Goal: Information Seeking & Learning: Check status

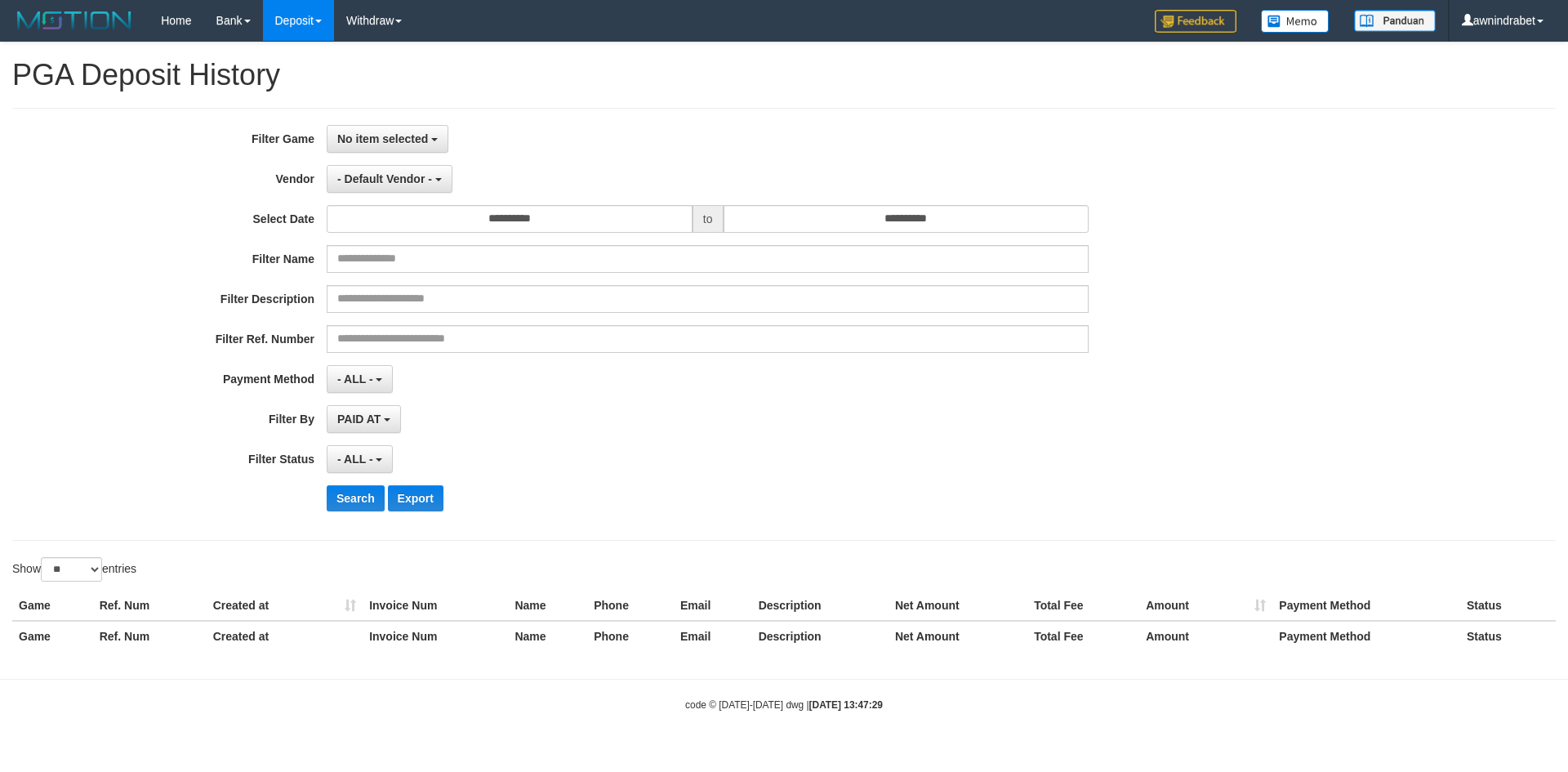
select select
select select "**"
click at [402, 125] on button "No item selected" at bounding box center [387, 139] width 122 height 28
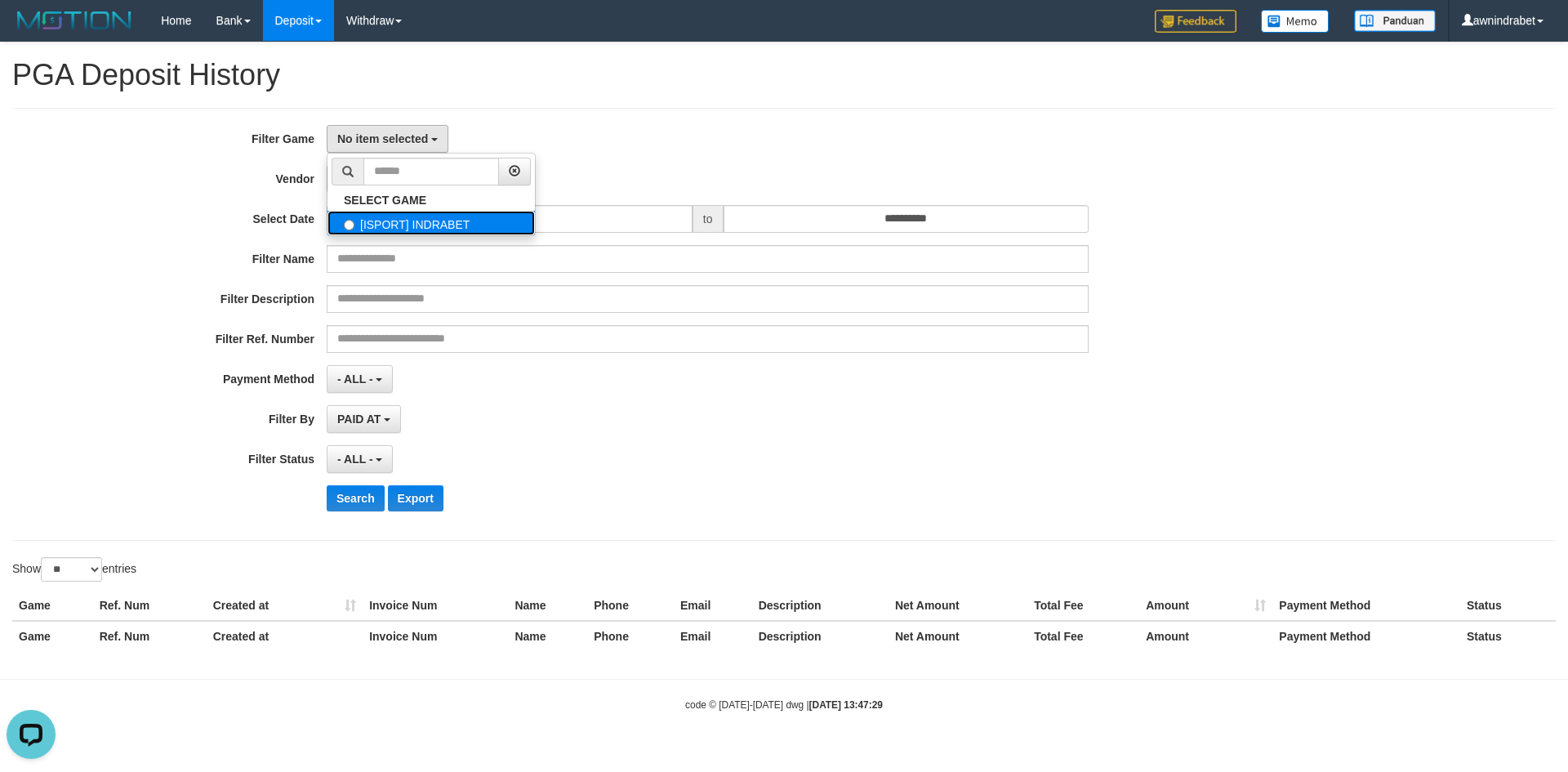
click at [411, 220] on label "[ISPORT] INDRABET" at bounding box center [431, 223] width 208 height 25
select select "***"
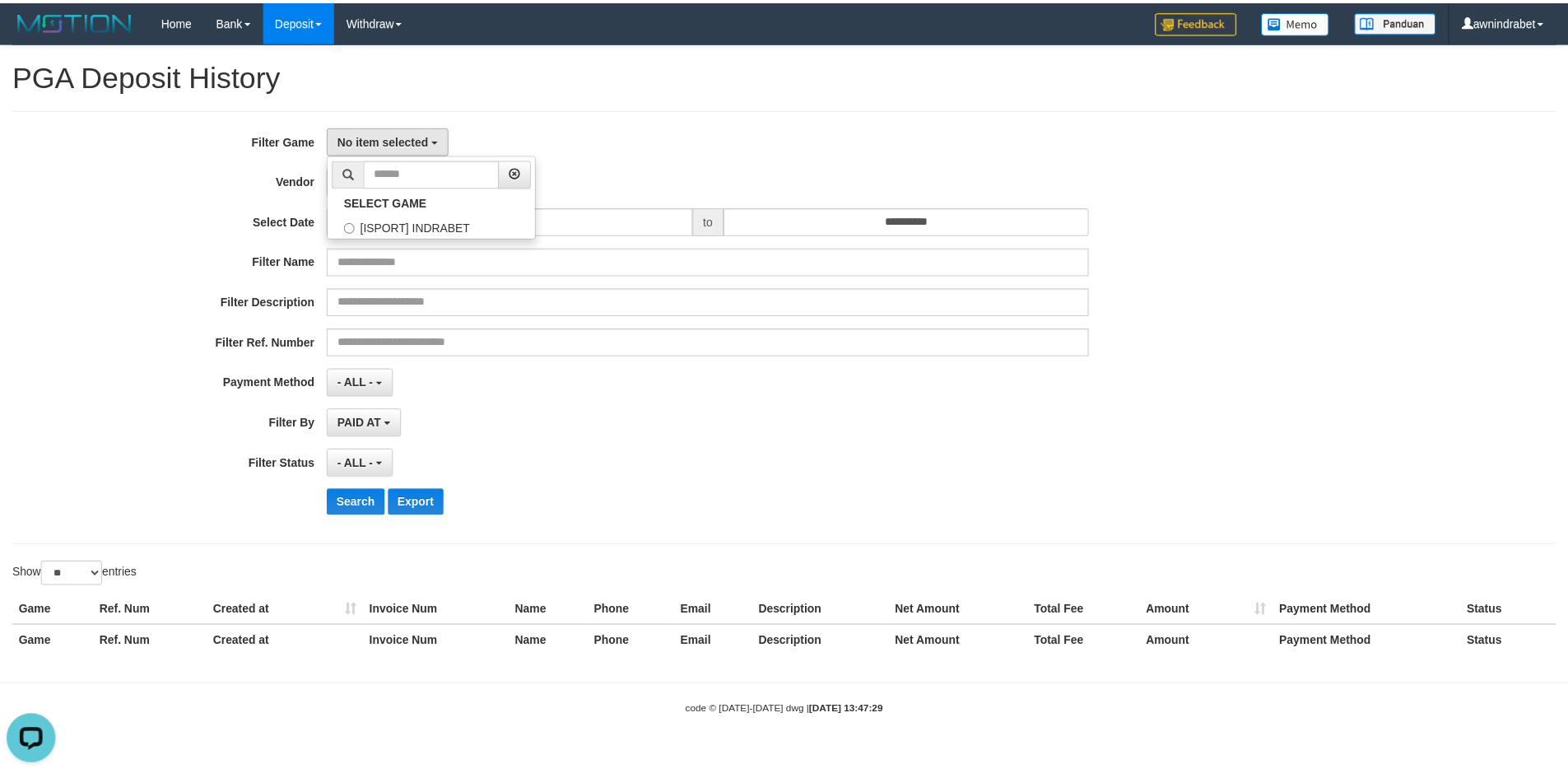
scroll to position [15, 0]
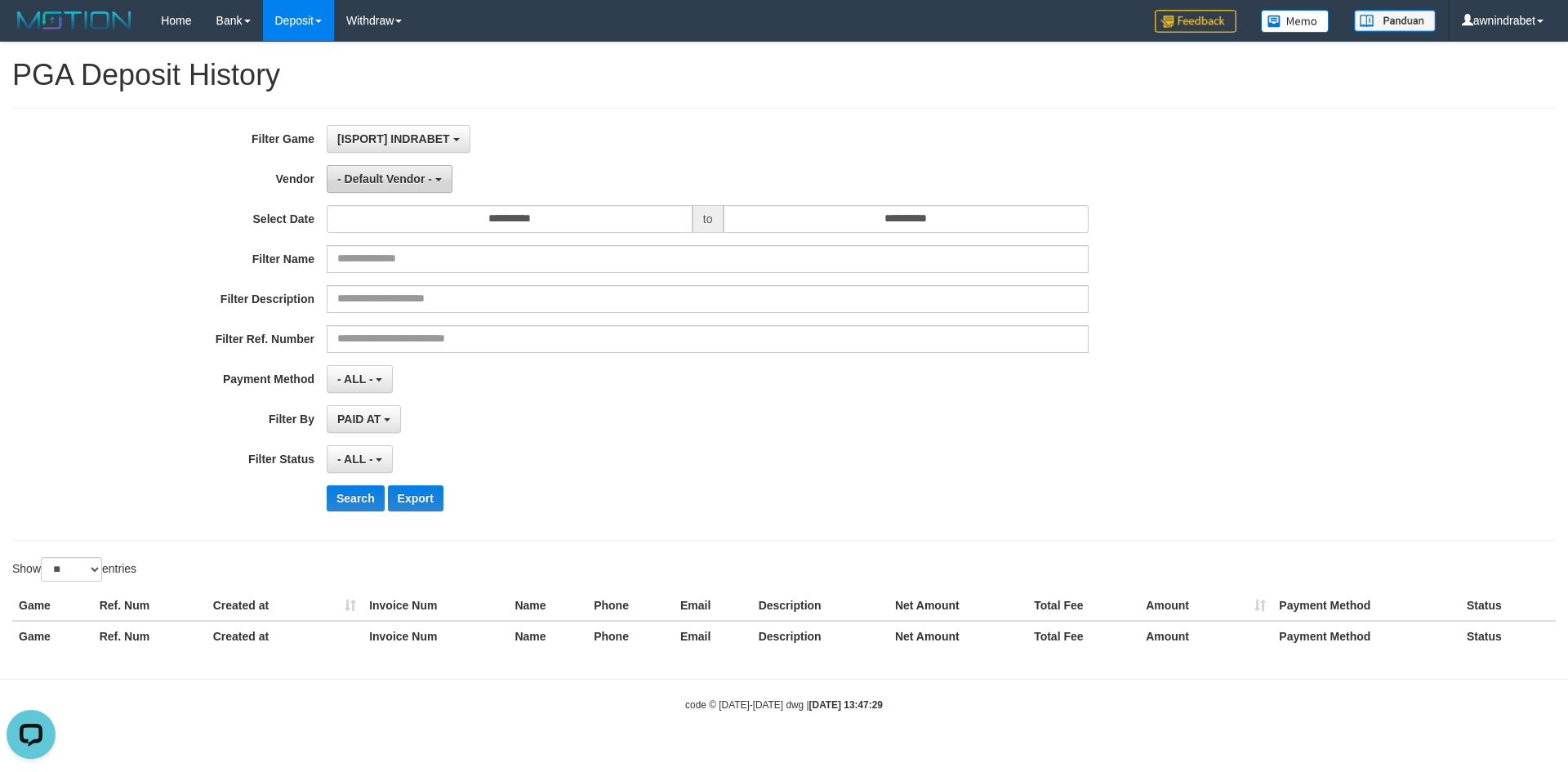
click at [397, 180] on span "- Default Vendor -" at bounding box center [384, 179] width 95 height 13
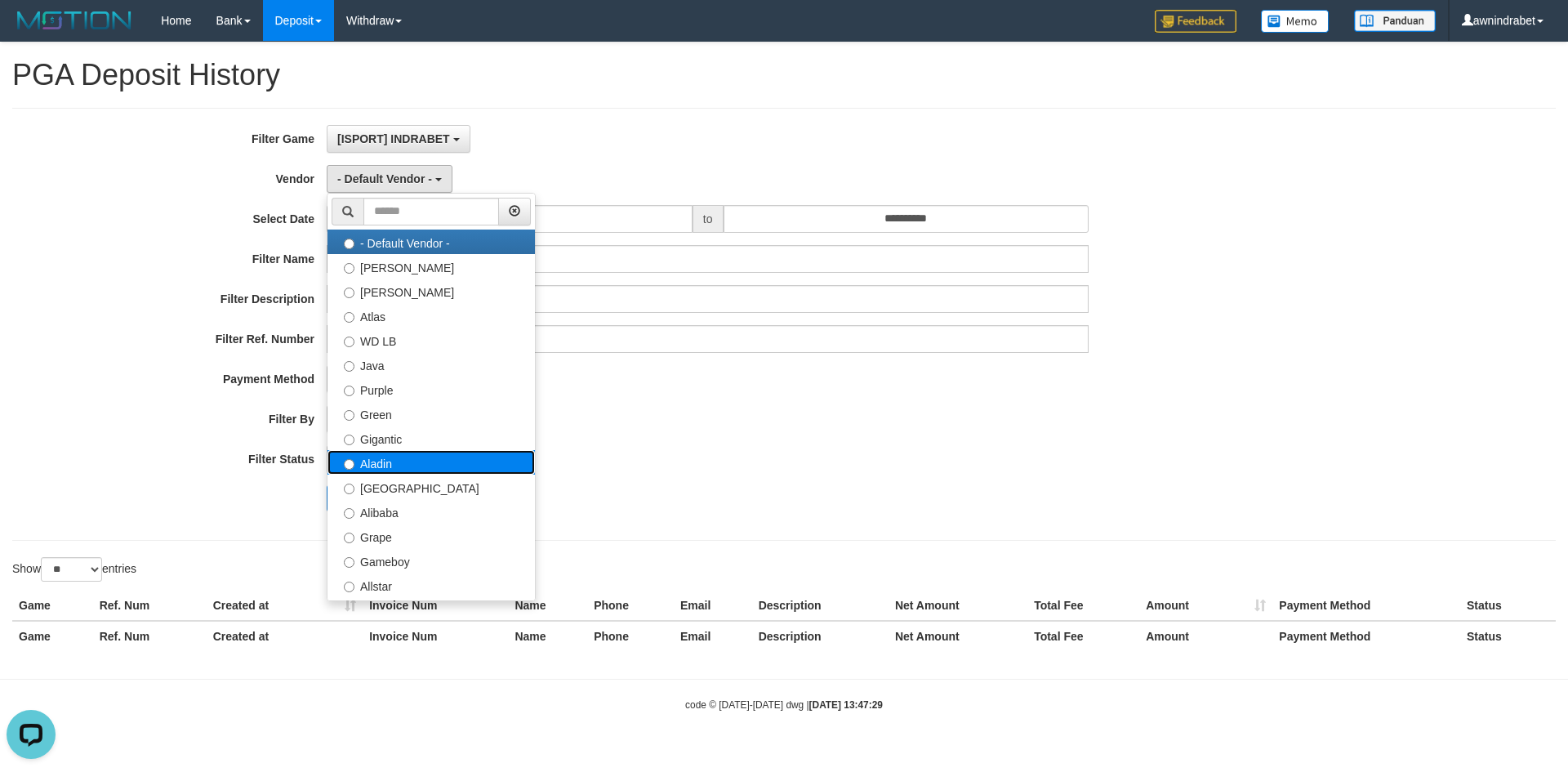
click at [427, 456] on label "Aladin" at bounding box center [431, 462] width 208 height 25
select select "**********"
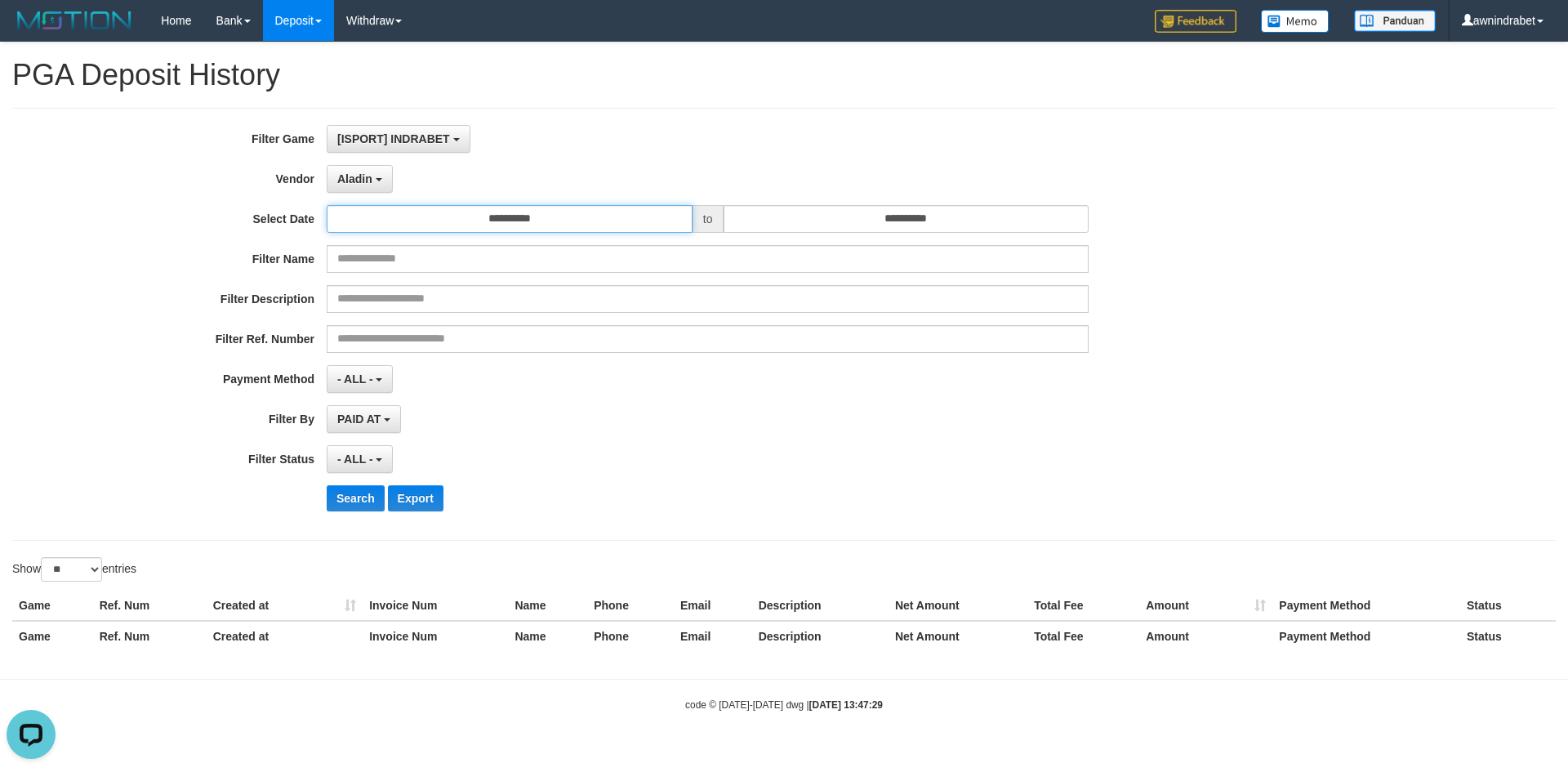
click at [564, 215] on input "**********" at bounding box center [509, 219] width 366 height 28
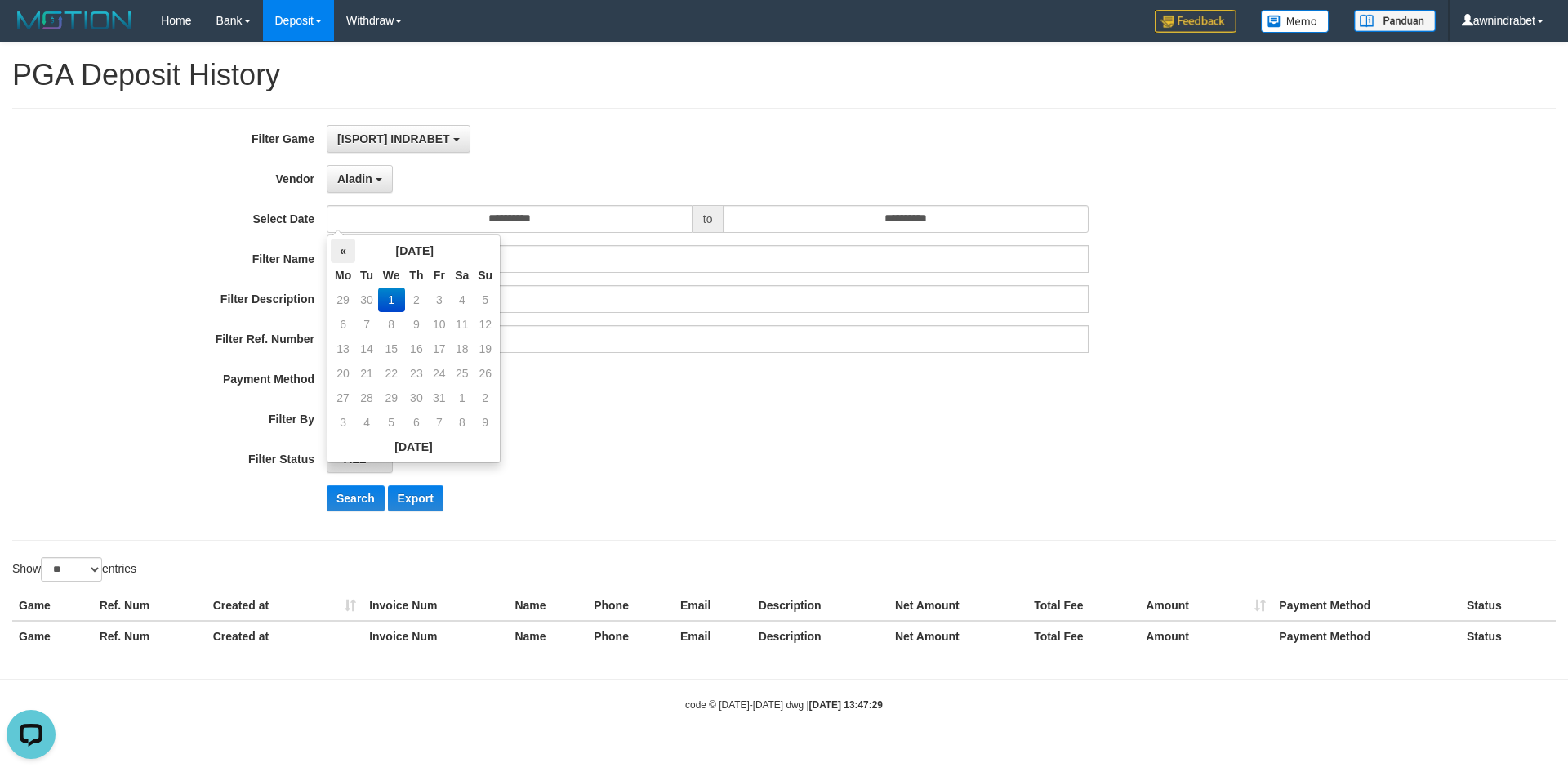
click at [339, 256] on th "«" at bounding box center [343, 250] width 25 height 25
click at [344, 391] on td "22" at bounding box center [343, 398] width 25 height 25
type input "**********"
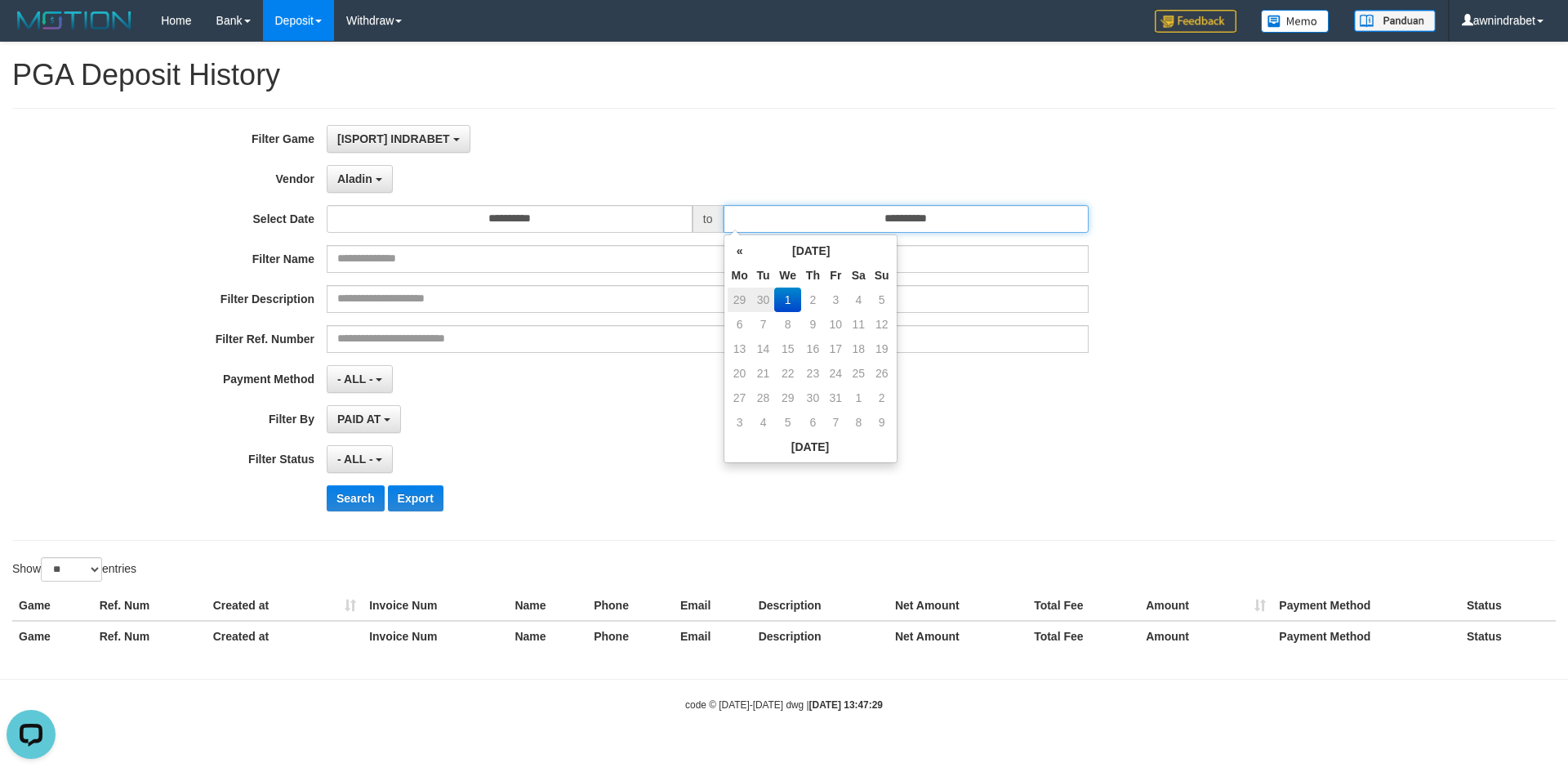
click at [779, 221] on input "**********" at bounding box center [906, 219] width 366 height 28
click at [737, 255] on th "«" at bounding box center [740, 250] width 25 height 25
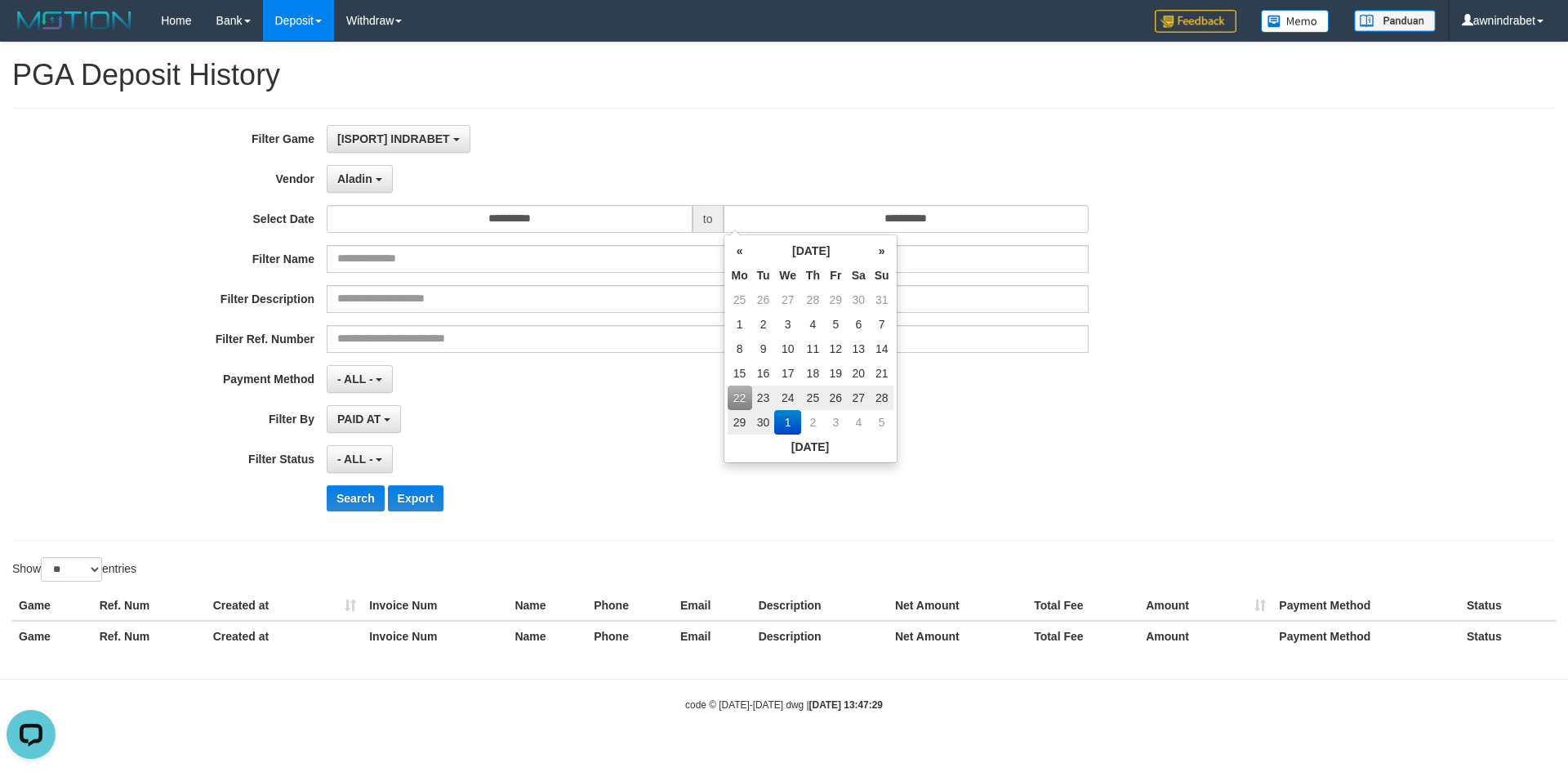
click at [873, 403] on td "28" at bounding box center [882, 398] width 23 height 25
type input "**********"
click at [981, 437] on div "**********" at bounding box center [653, 325] width 1307 height 399
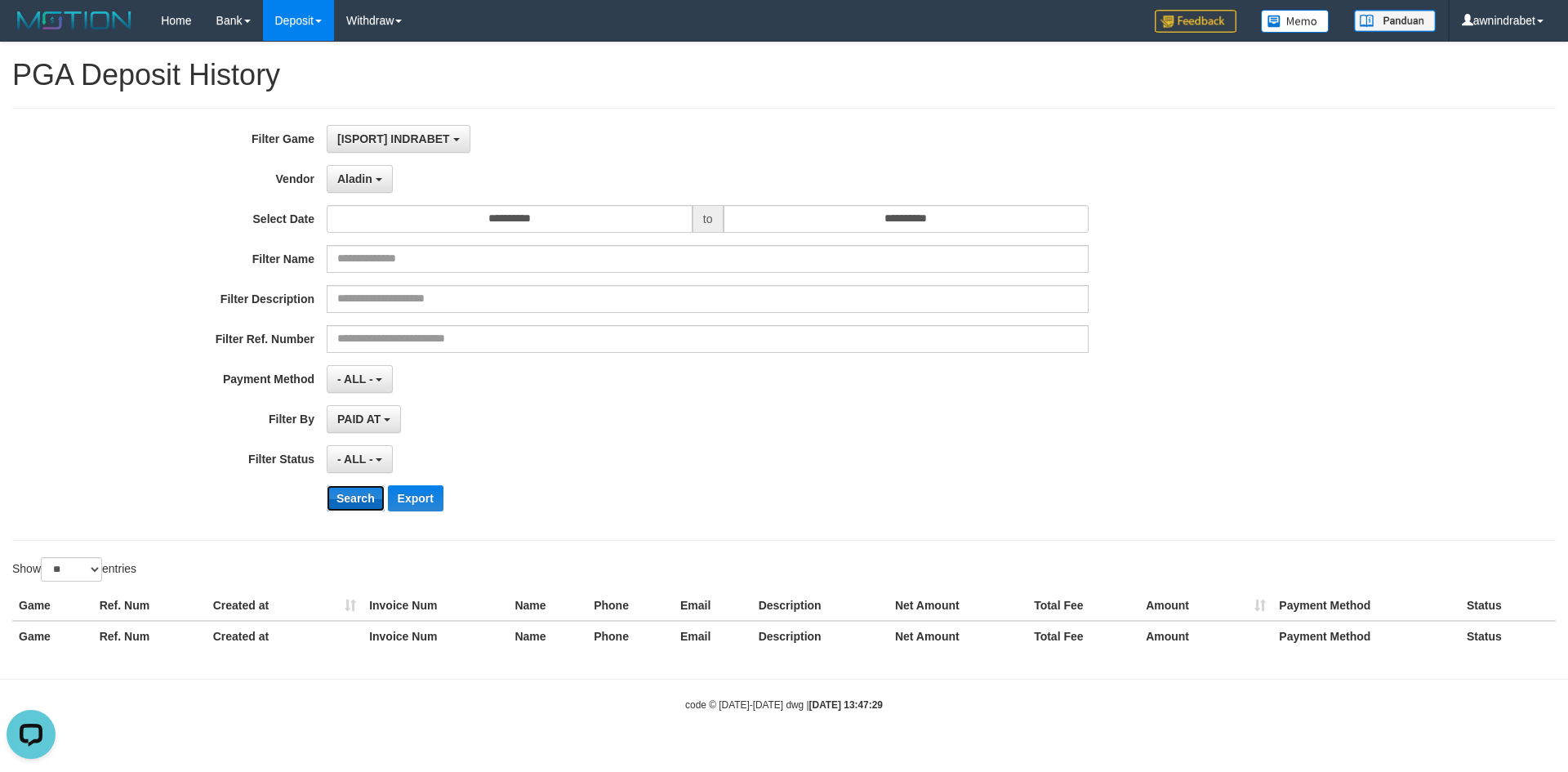
click at [356, 494] on button "Search" at bounding box center [355, 498] width 58 height 26
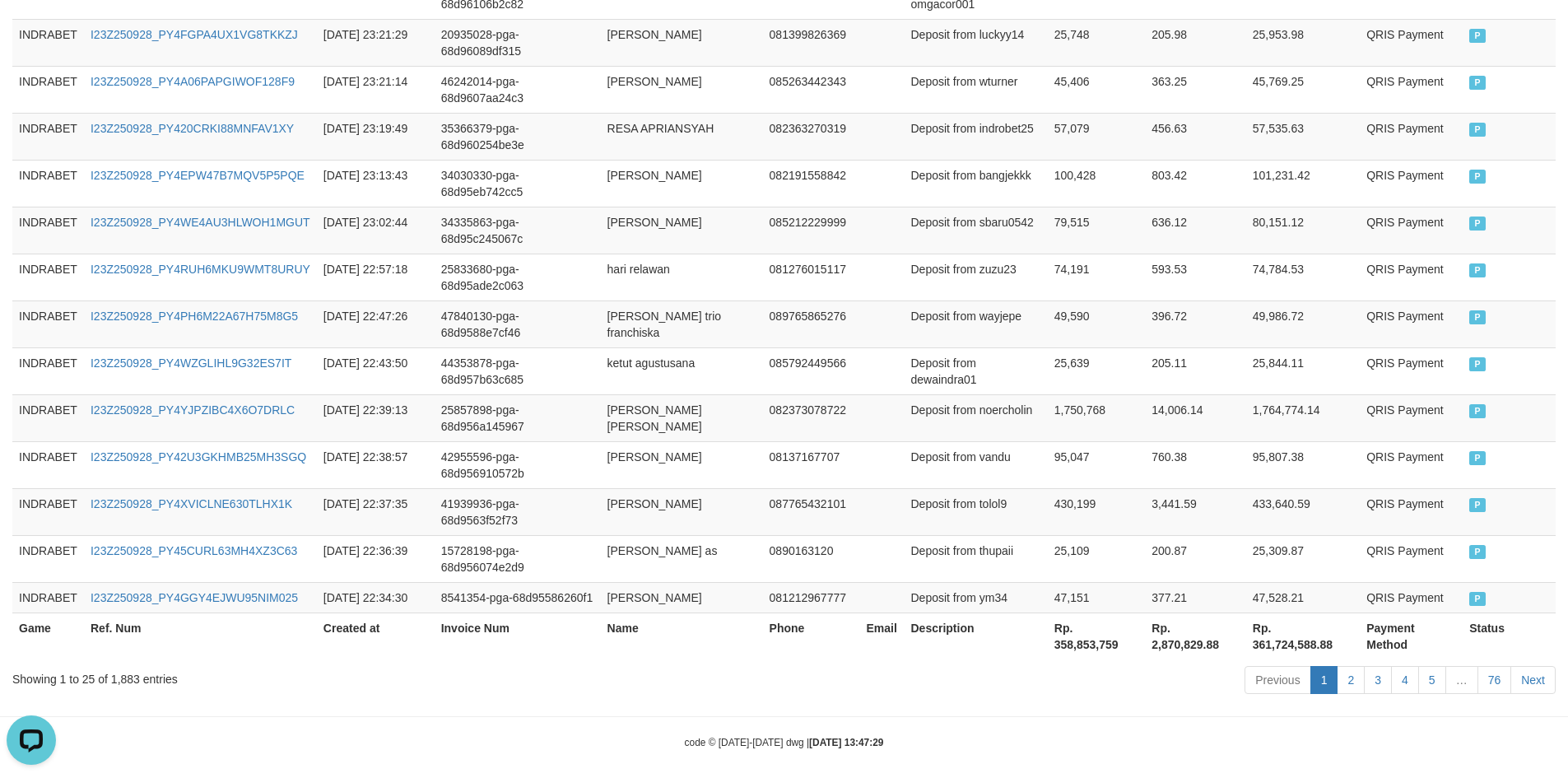
scroll to position [1216, 0]
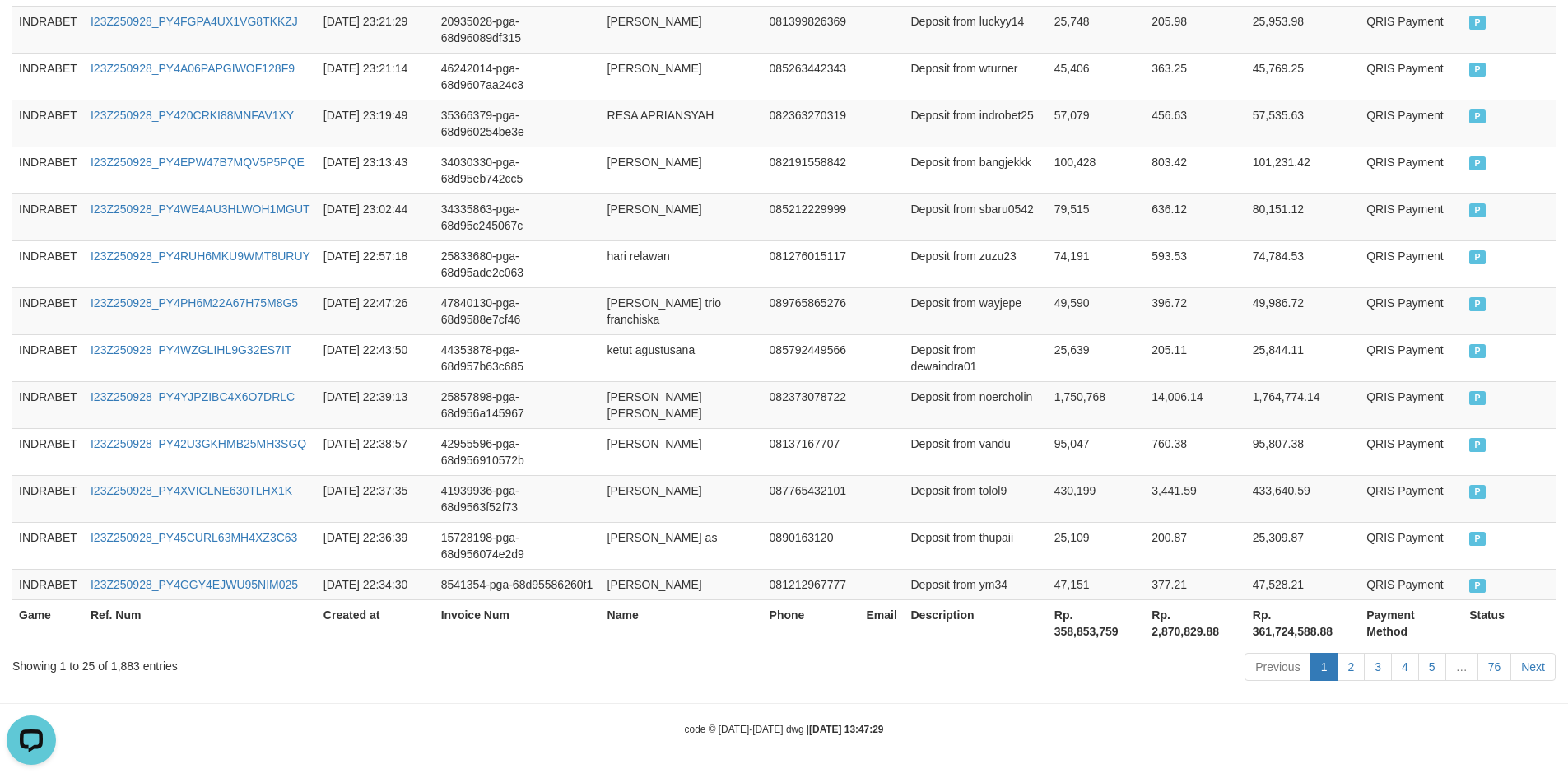
click at [1257, 629] on th "Rp. 361,724,588.88" at bounding box center [1303, 623] width 114 height 47
copy th "361,724,588.88"
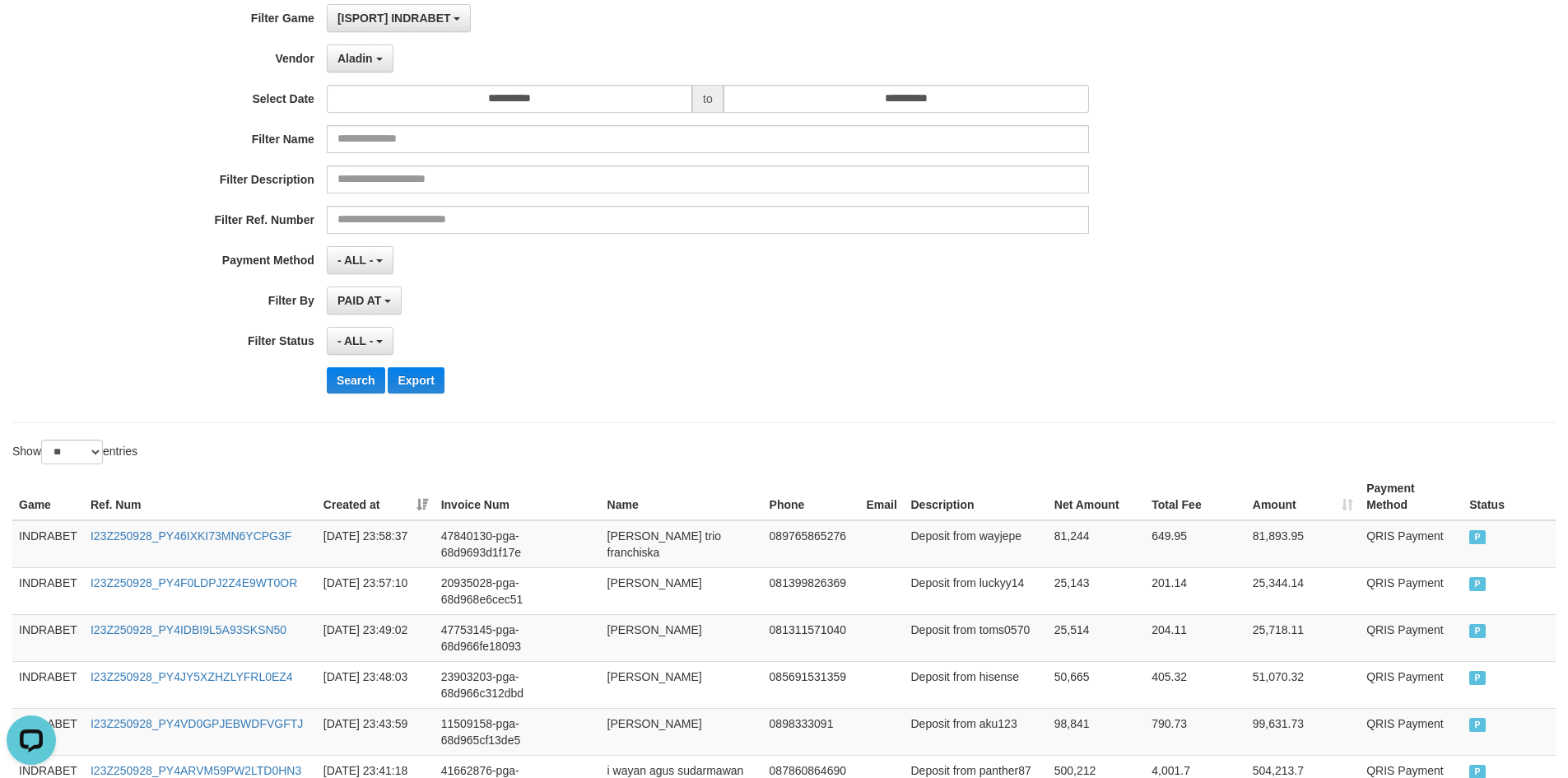
scroll to position [0, 0]
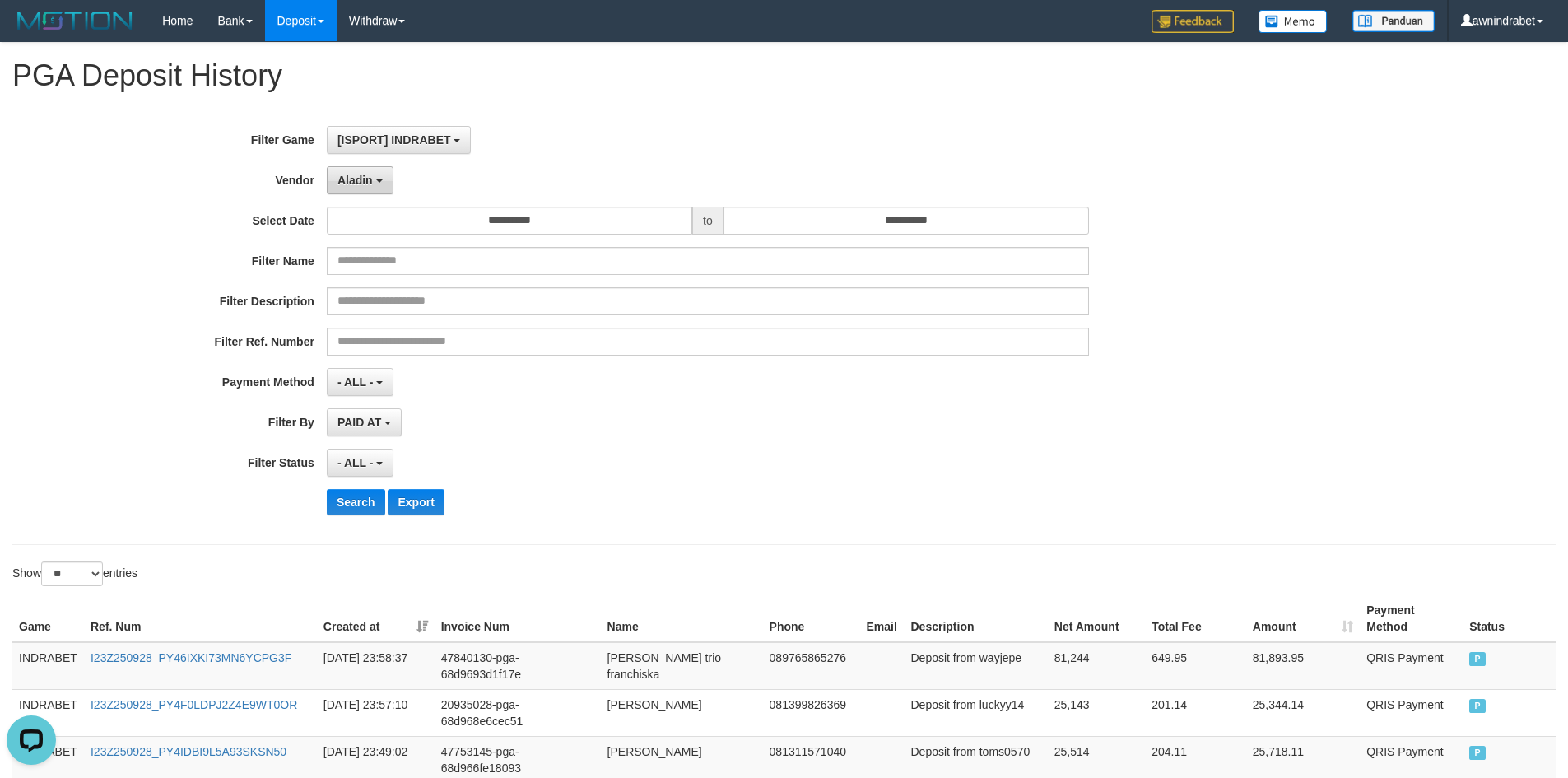
click at [370, 183] on span "Aladin" at bounding box center [355, 180] width 36 height 13
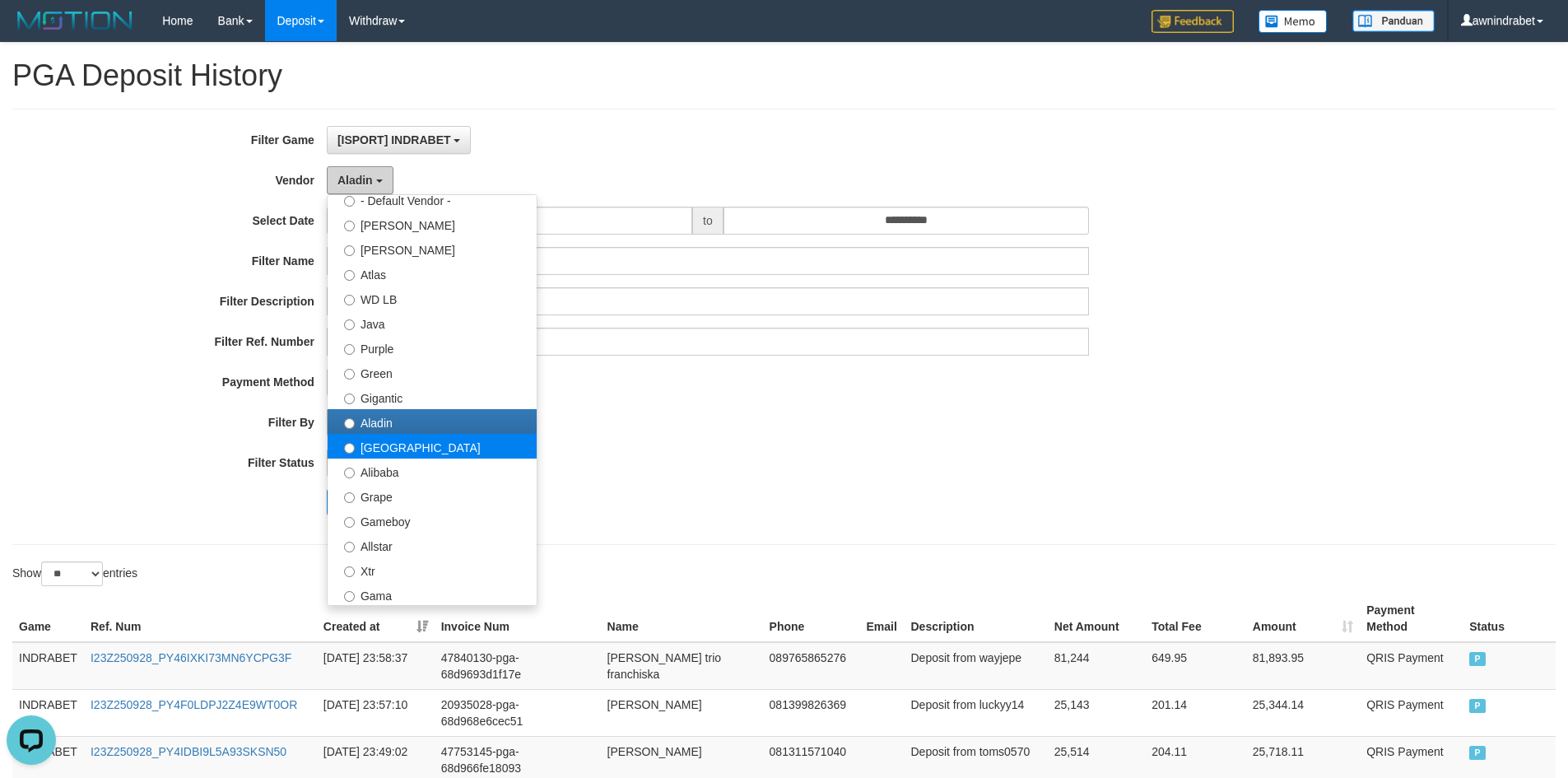
scroll to position [82, 0]
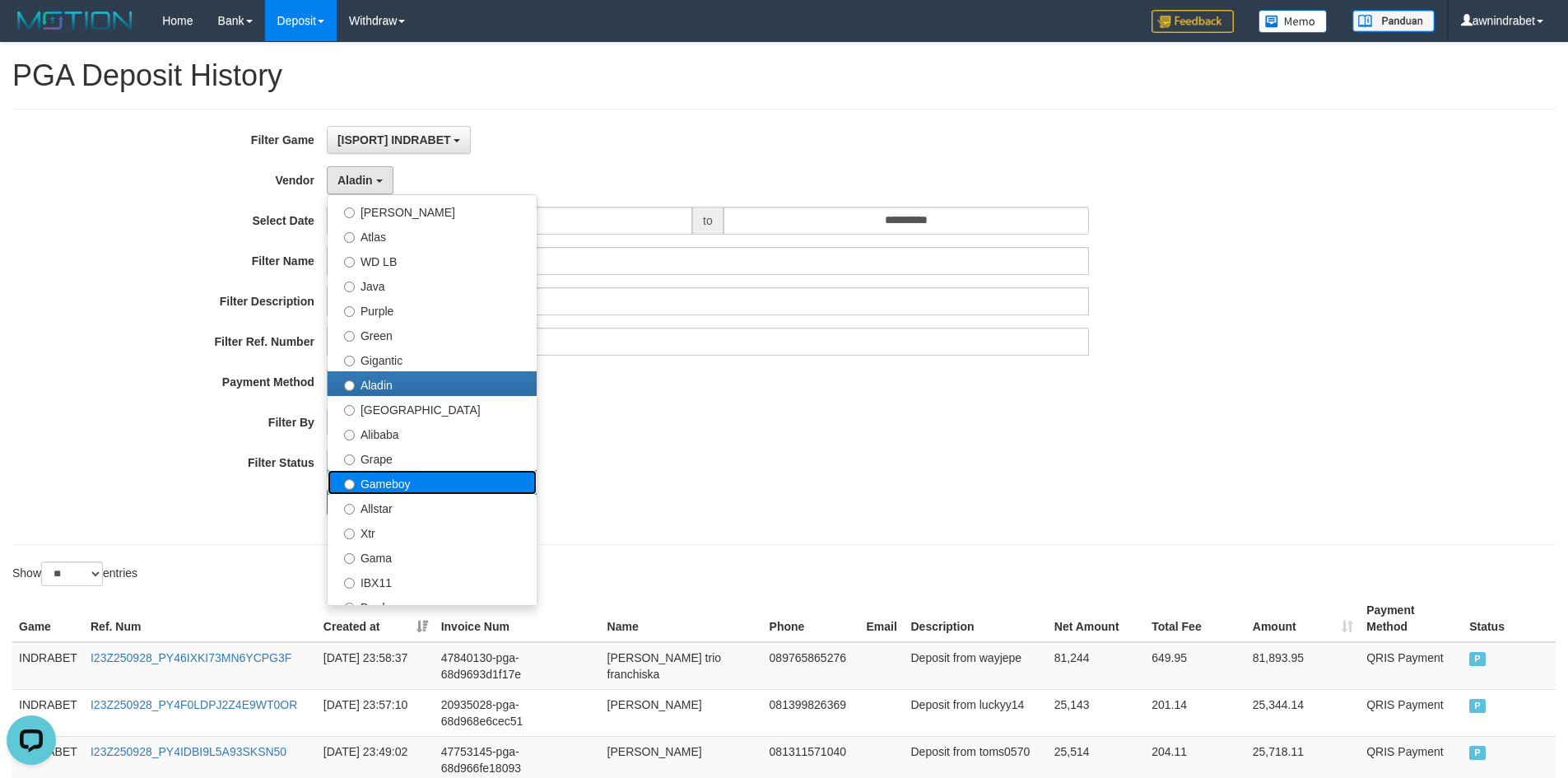
click at [401, 488] on label "Gameboy" at bounding box center [433, 482] width 209 height 25
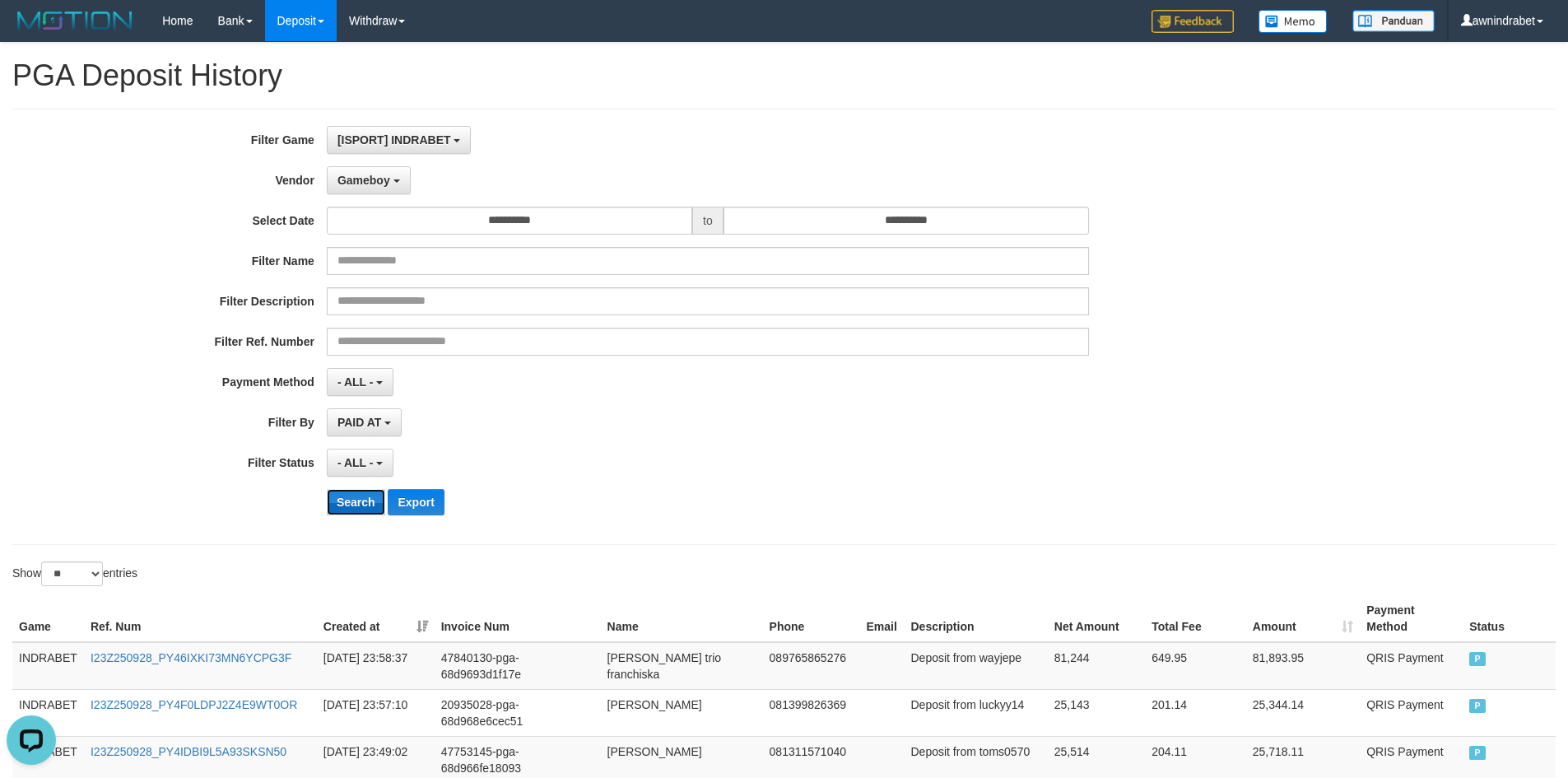
click at [362, 497] on button "Search" at bounding box center [356, 502] width 58 height 27
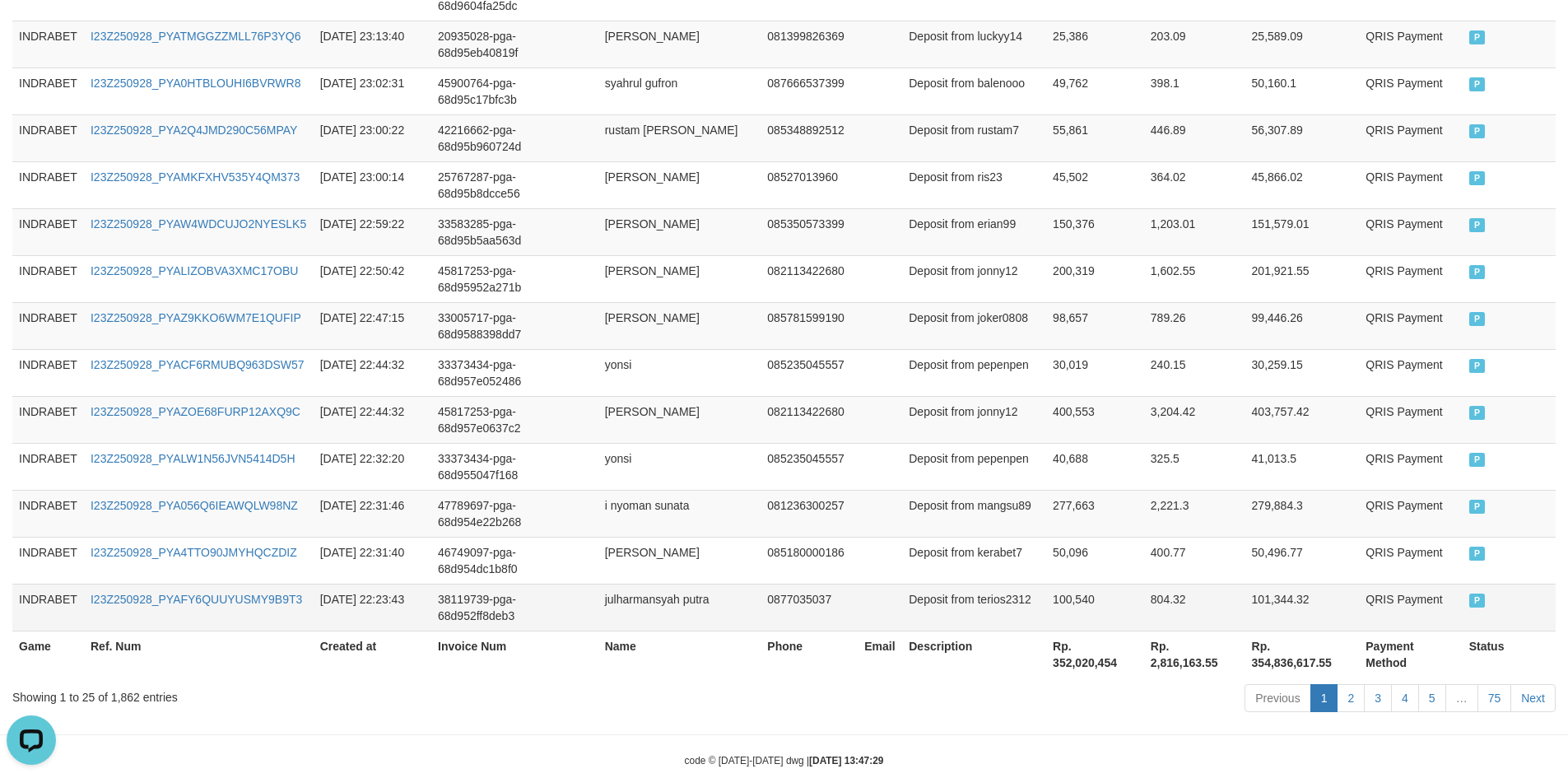
scroll to position [1216, 0]
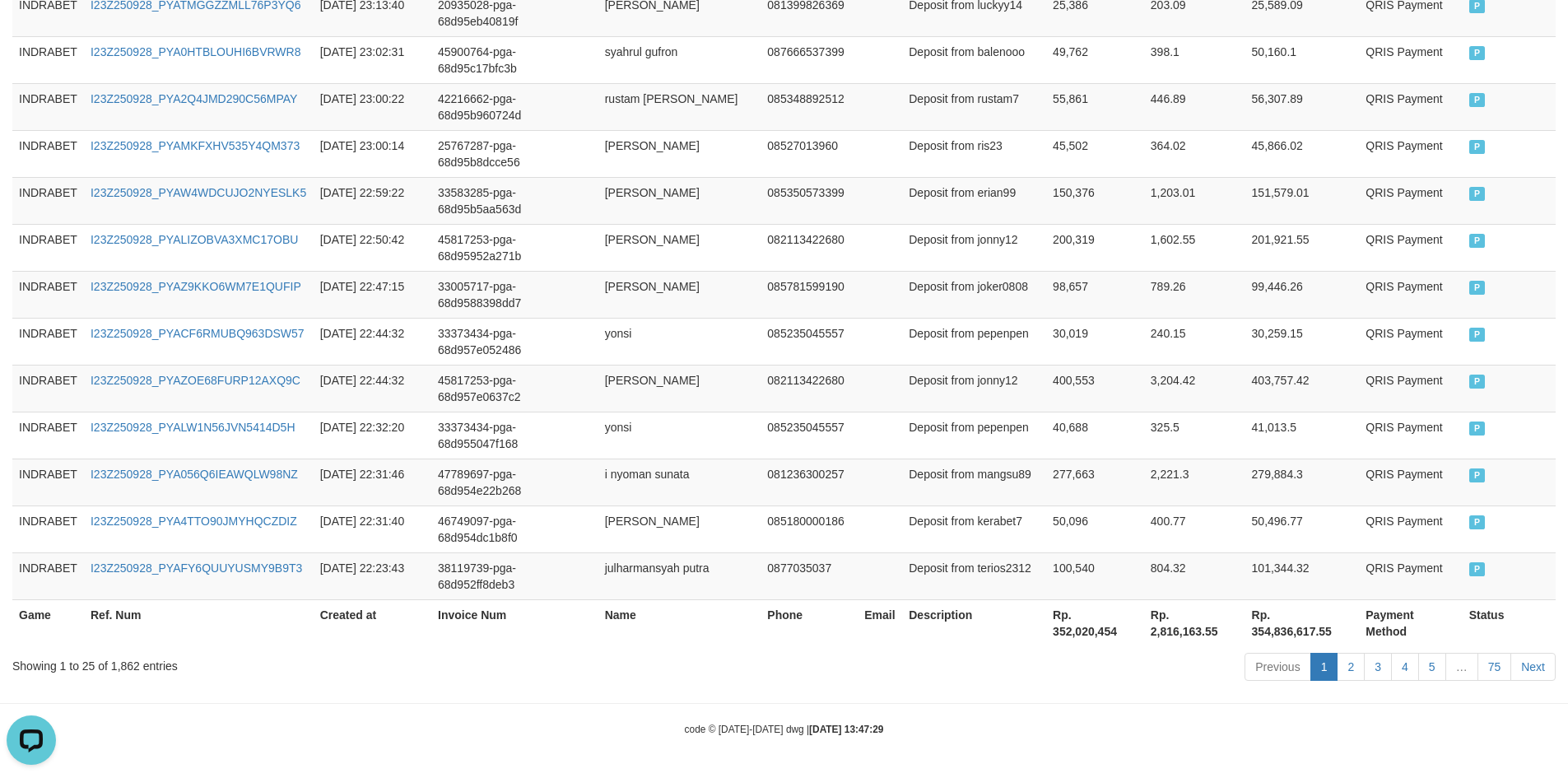
click at [1269, 620] on th "Rp. 354,836,617.55" at bounding box center [1303, 623] width 115 height 47
click at [1272, 629] on th "Rp. 354,836,617.55" at bounding box center [1303, 623] width 115 height 47
copy th "354,836,617.55"
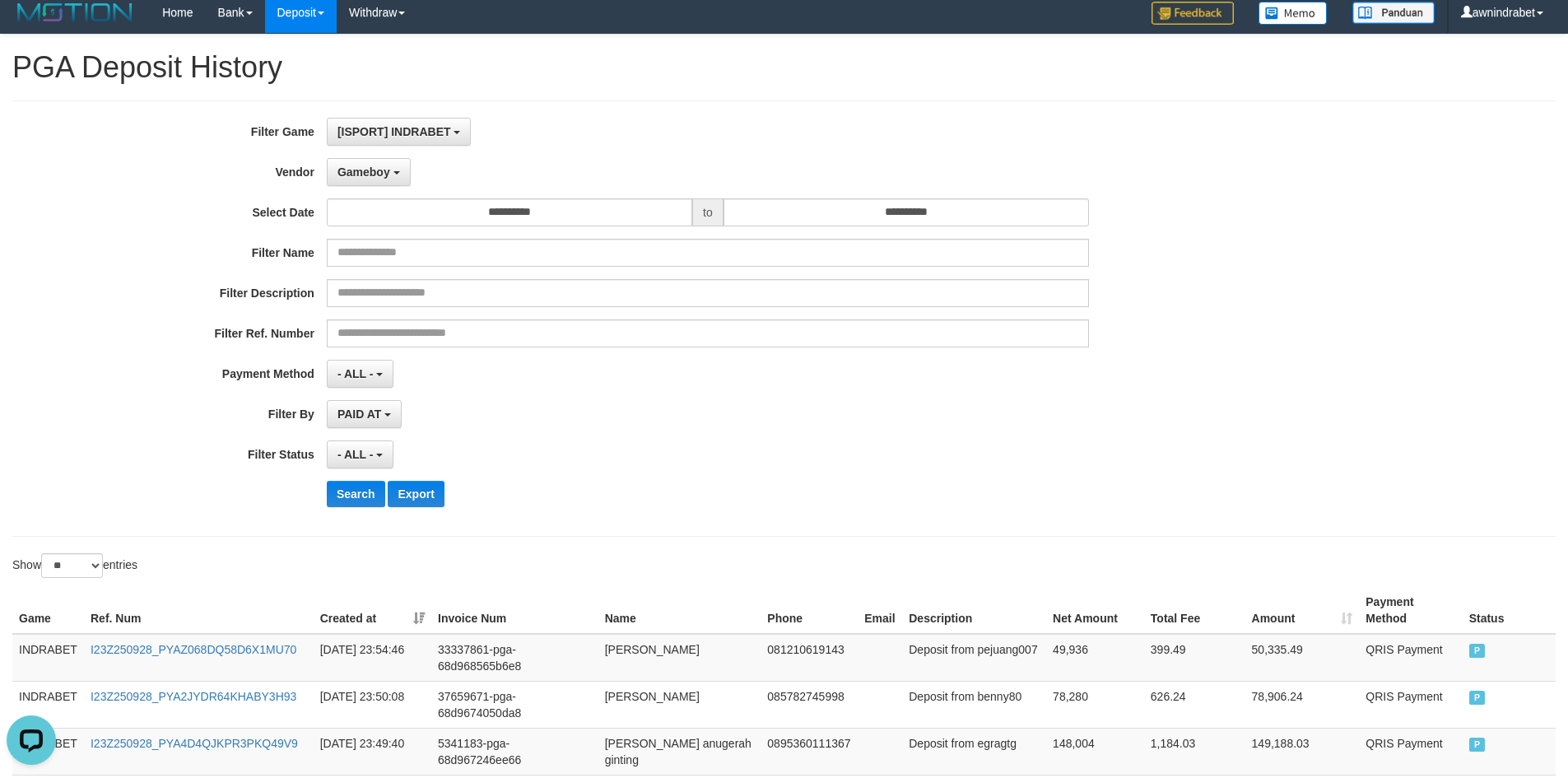
scroll to position [0, 0]
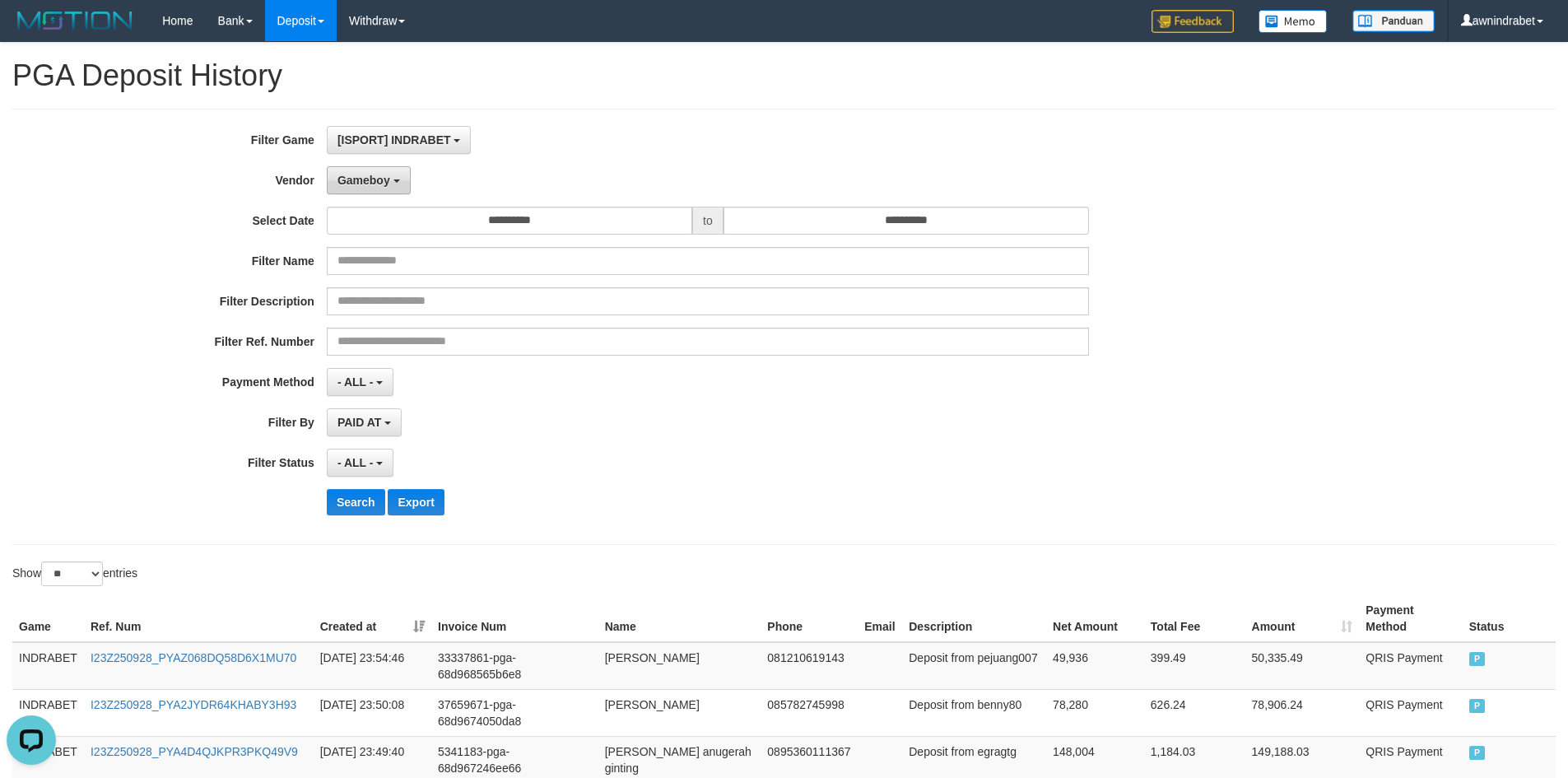
click at [362, 174] on span "Gameboy" at bounding box center [363, 180] width 52 height 13
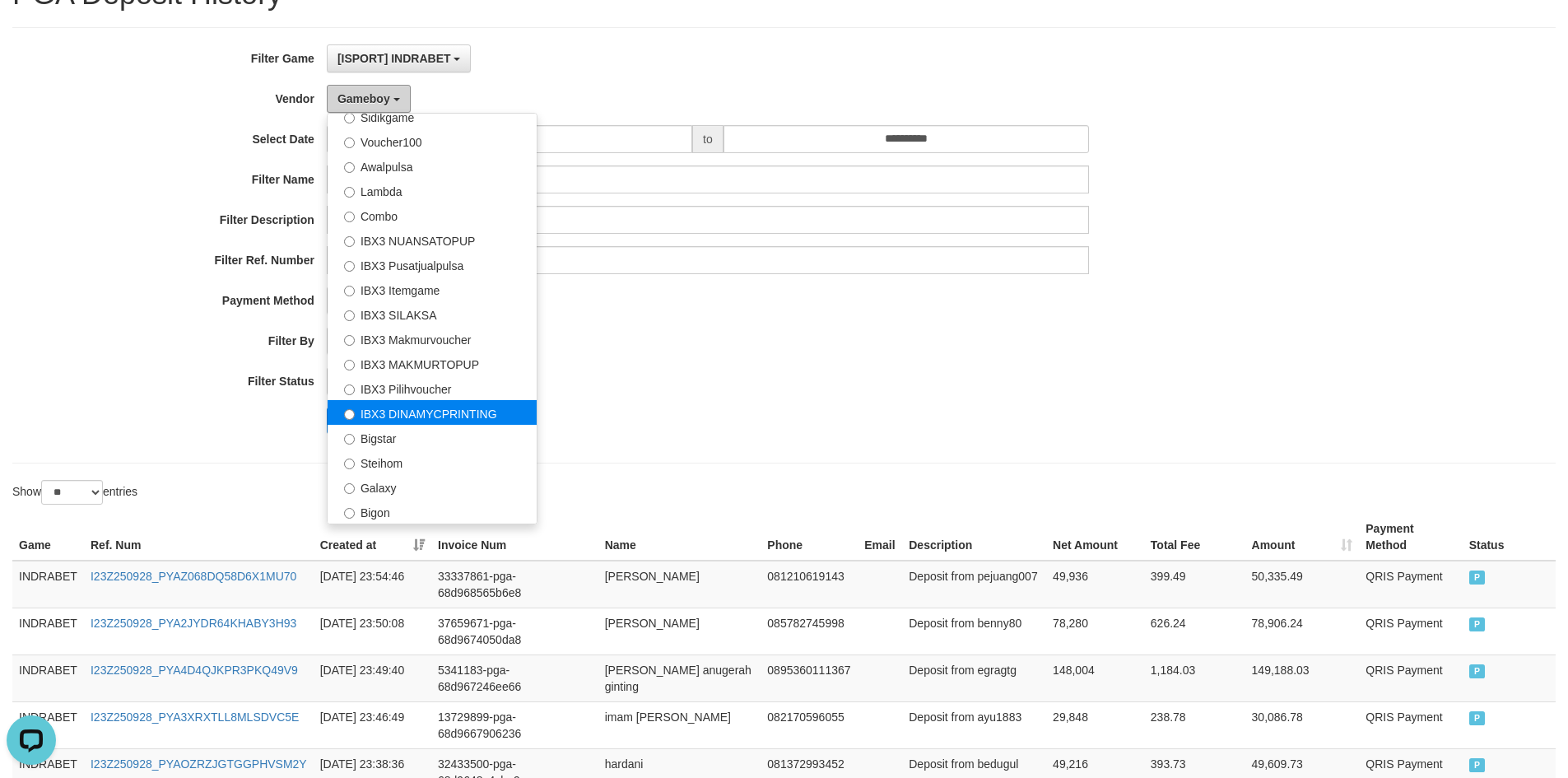
scroll to position [82, 0]
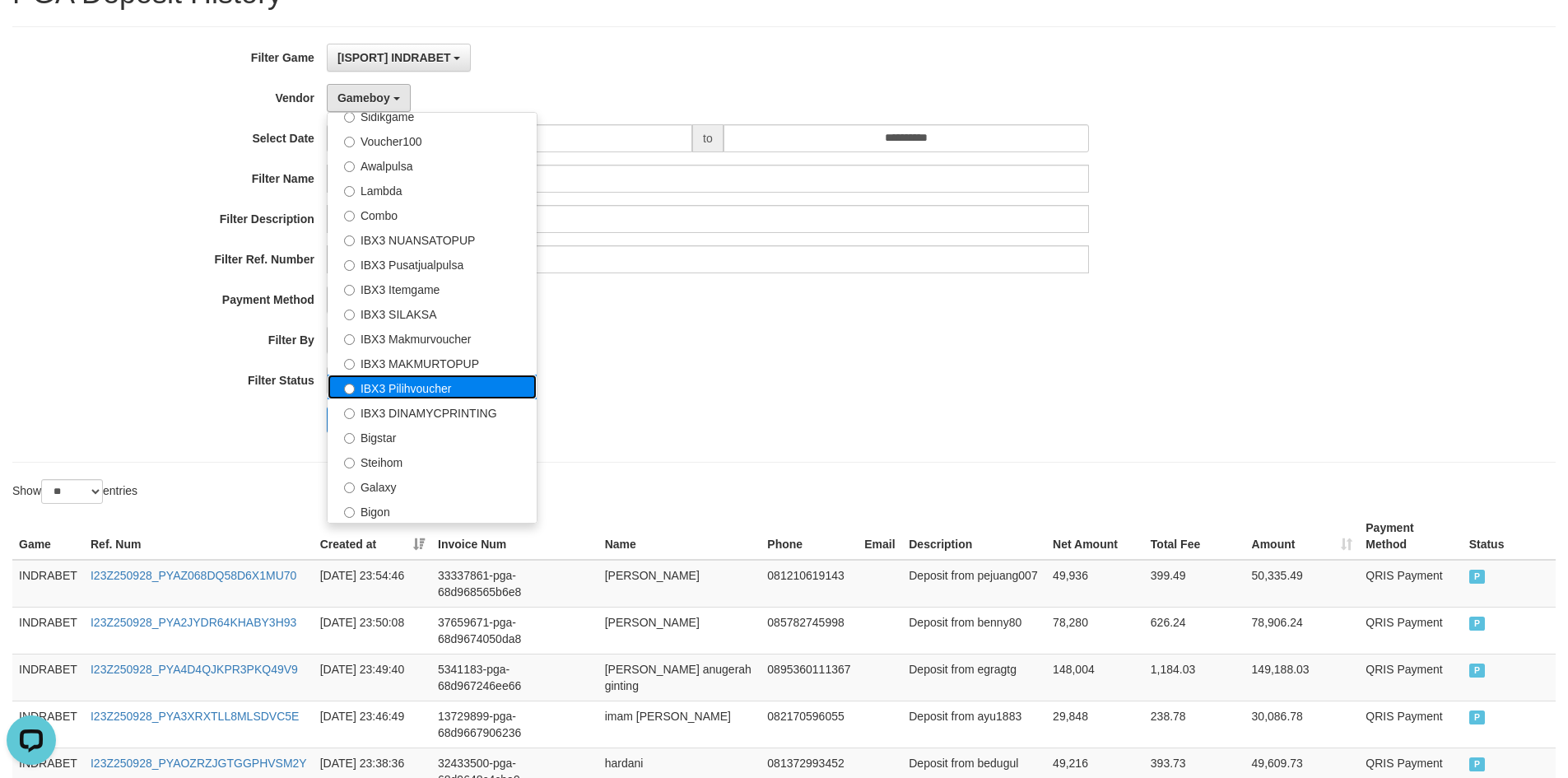
click at [437, 385] on label "IBX3 Pilihvoucher" at bounding box center [433, 387] width 209 height 25
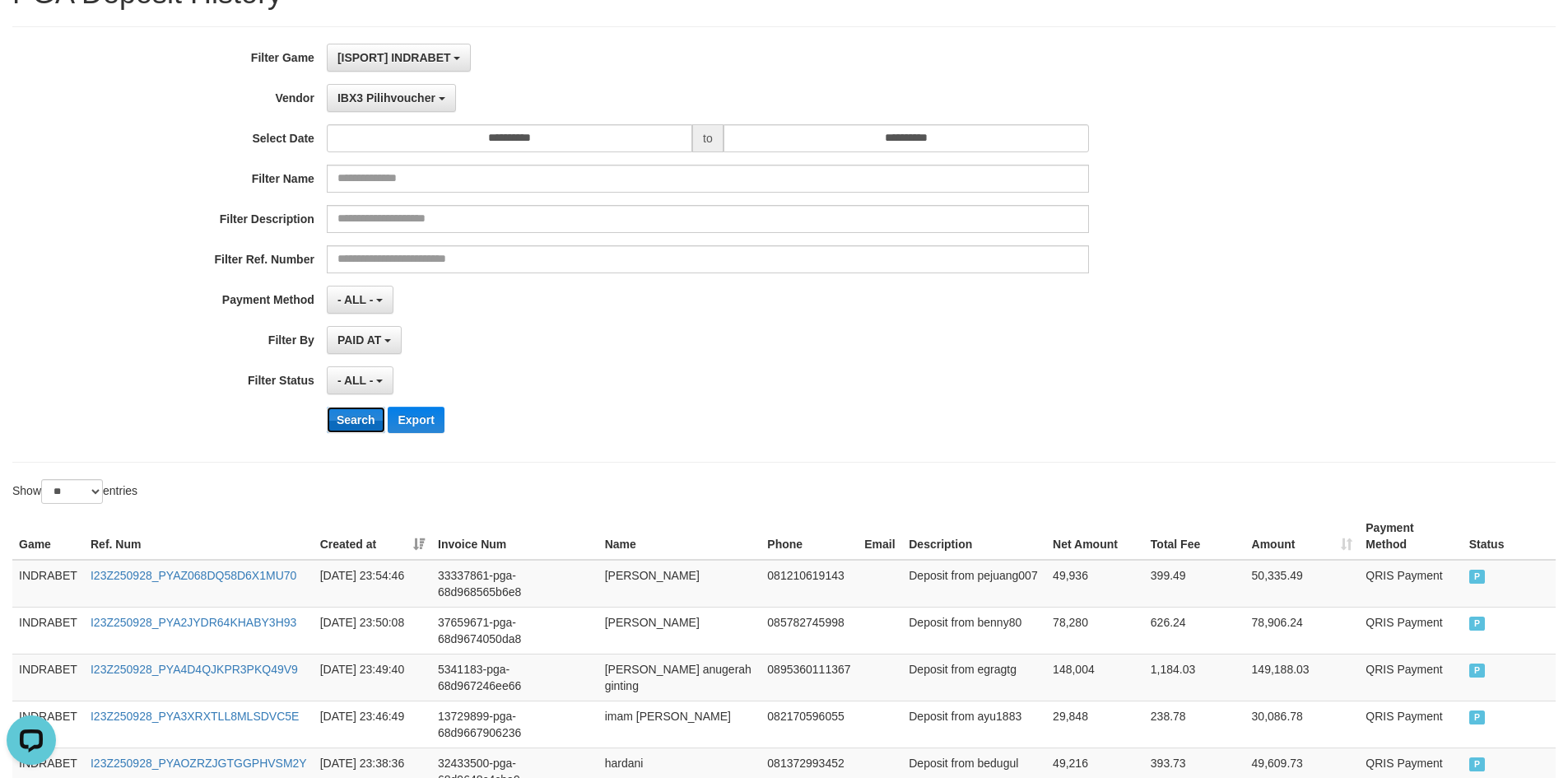
click at [348, 428] on button "Search" at bounding box center [356, 420] width 58 height 27
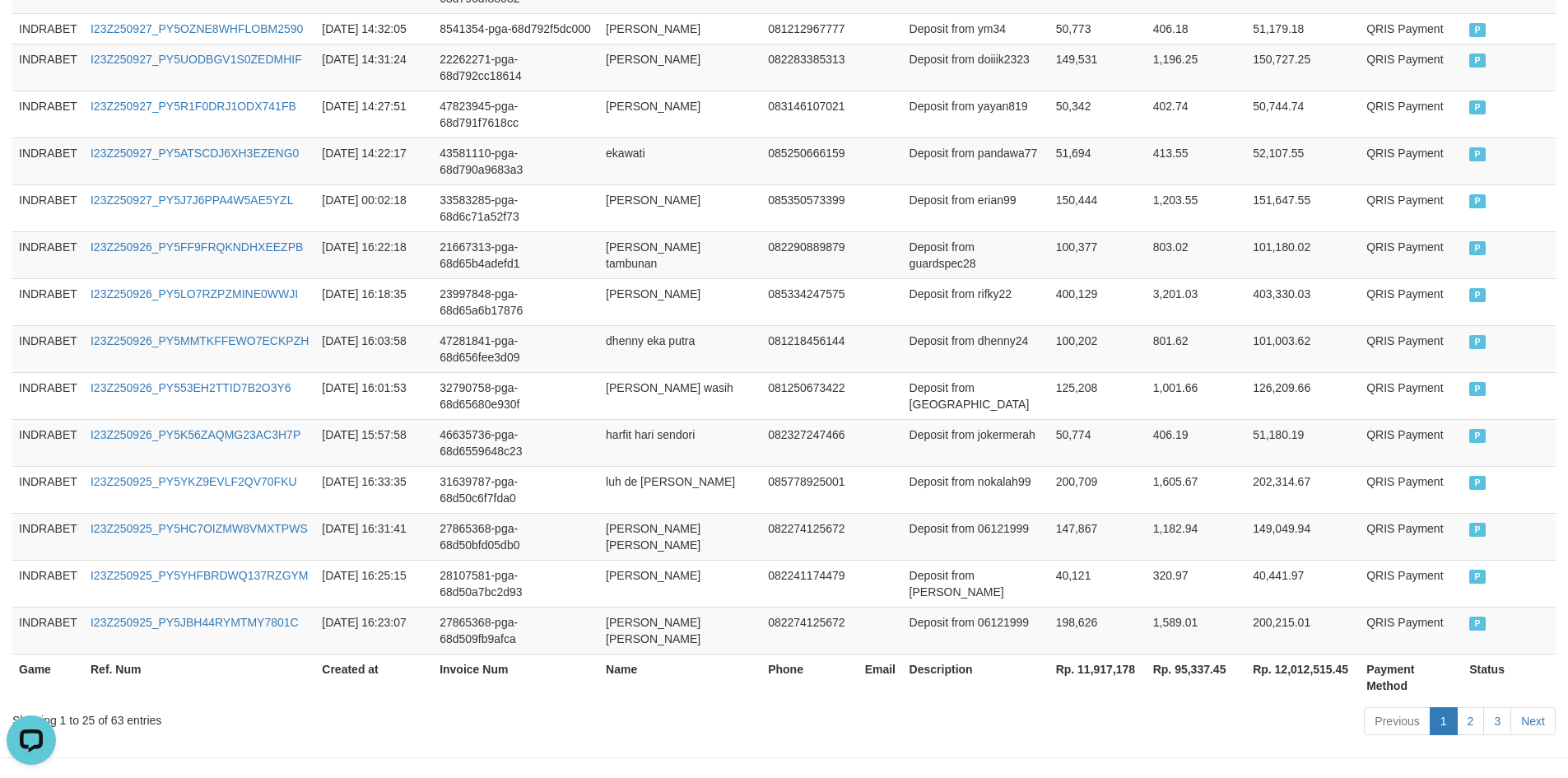
scroll to position [1216, 0]
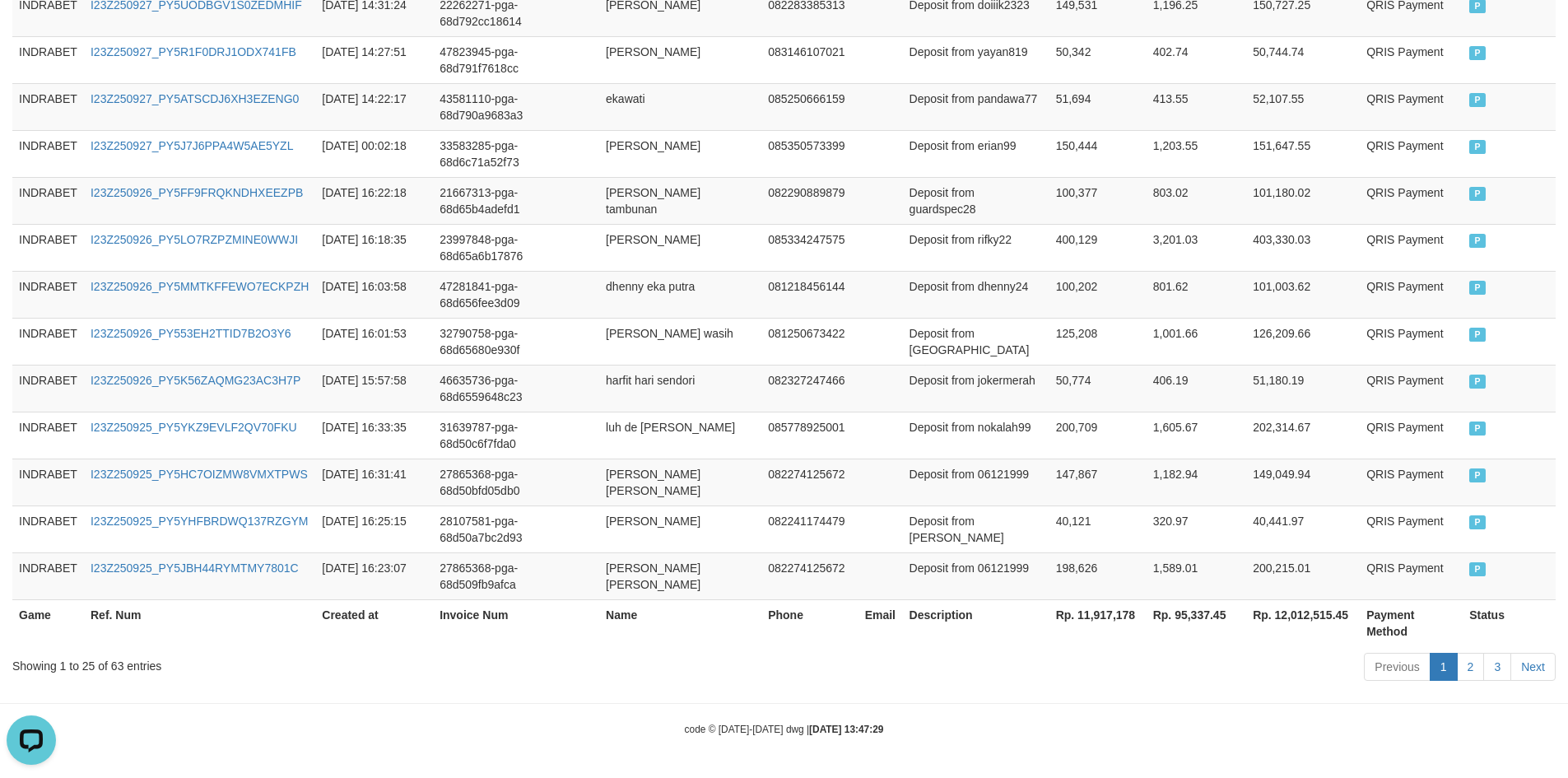
click at [1314, 618] on th "Rp. 12,012,515.45" at bounding box center [1303, 623] width 114 height 47
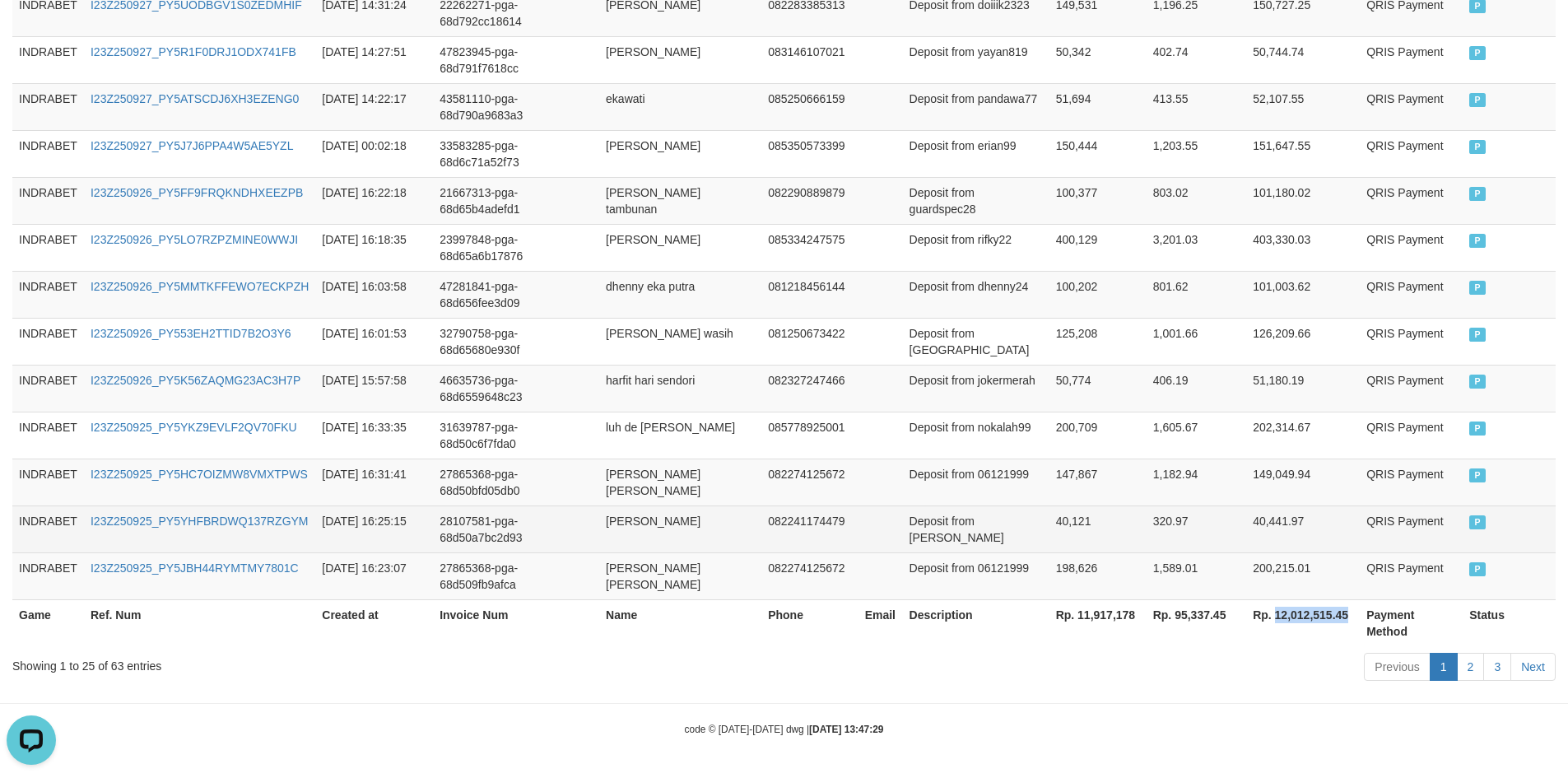
copy th "12,012,515.45"
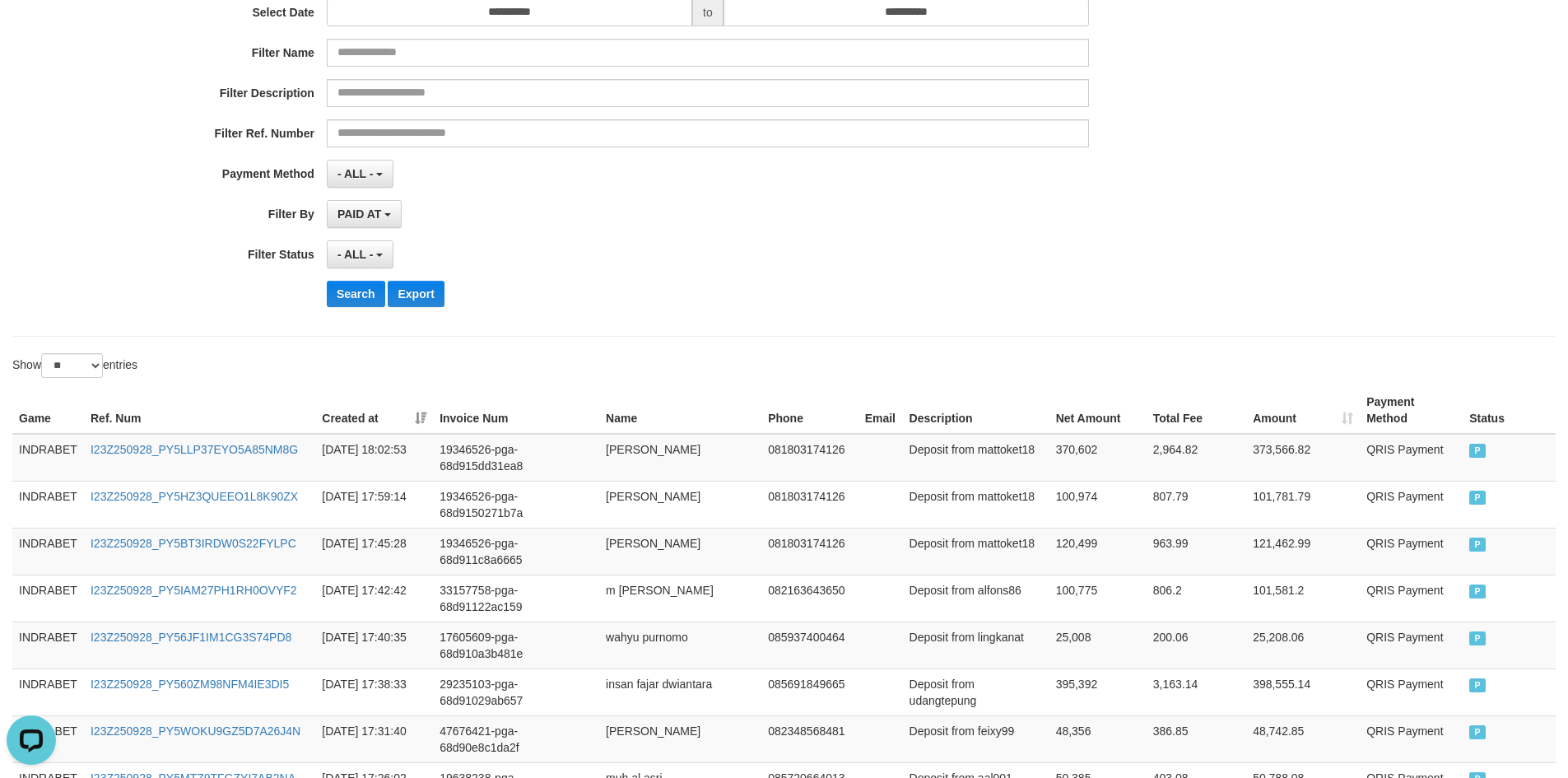
scroll to position [0, 0]
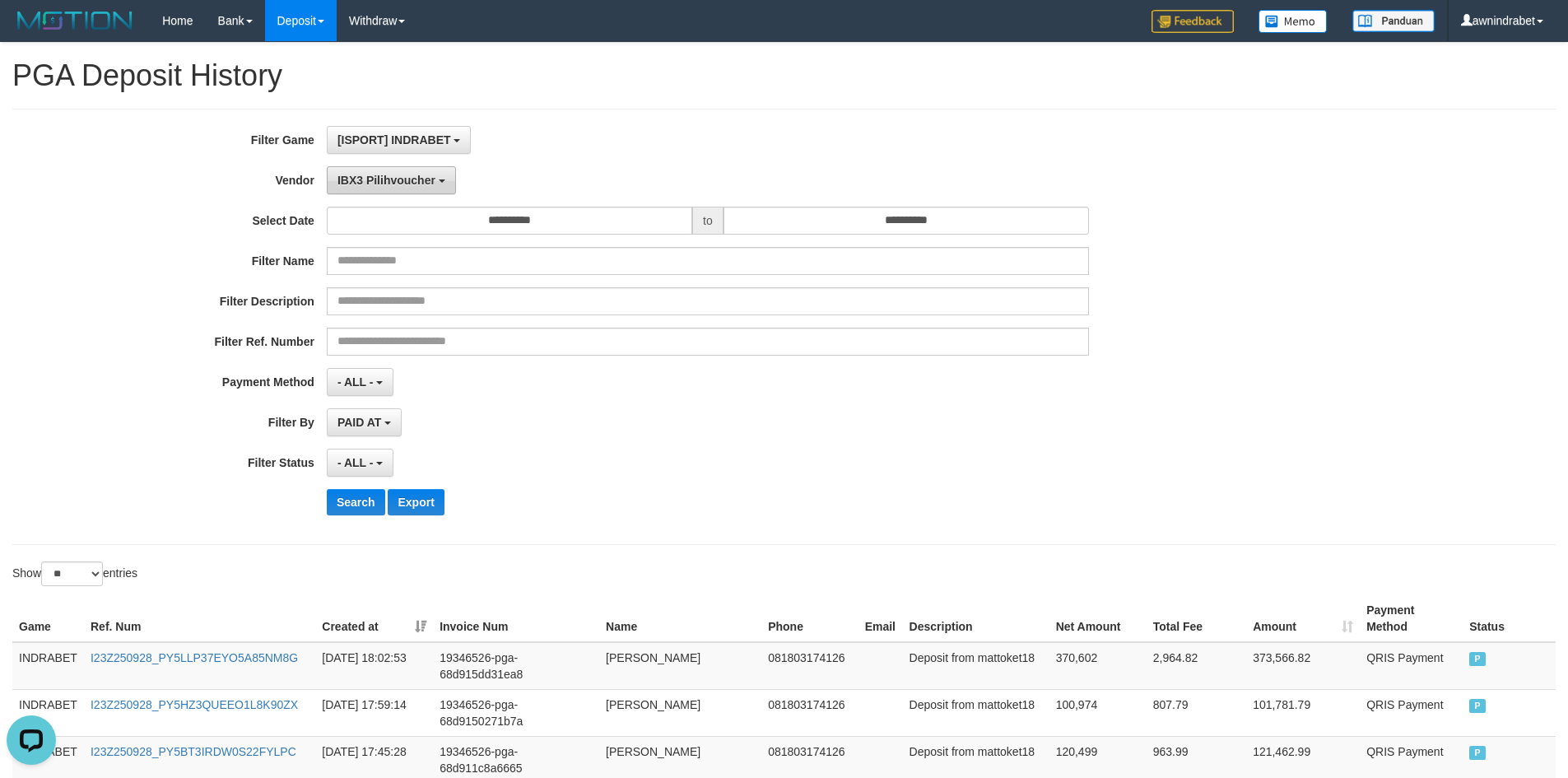
click at [409, 189] on button "IBX3 Pilihvoucher" at bounding box center [392, 180] width 130 height 28
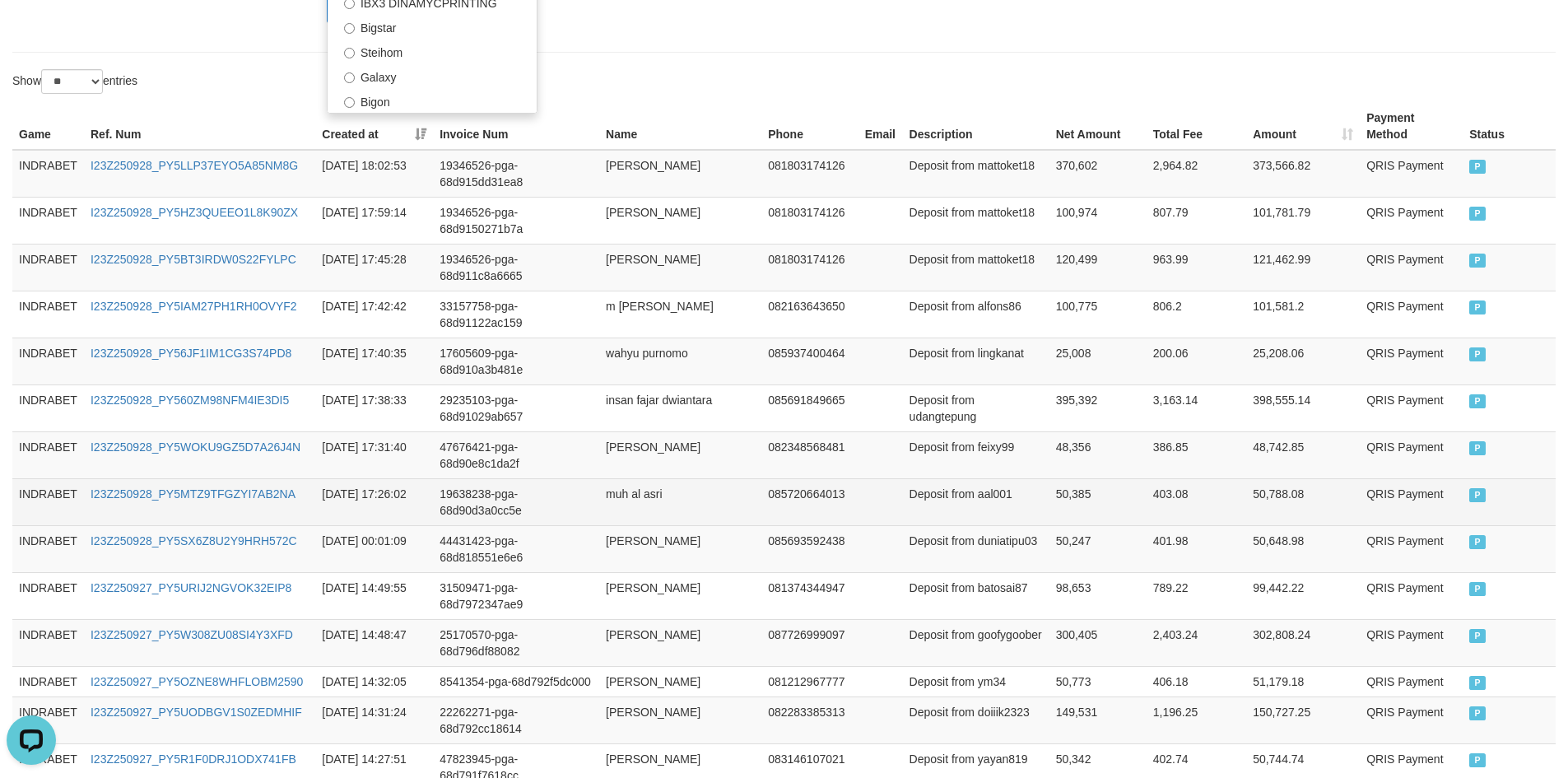
scroll to position [494, 0]
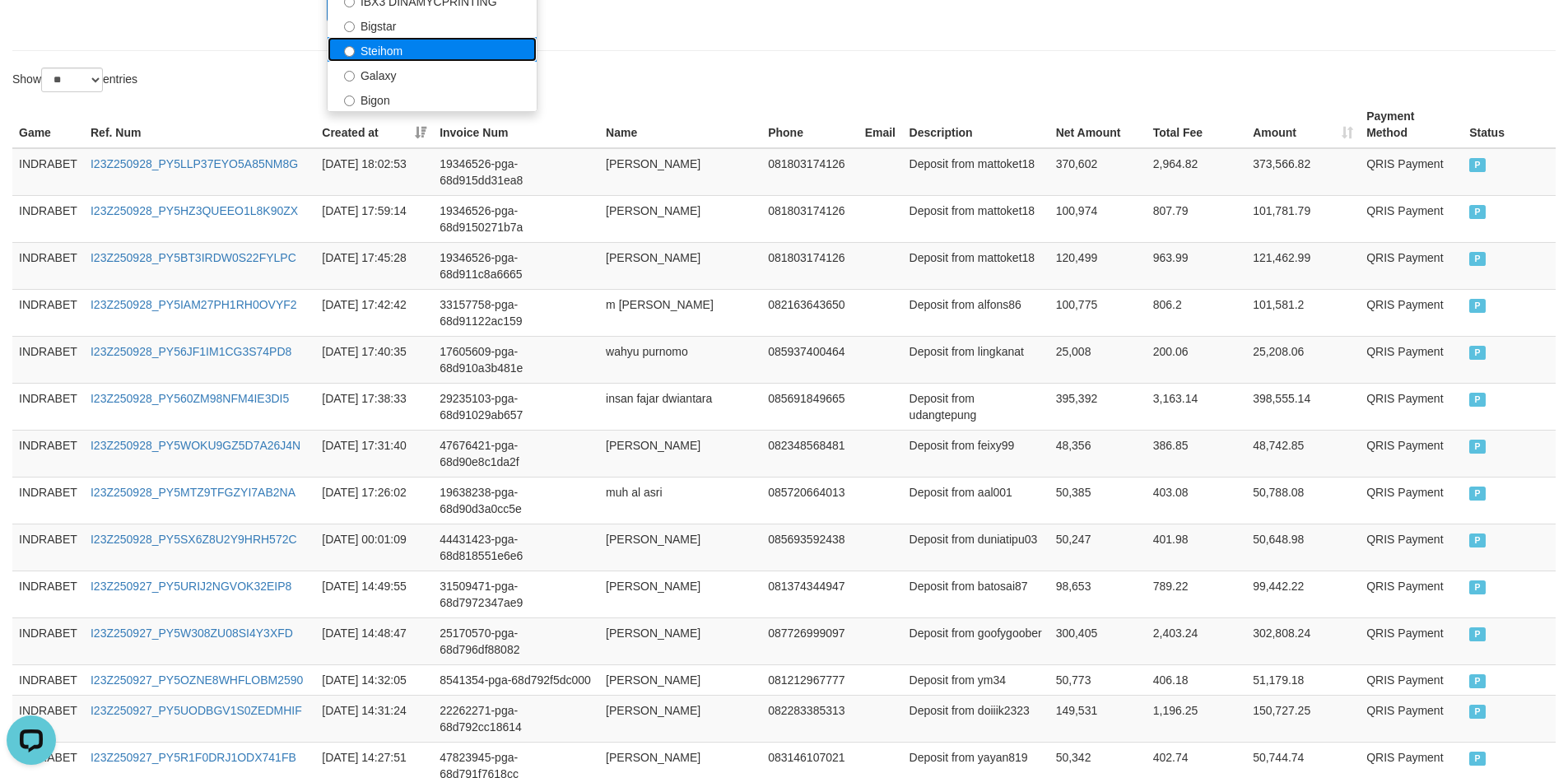
click at [439, 56] on label "Steihom" at bounding box center [433, 50] width 209 height 25
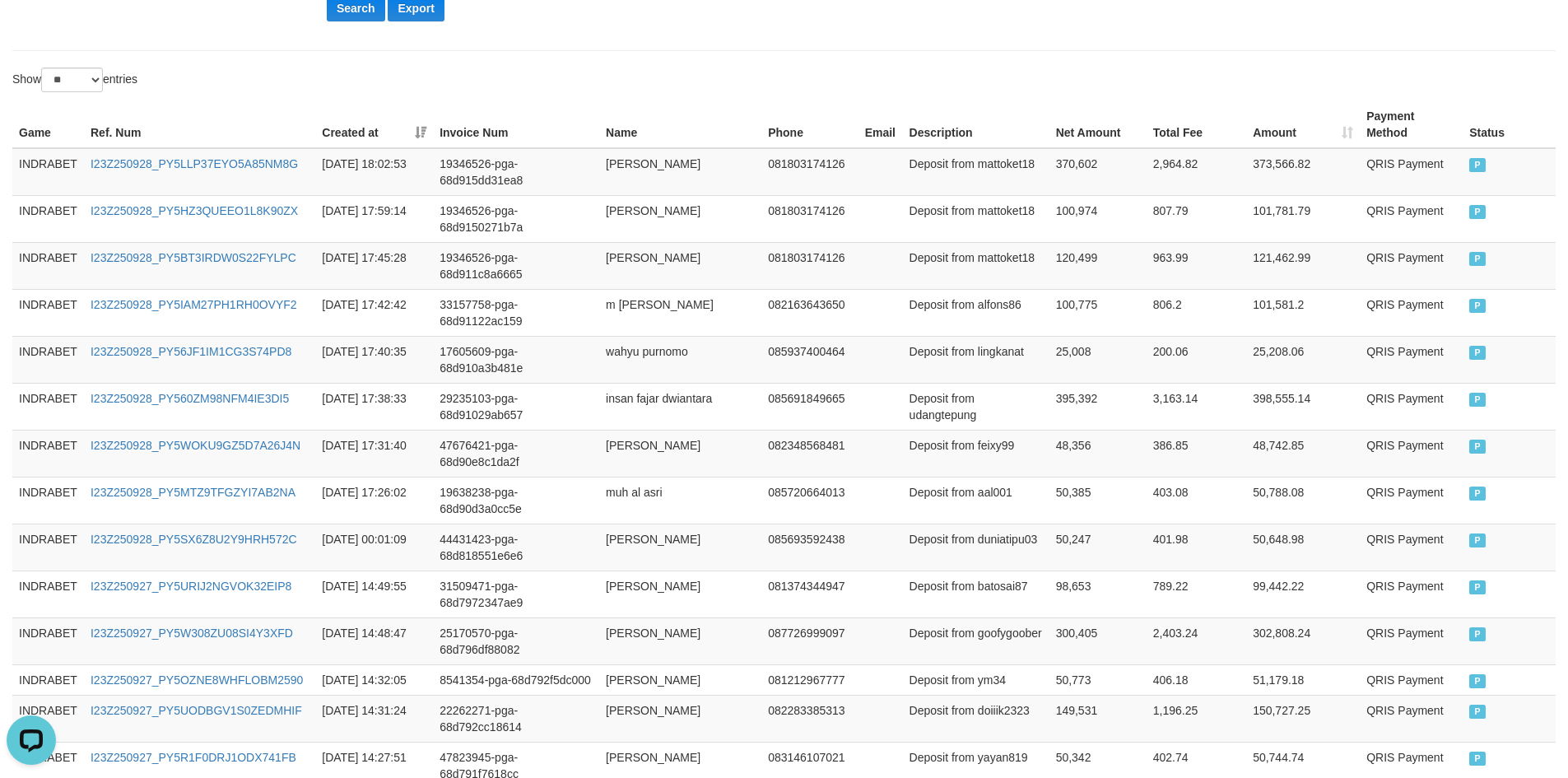
scroll to position [164, 0]
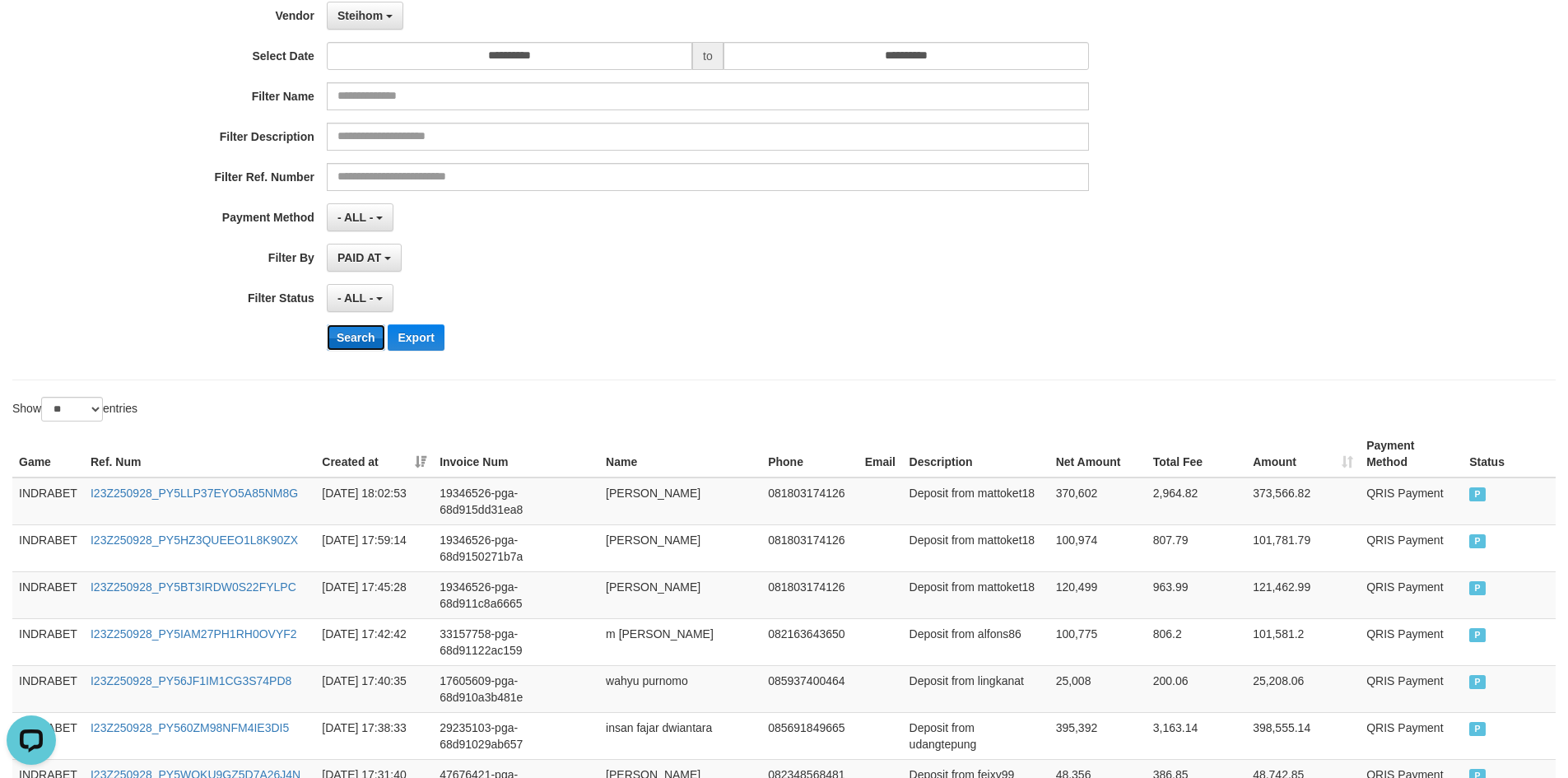
click at [360, 330] on button "Search" at bounding box center [356, 338] width 58 height 27
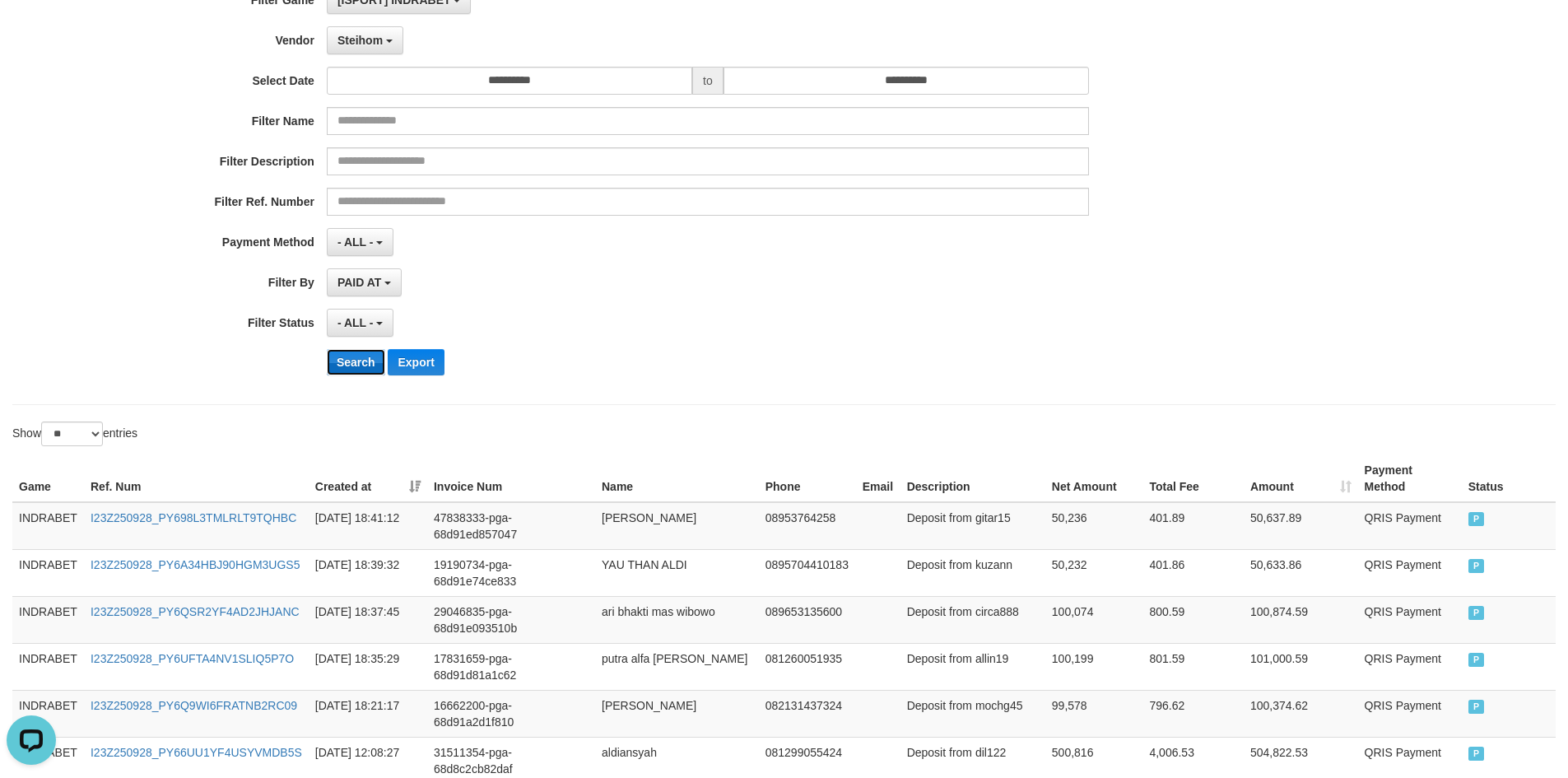
scroll to position [136, 0]
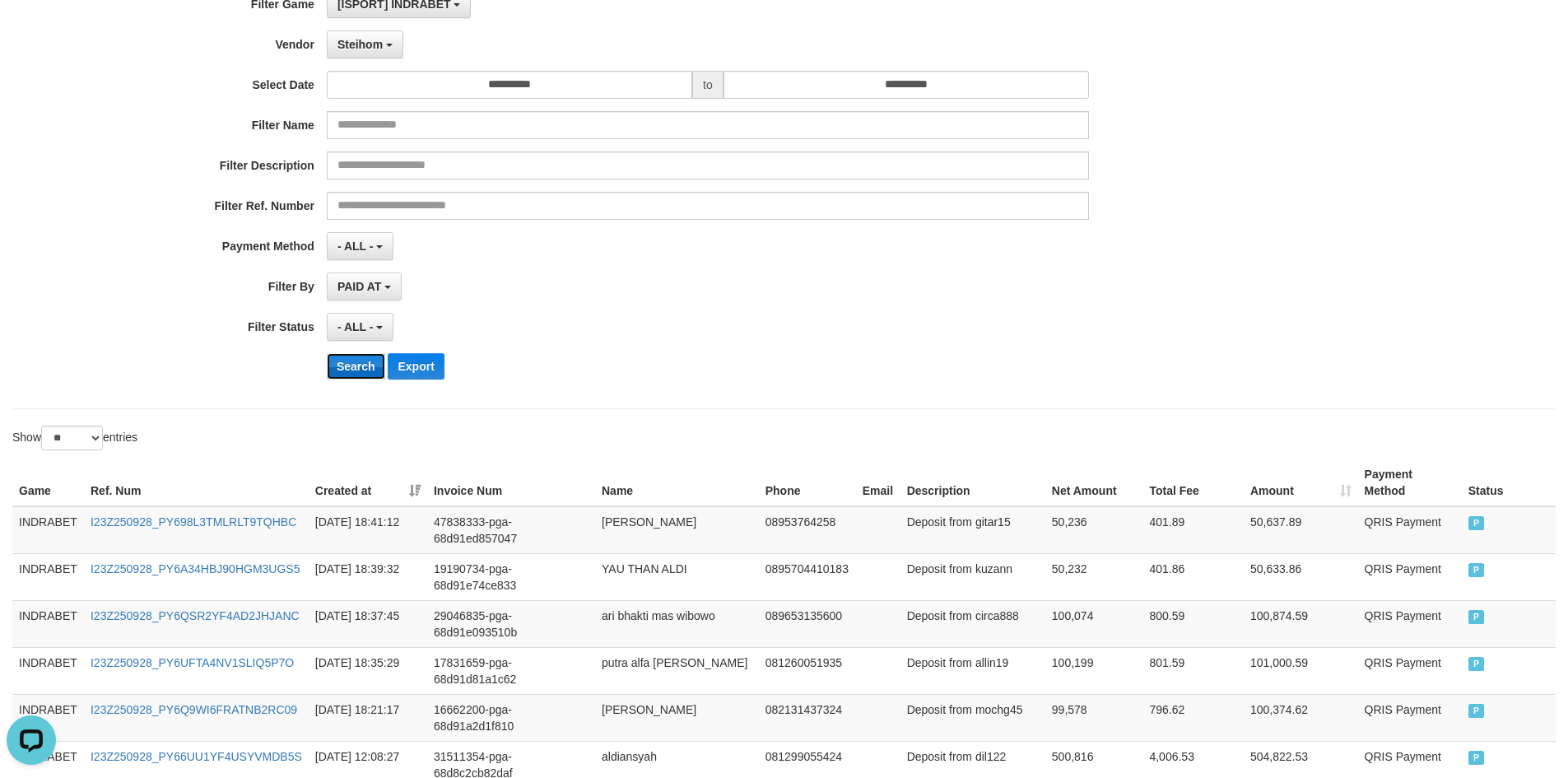
click at [334, 373] on button "Search" at bounding box center [356, 366] width 58 height 27
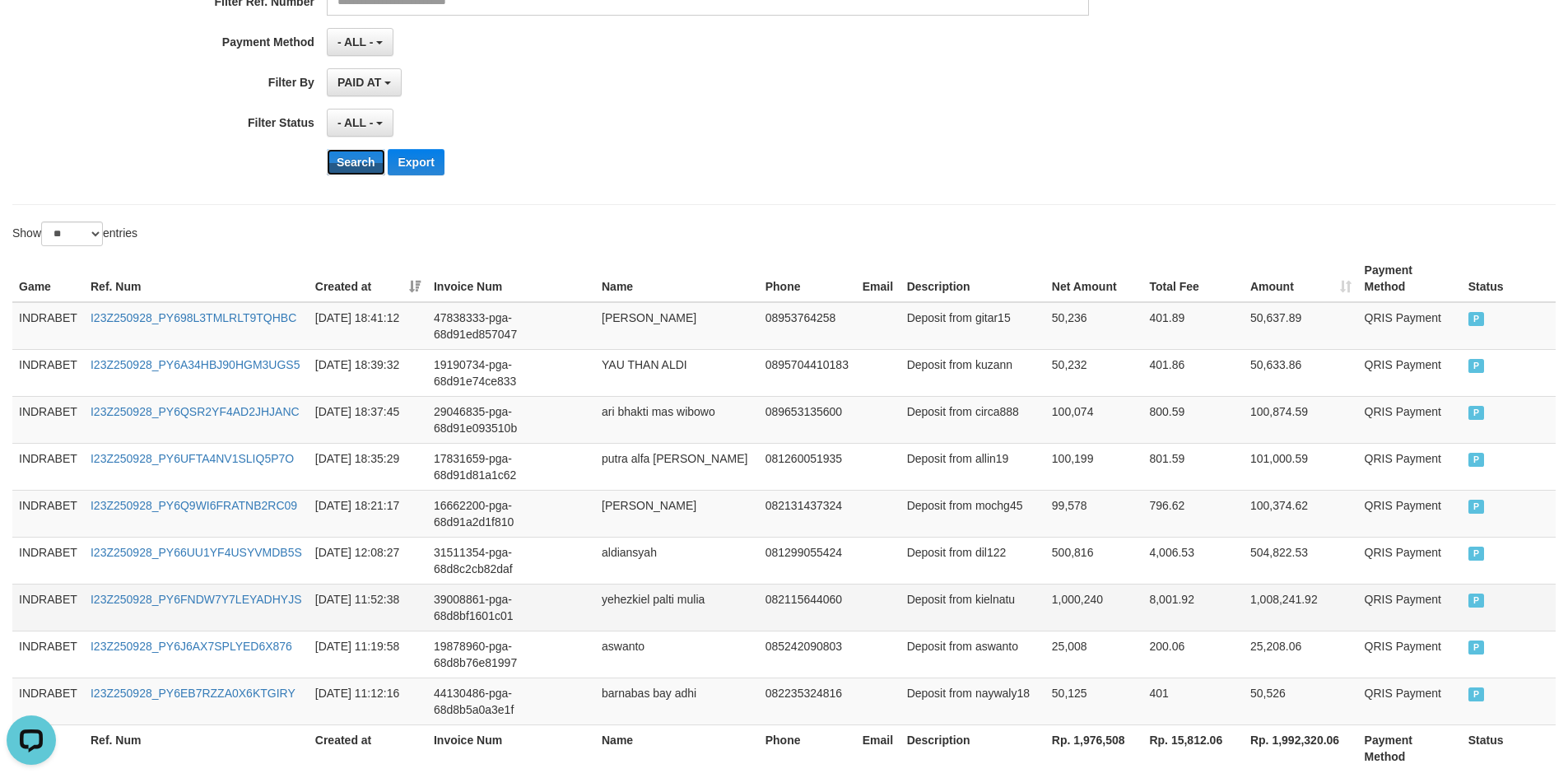
scroll to position [465, 0]
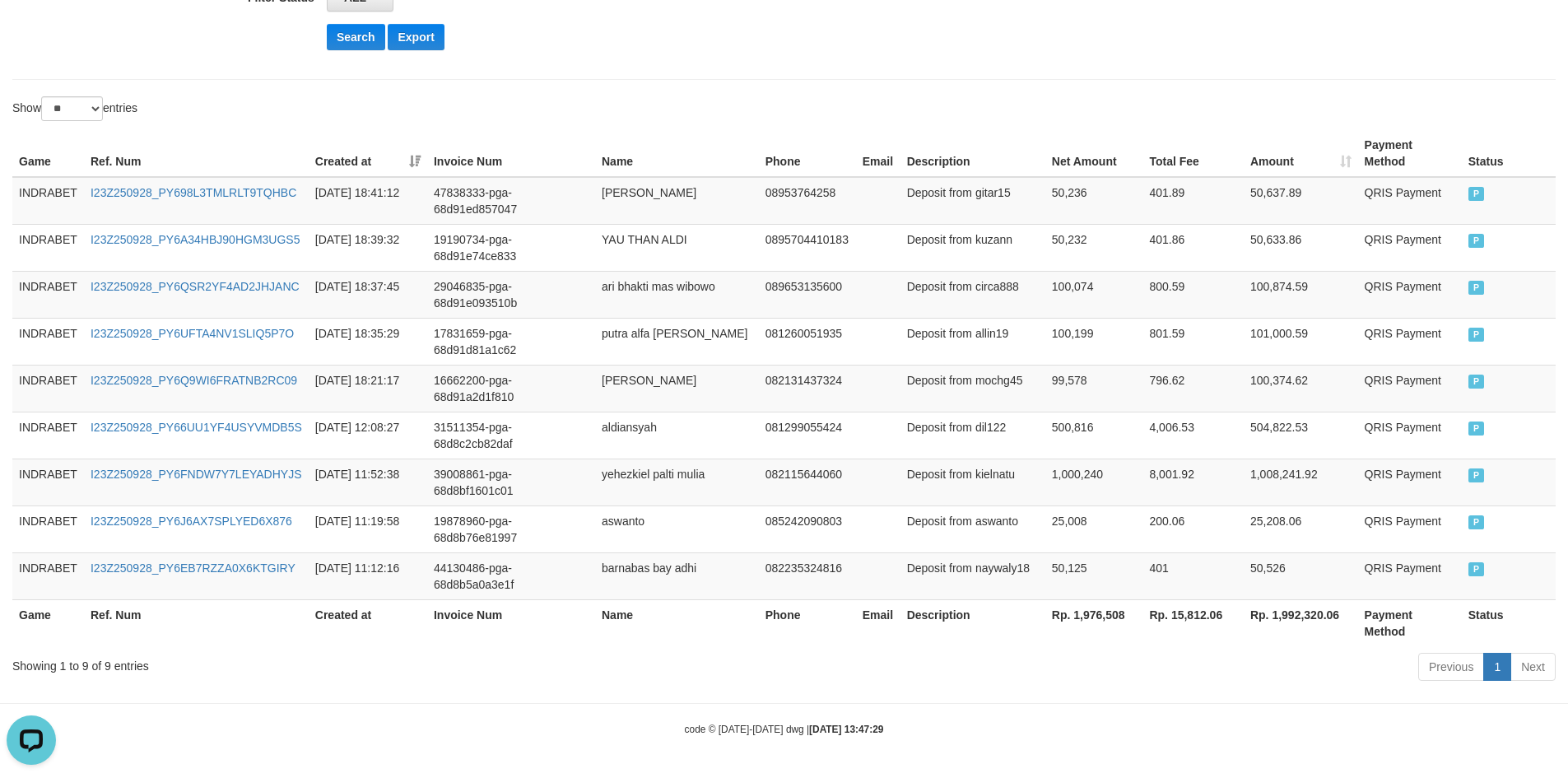
click at [1289, 614] on th "Rp. 1,992,320.06" at bounding box center [1301, 623] width 115 height 47
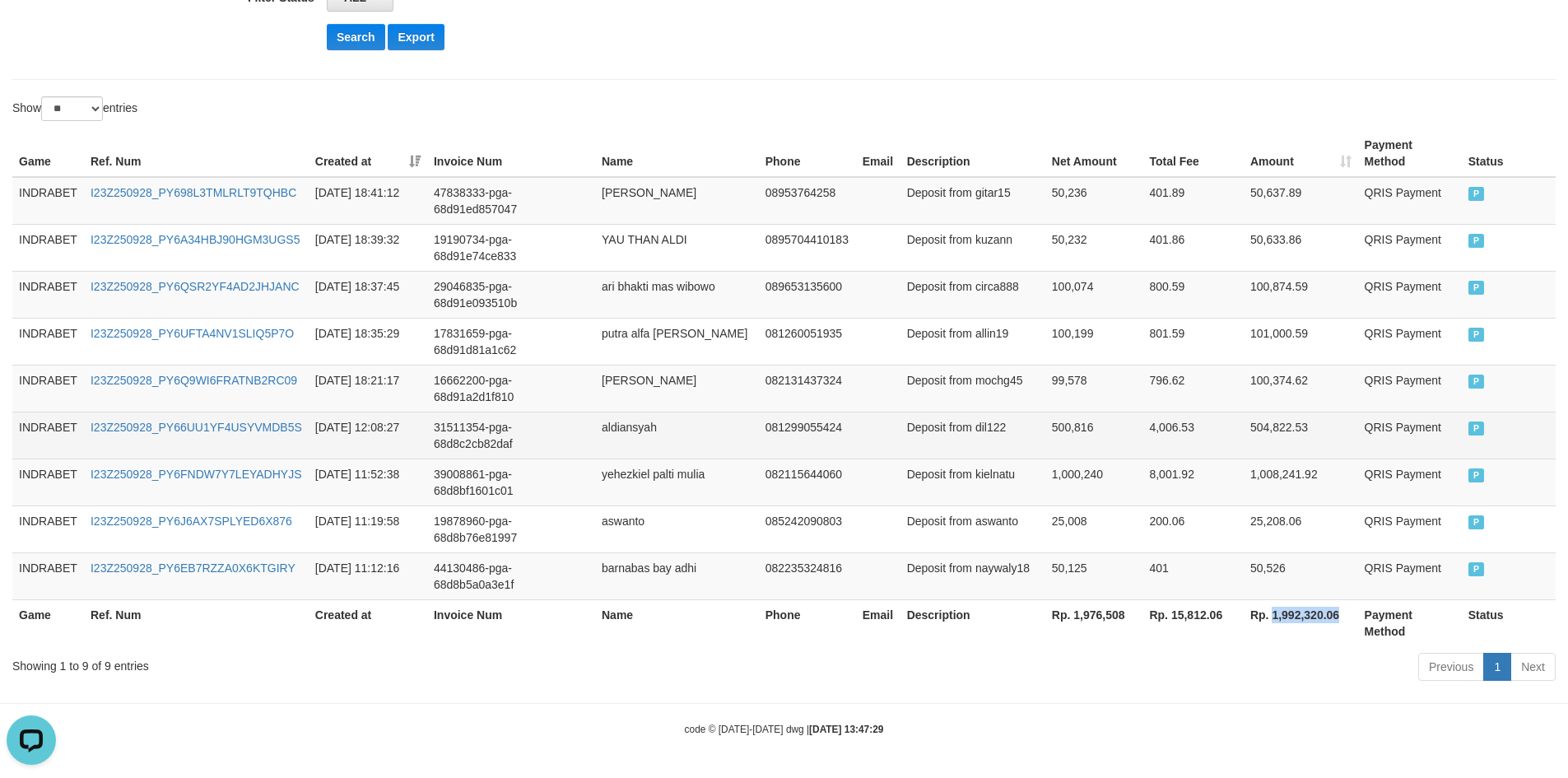
copy th "1,992,320.06"
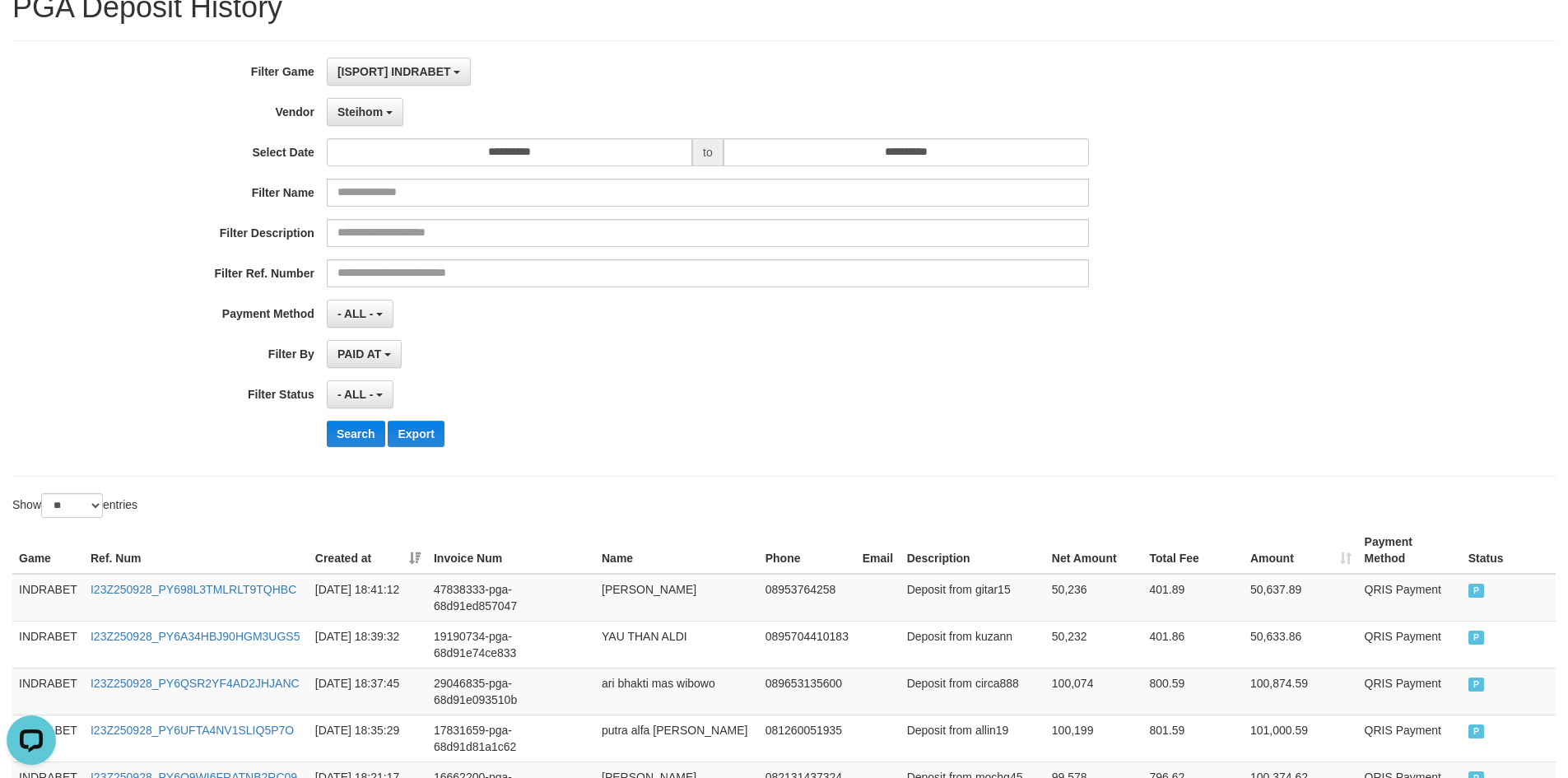
scroll to position [0, 0]
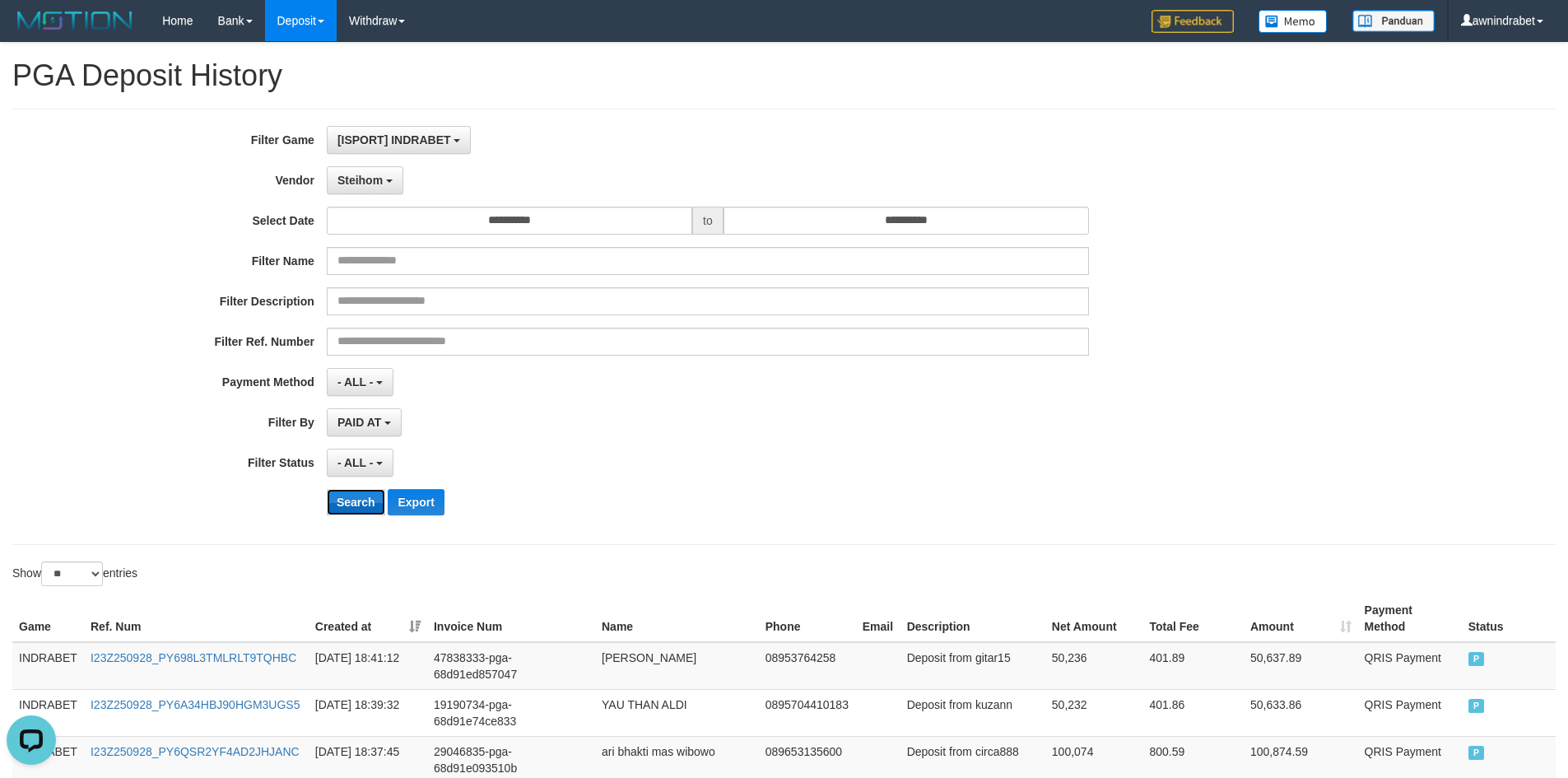
click at [350, 502] on button "Search" at bounding box center [356, 502] width 58 height 27
click at [351, 502] on button "Search" at bounding box center [356, 502] width 58 height 27
click at [354, 502] on button "Search" at bounding box center [356, 502] width 58 height 27
click at [355, 502] on button "Search" at bounding box center [356, 502] width 58 height 27
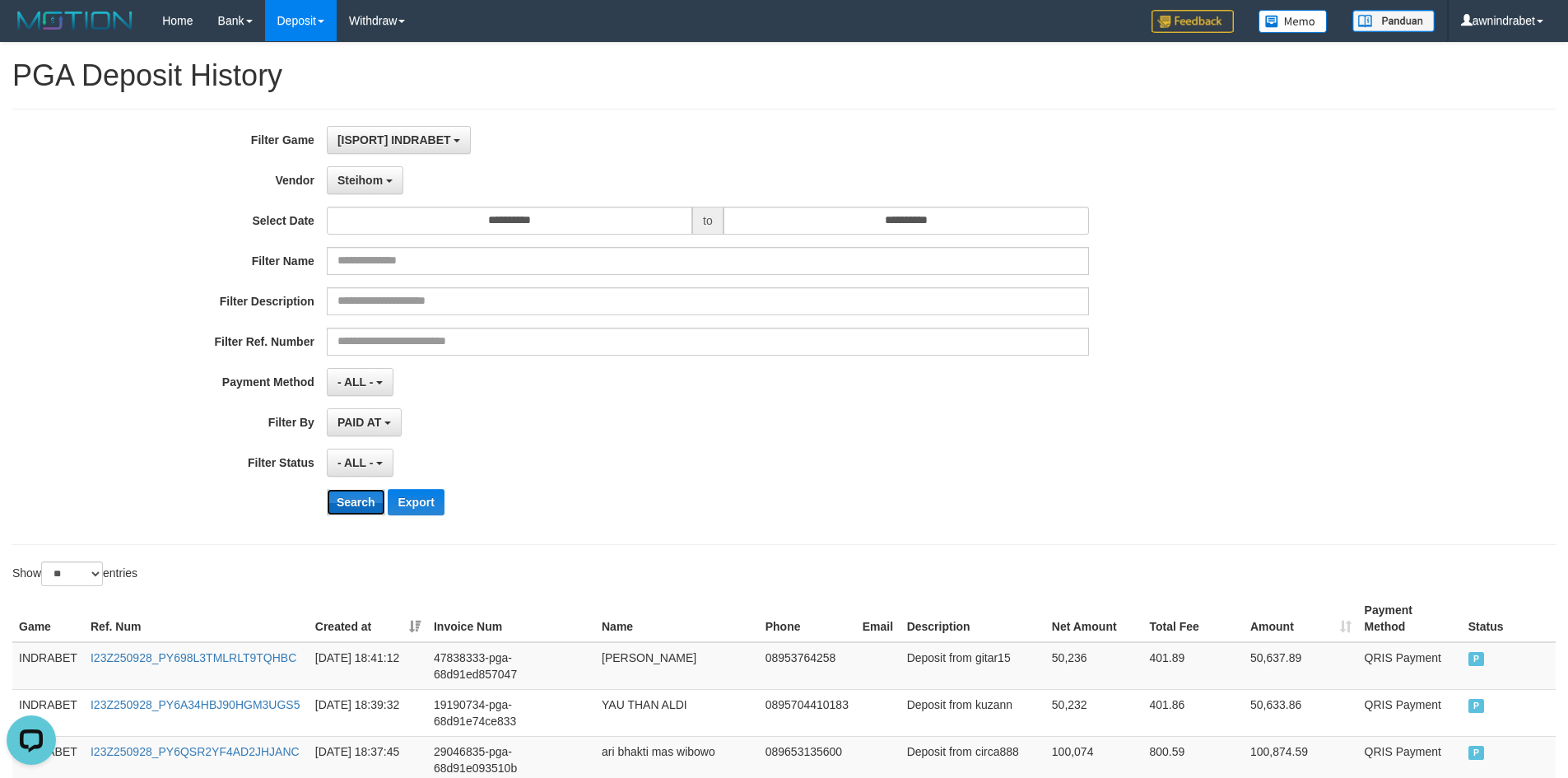
click at [357, 500] on button "Search" at bounding box center [356, 502] width 58 height 27
click at [358, 500] on button "Search" at bounding box center [356, 502] width 58 height 27
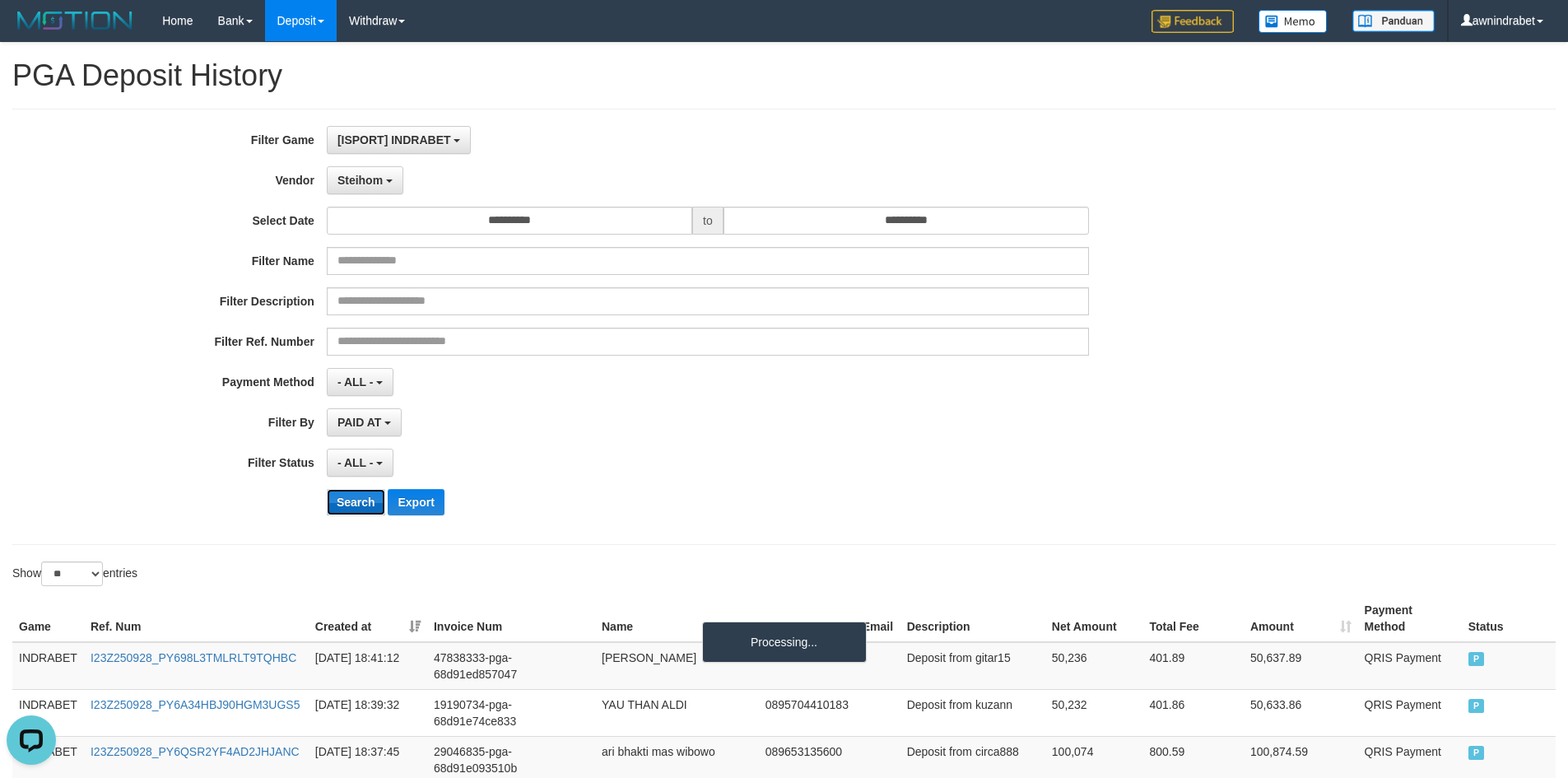
click at [358, 500] on button "Search" at bounding box center [356, 502] width 58 height 27
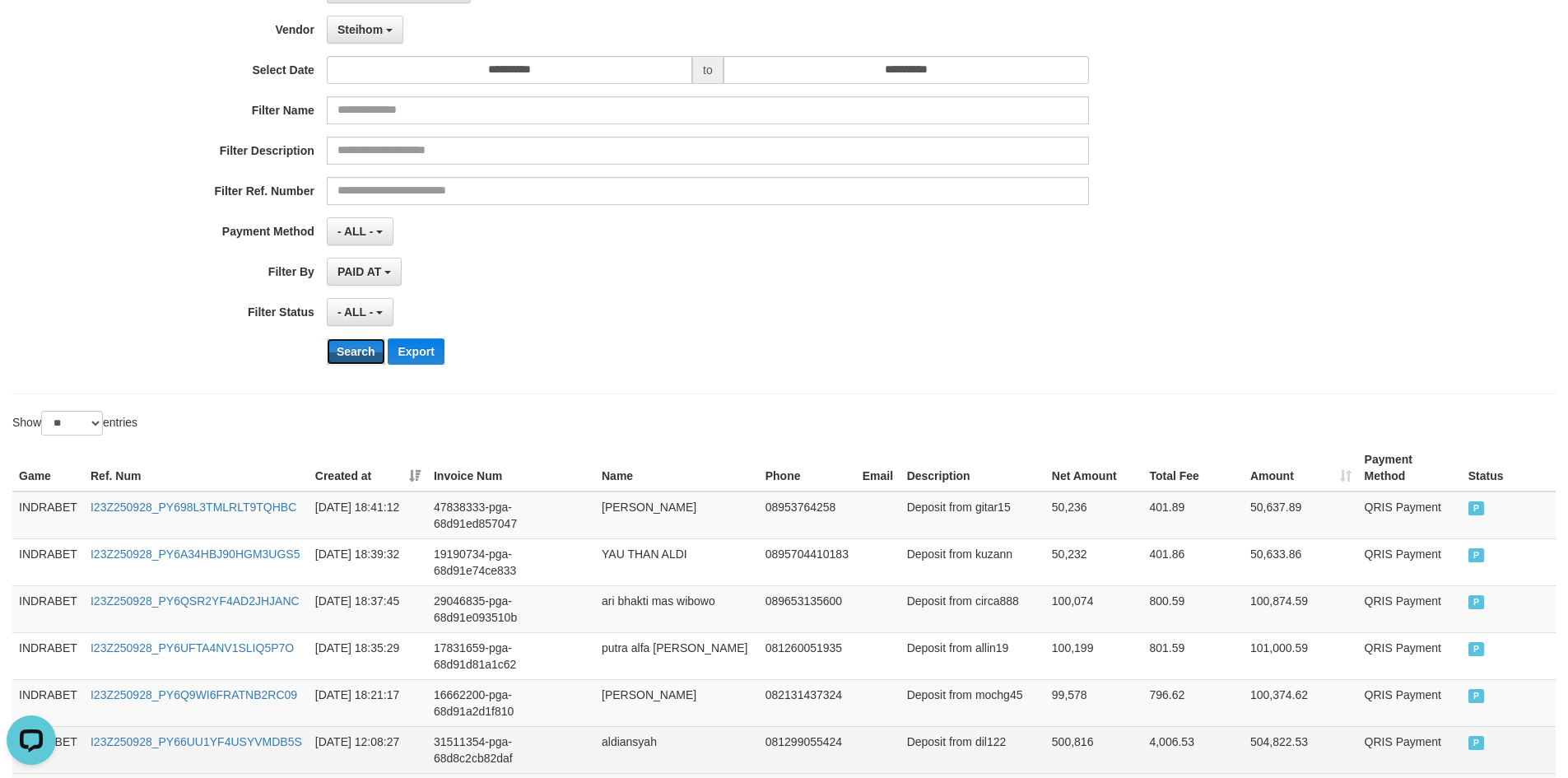
scroll to position [465, 0]
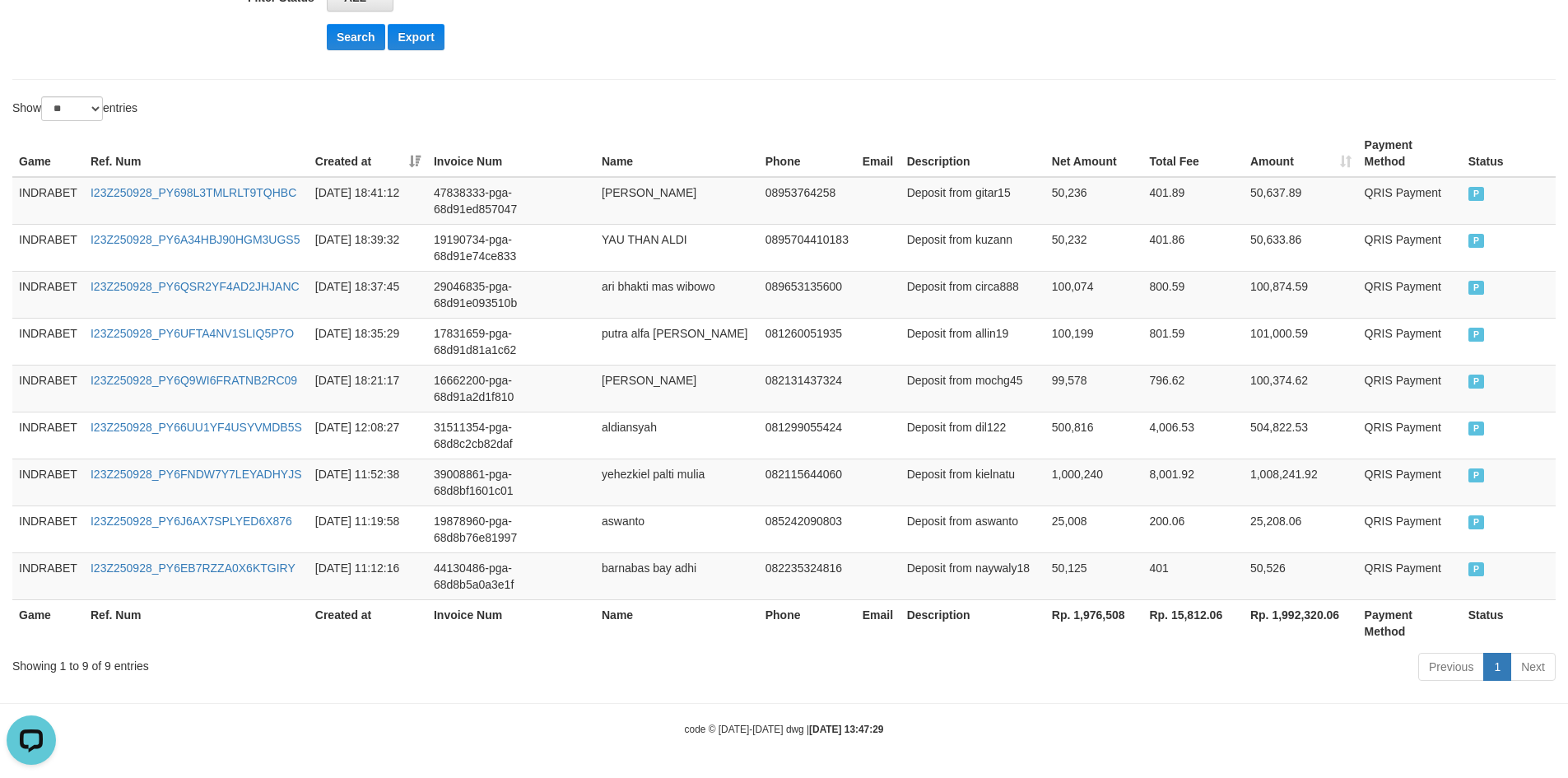
click at [1304, 609] on th "Rp. 1,992,320.06" at bounding box center [1301, 623] width 115 height 47
drag, startPoint x: 1304, startPoint y: 609, endPoint x: 1294, endPoint y: 609, distance: 10.0
click at [1303, 609] on th "Rp. 1,992,320.06" at bounding box center [1301, 623] width 115 height 47
copy th "1,992,320.06"
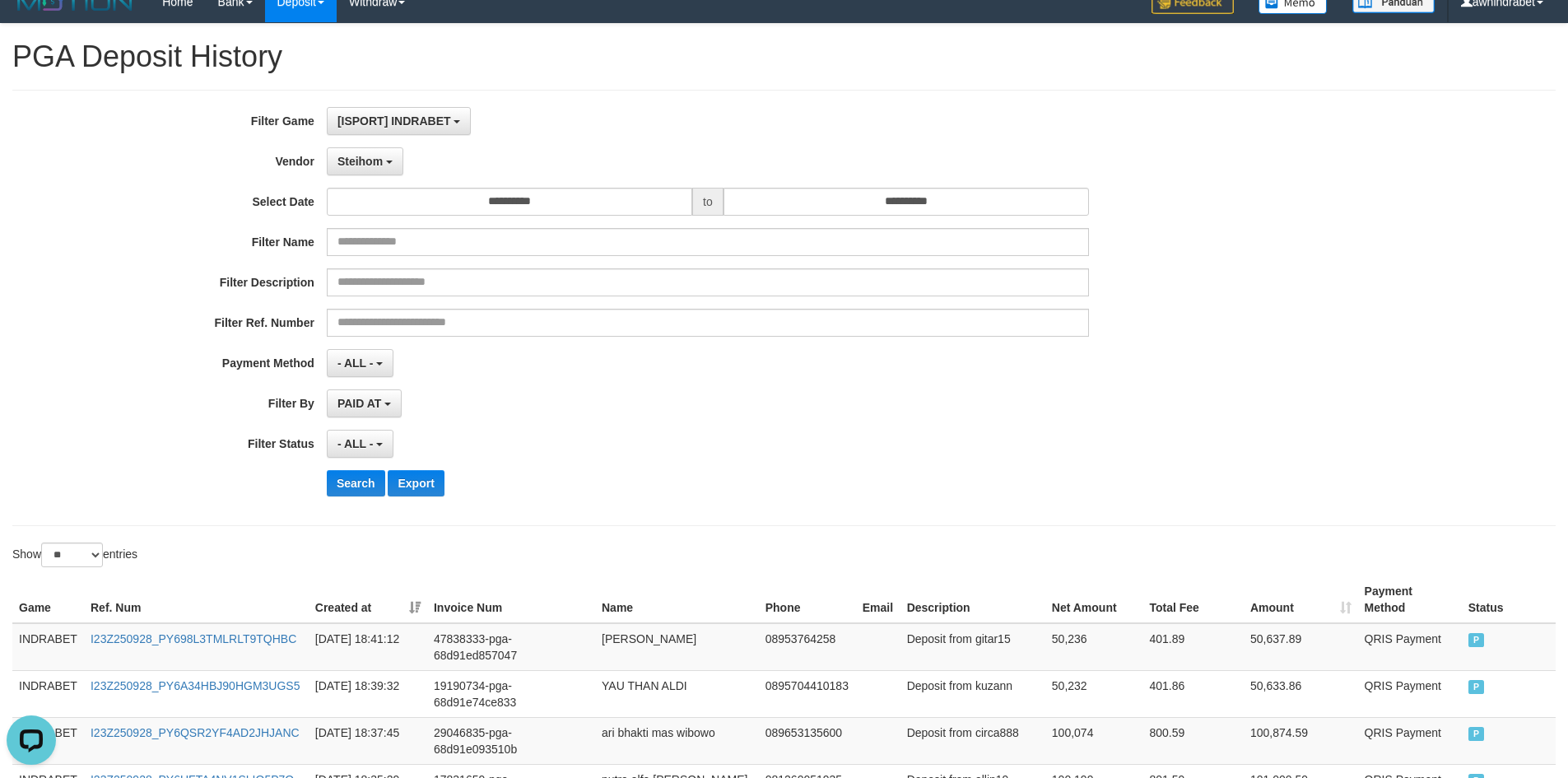
scroll to position [0, 0]
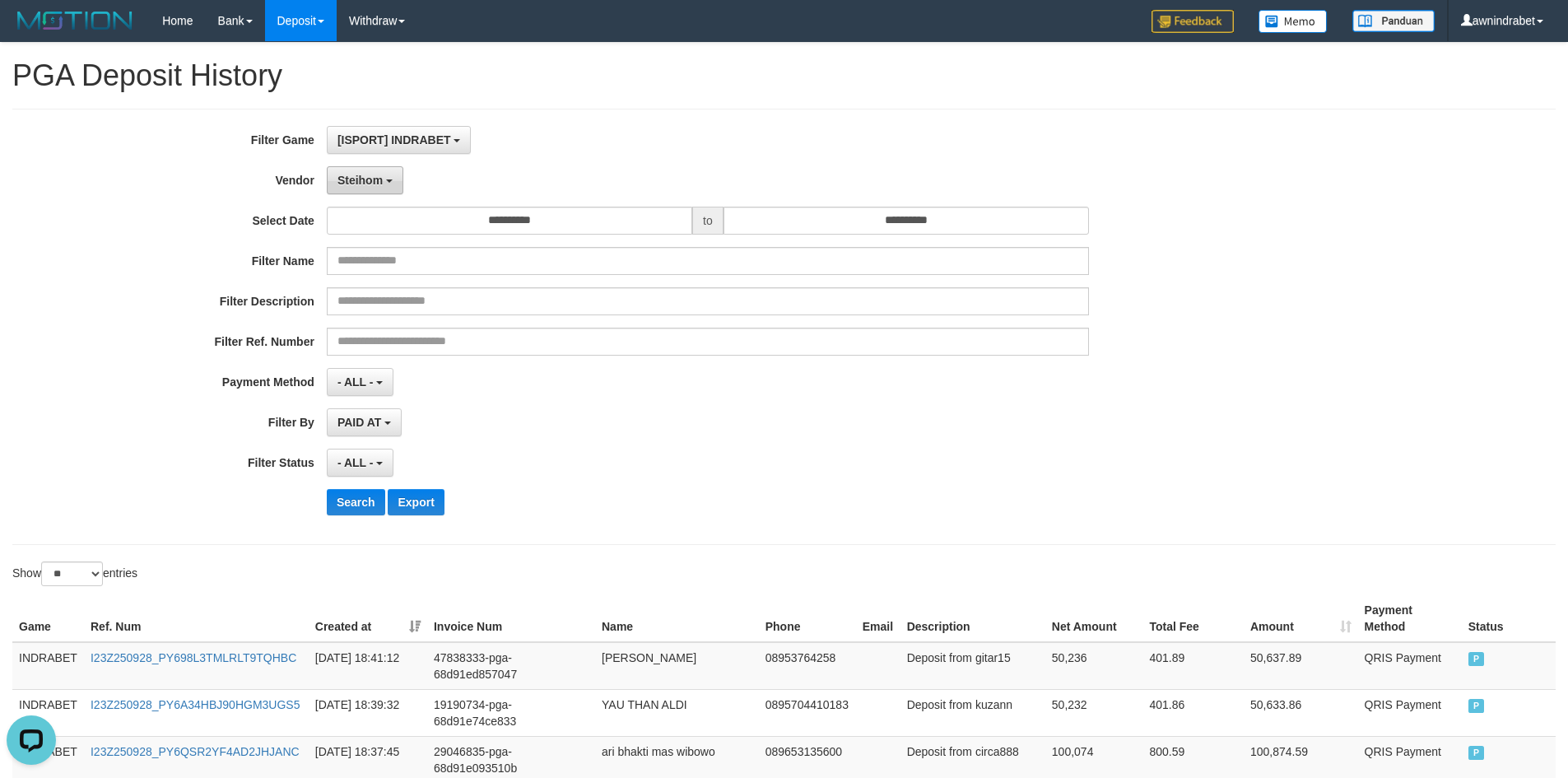
click at [355, 183] on span "Steihom" at bounding box center [360, 180] width 46 height 13
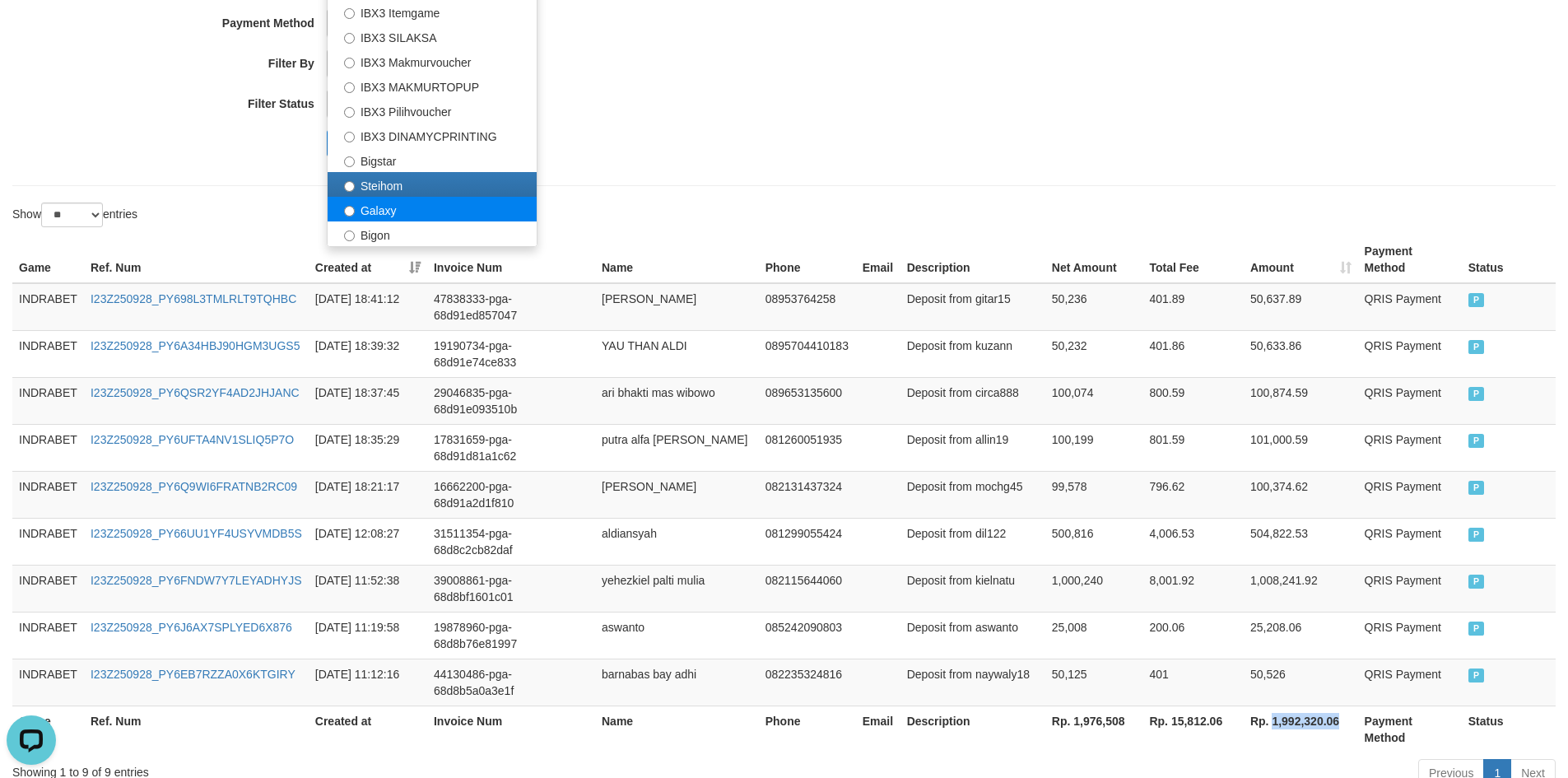
scroll to position [329, 0]
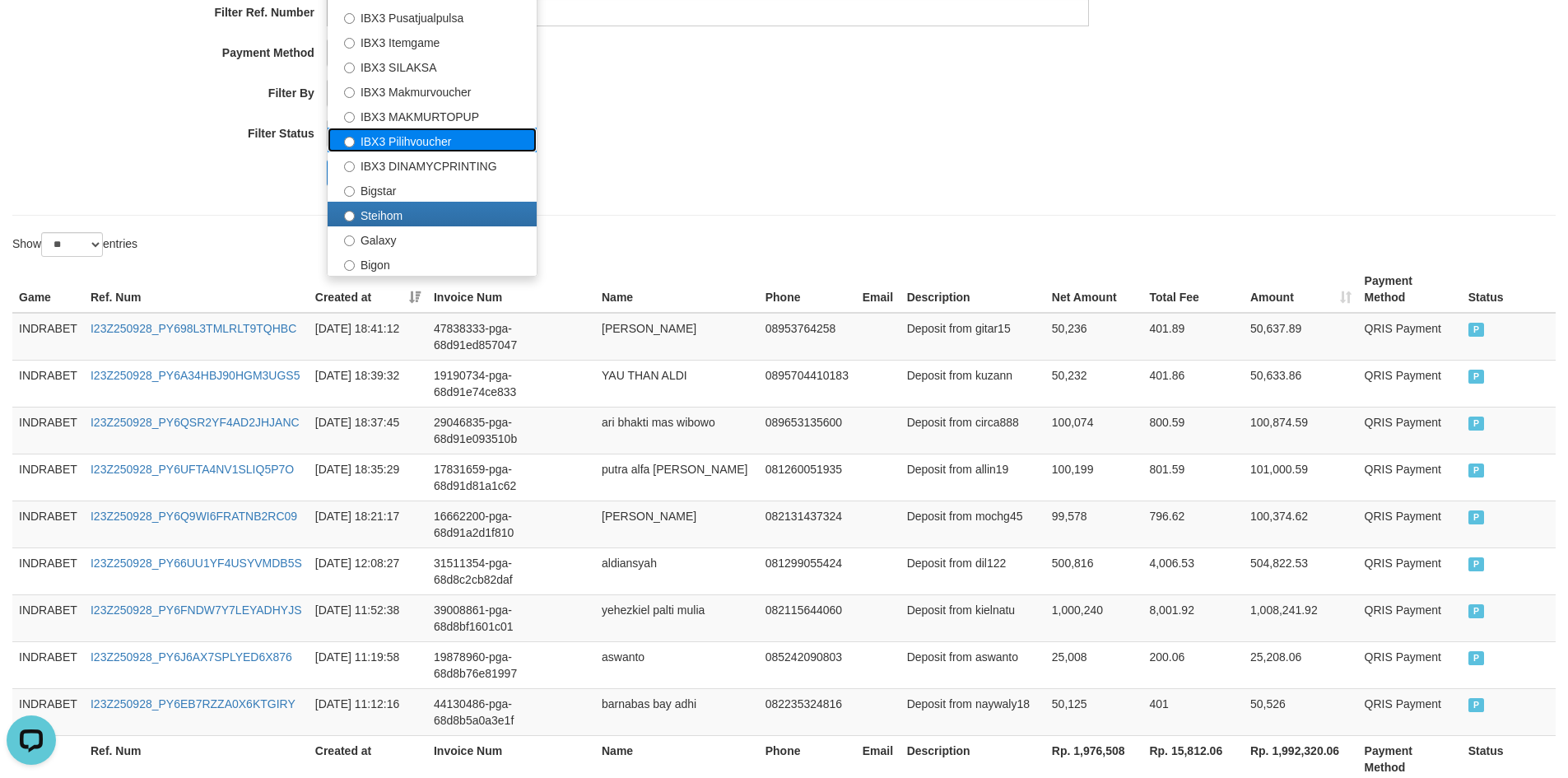
click at [439, 145] on label "IBX3 Pilihvoucher" at bounding box center [433, 140] width 209 height 25
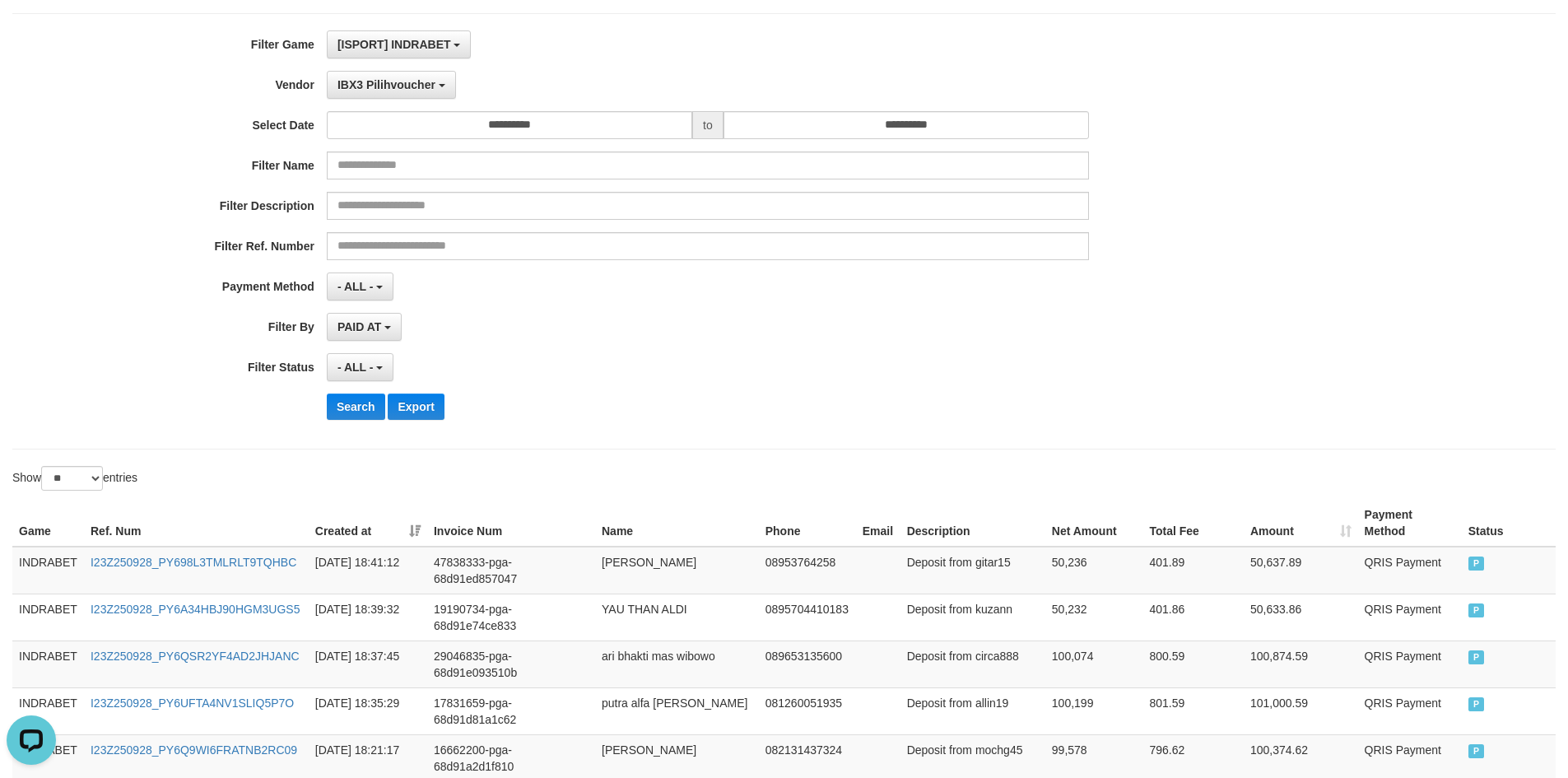
scroll to position [0, 0]
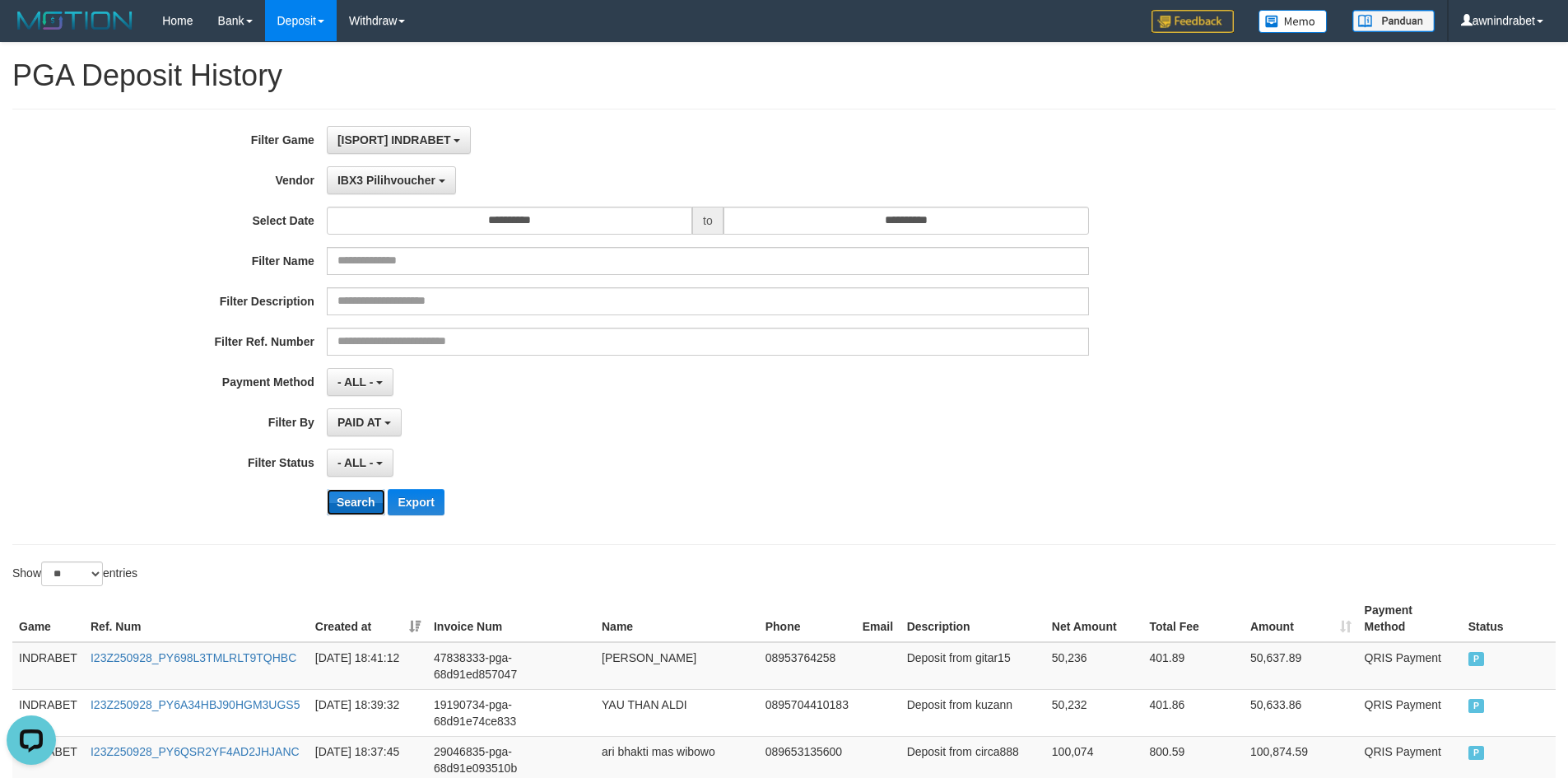
click at [345, 493] on button "Search" at bounding box center [356, 502] width 58 height 27
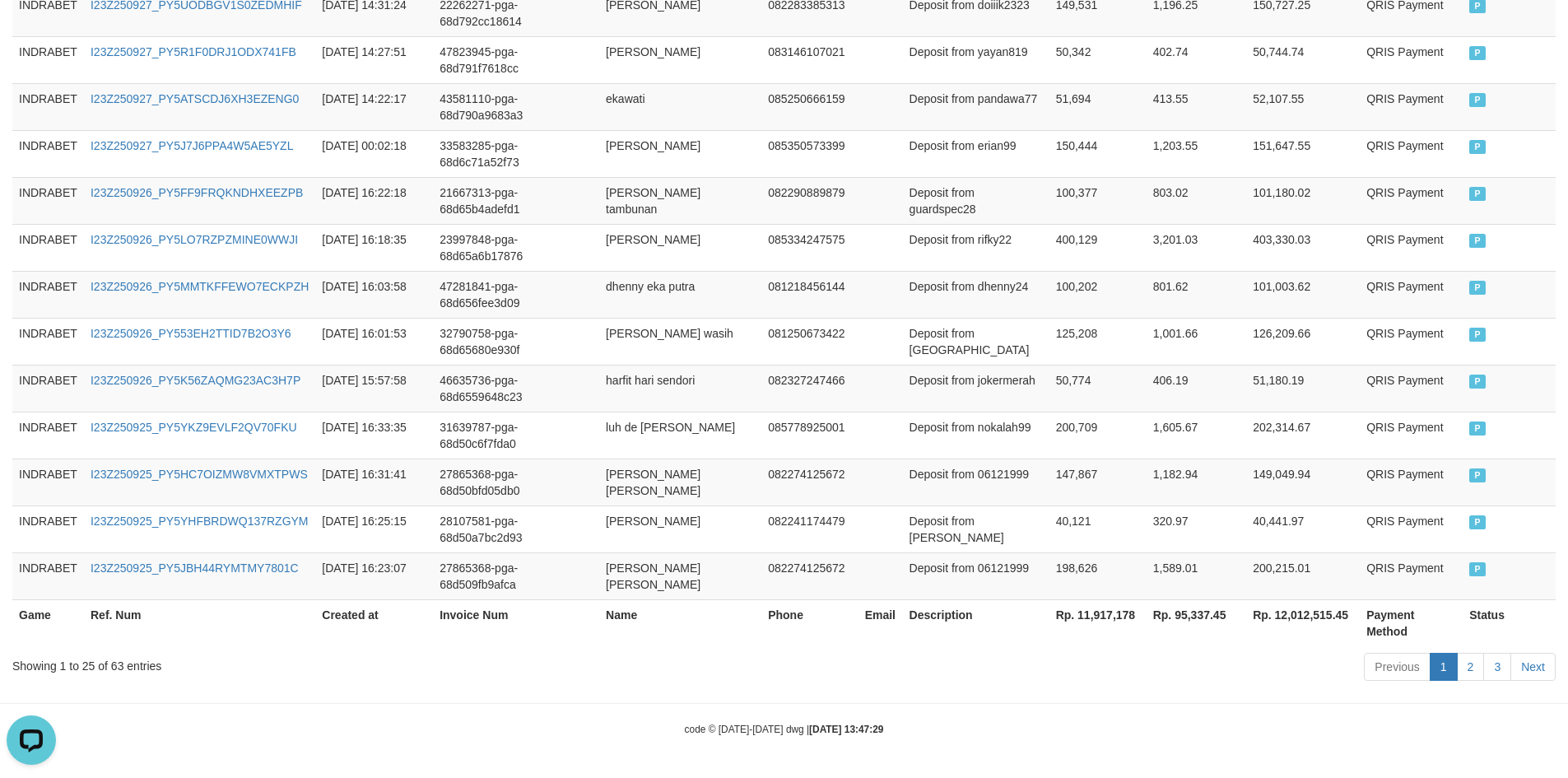
scroll to position [1216, 0]
click at [1296, 613] on th "Rp. 12,012,515.45" at bounding box center [1303, 623] width 114 height 47
copy th "12,012,515.45"
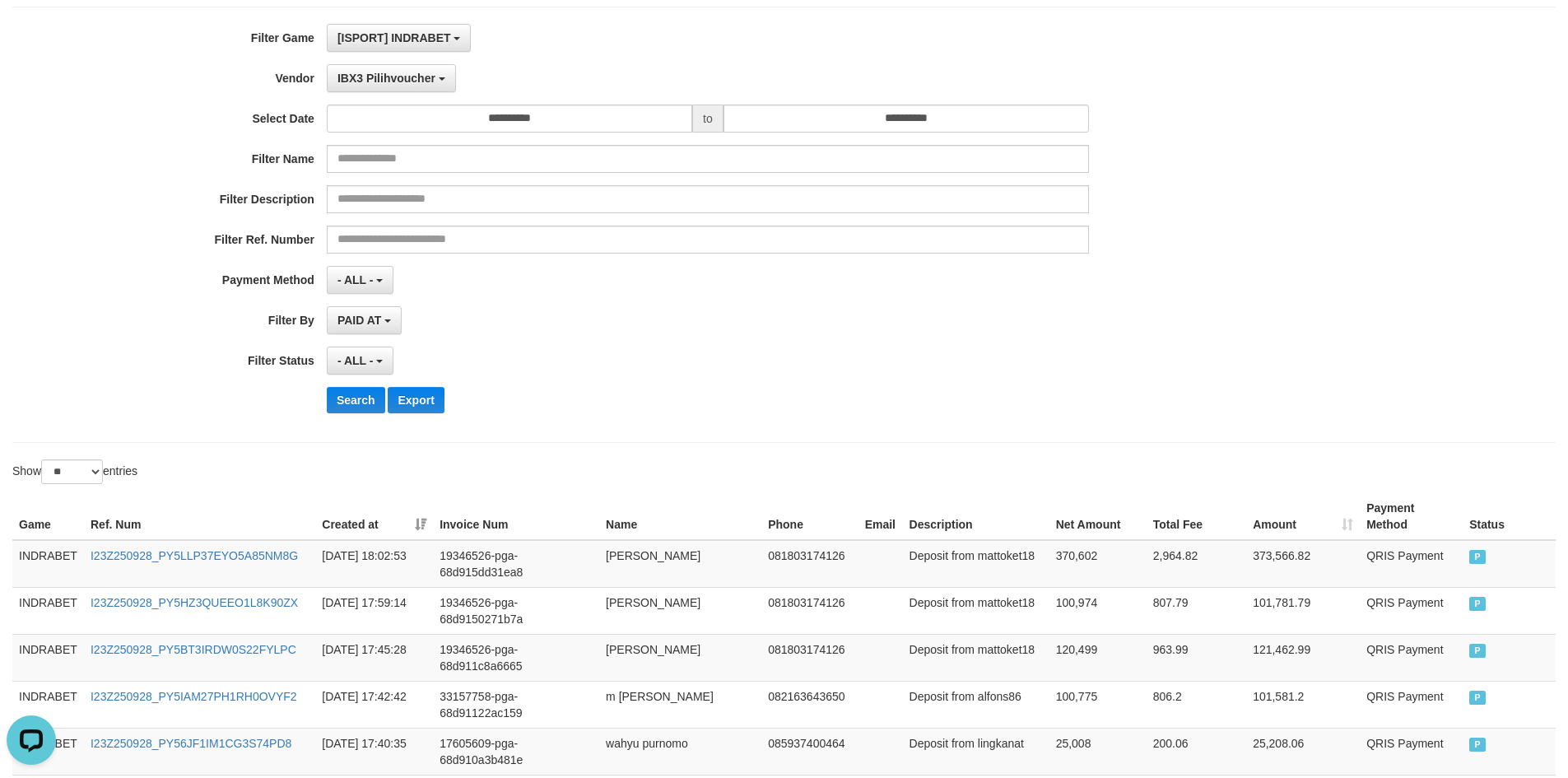
scroll to position [0, 0]
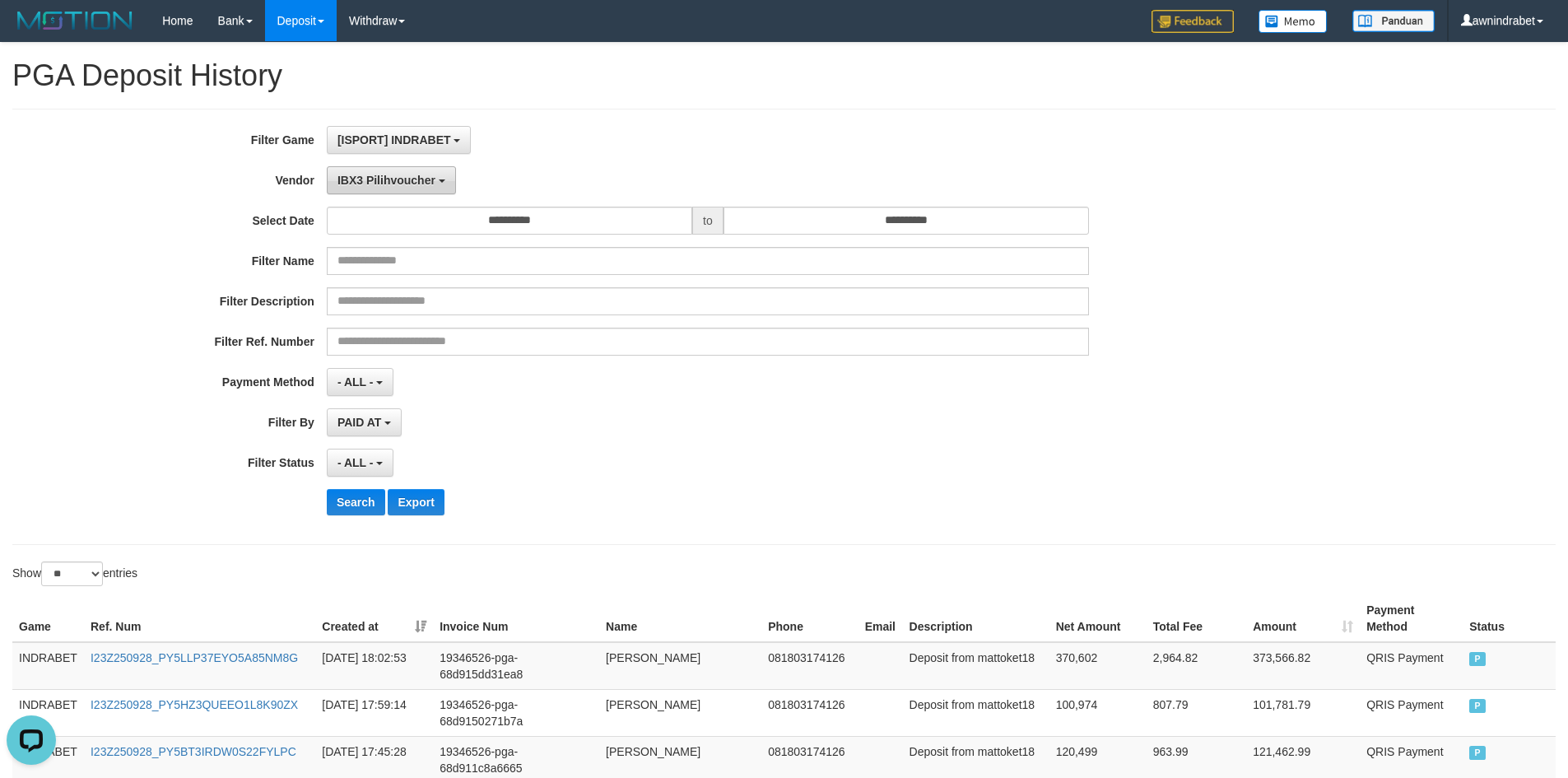
click at [368, 188] on button "IBX3 Pilihvoucher" at bounding box center [392, 180] width 130 height 28
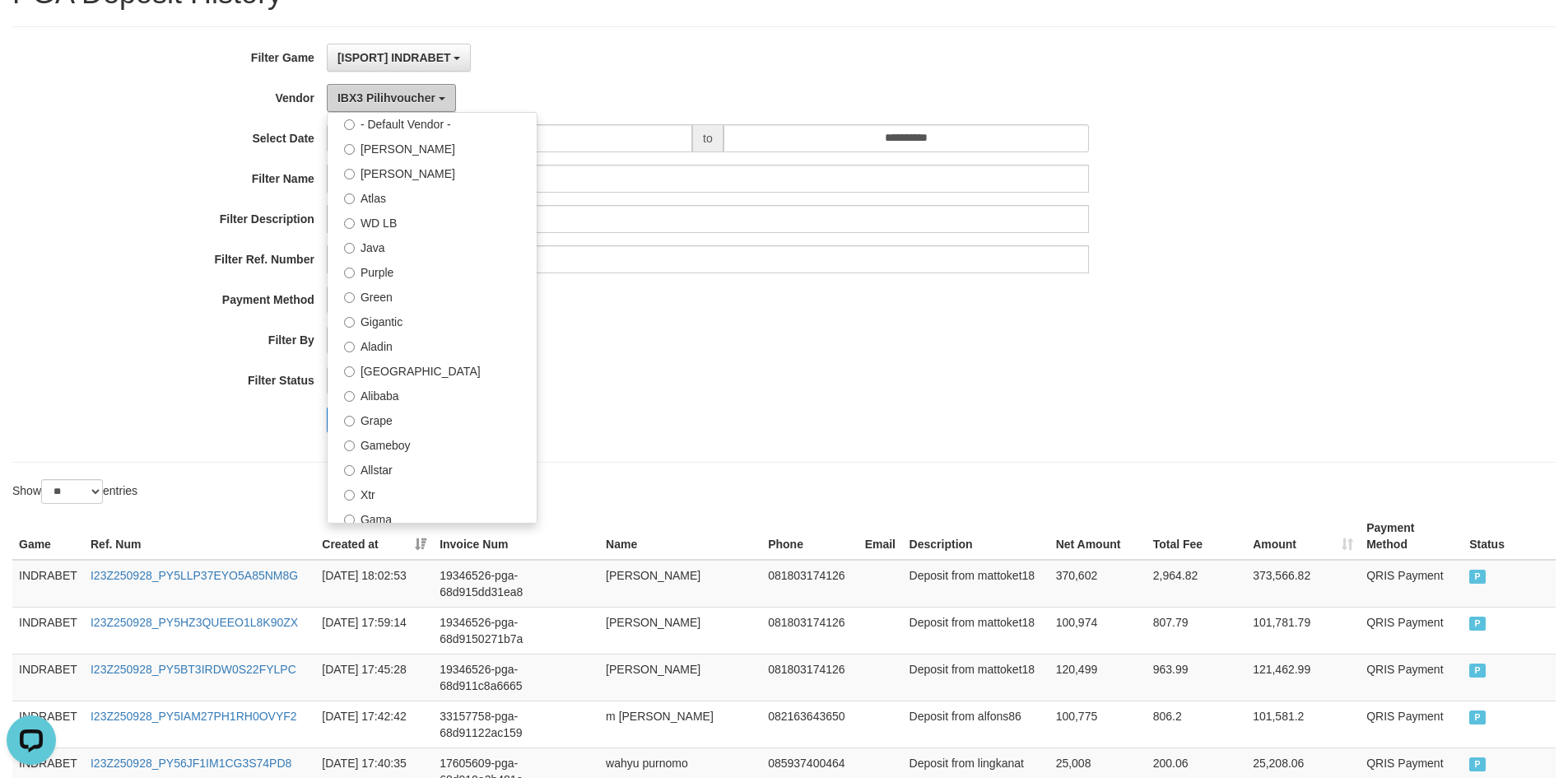
scroll to position [38, 0]
click at [417, 342] on label "Aladin" at bounding box center [433, 345] width 209 height 25
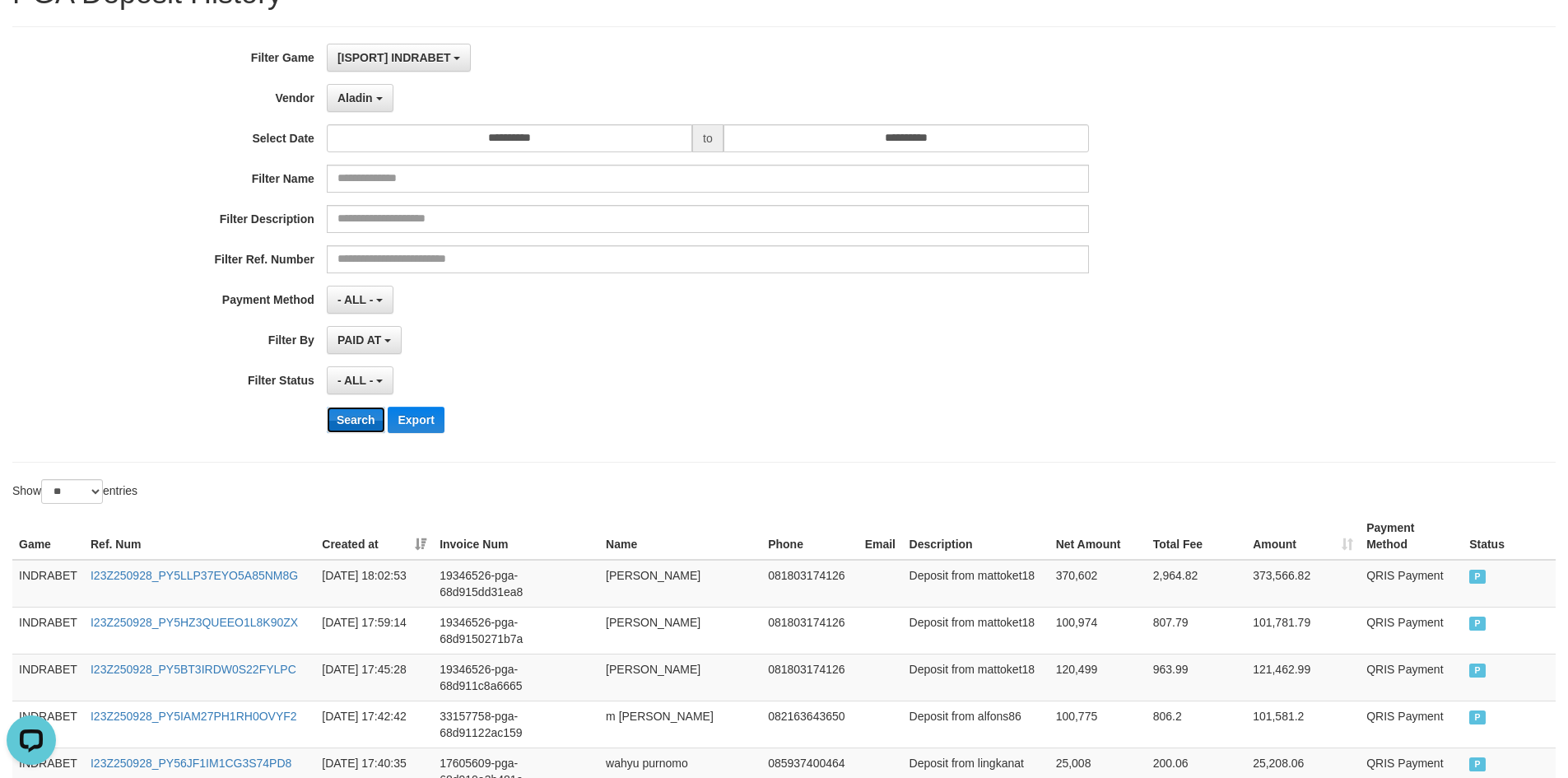
click at [358, 415] on button "Search" at bounding box center [356, 420] width 58 height 27
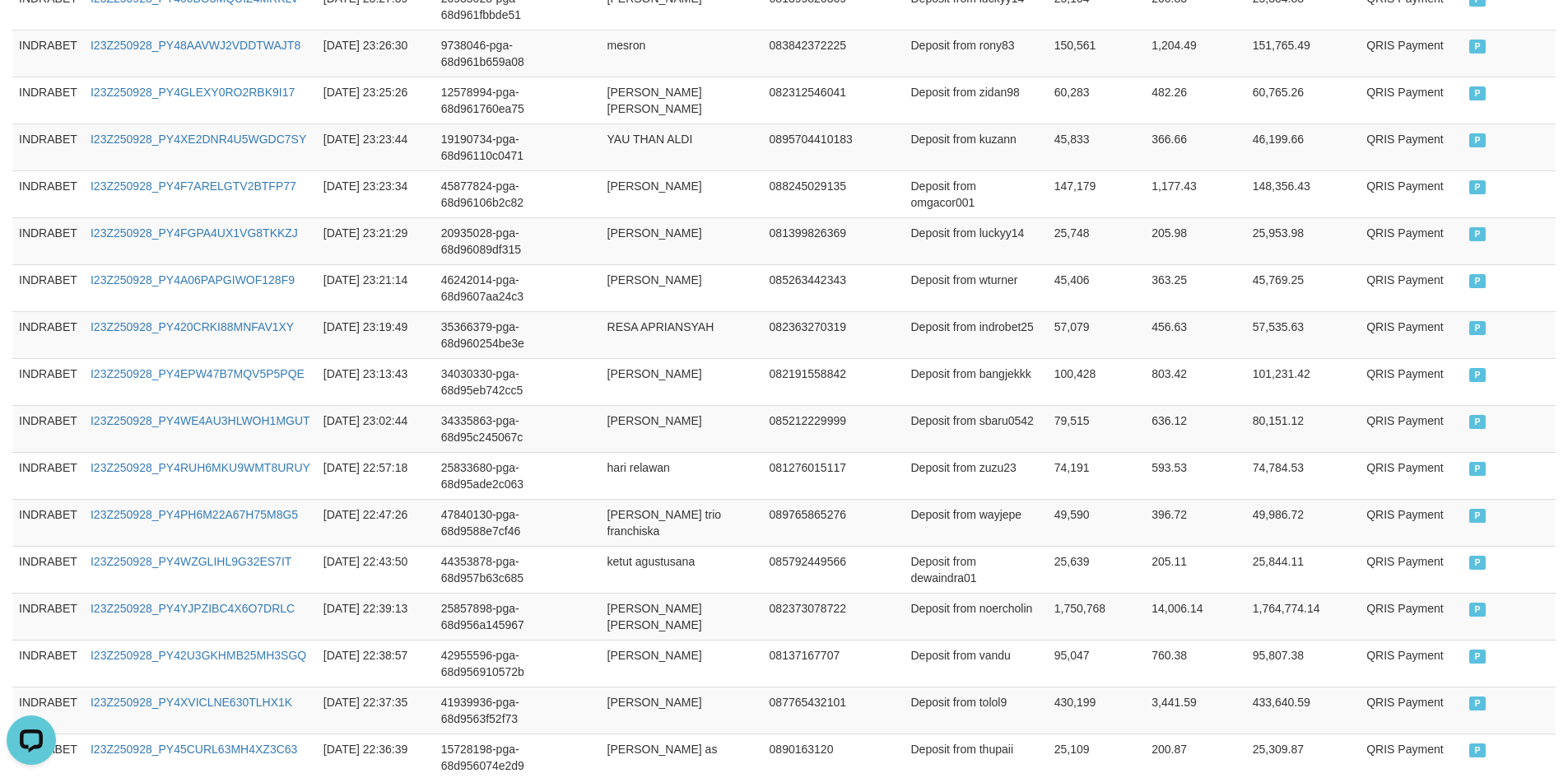
scroll to position [1216, 0]
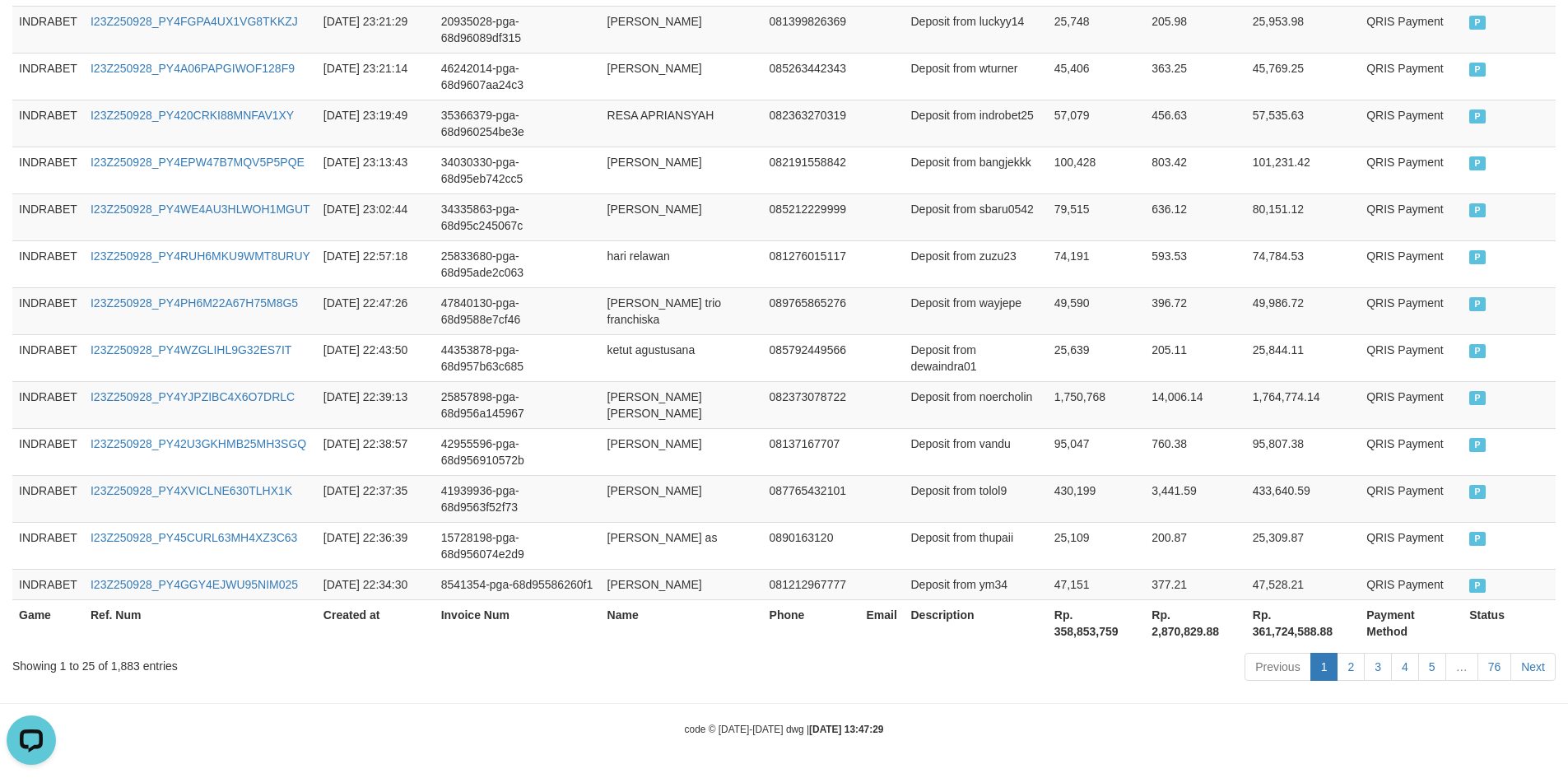
click at [1289, 631] on th "Rp. 361,724,588.88" at bounding box center [1303, 623] width 114 height 47
copy th "361,724,588.88"
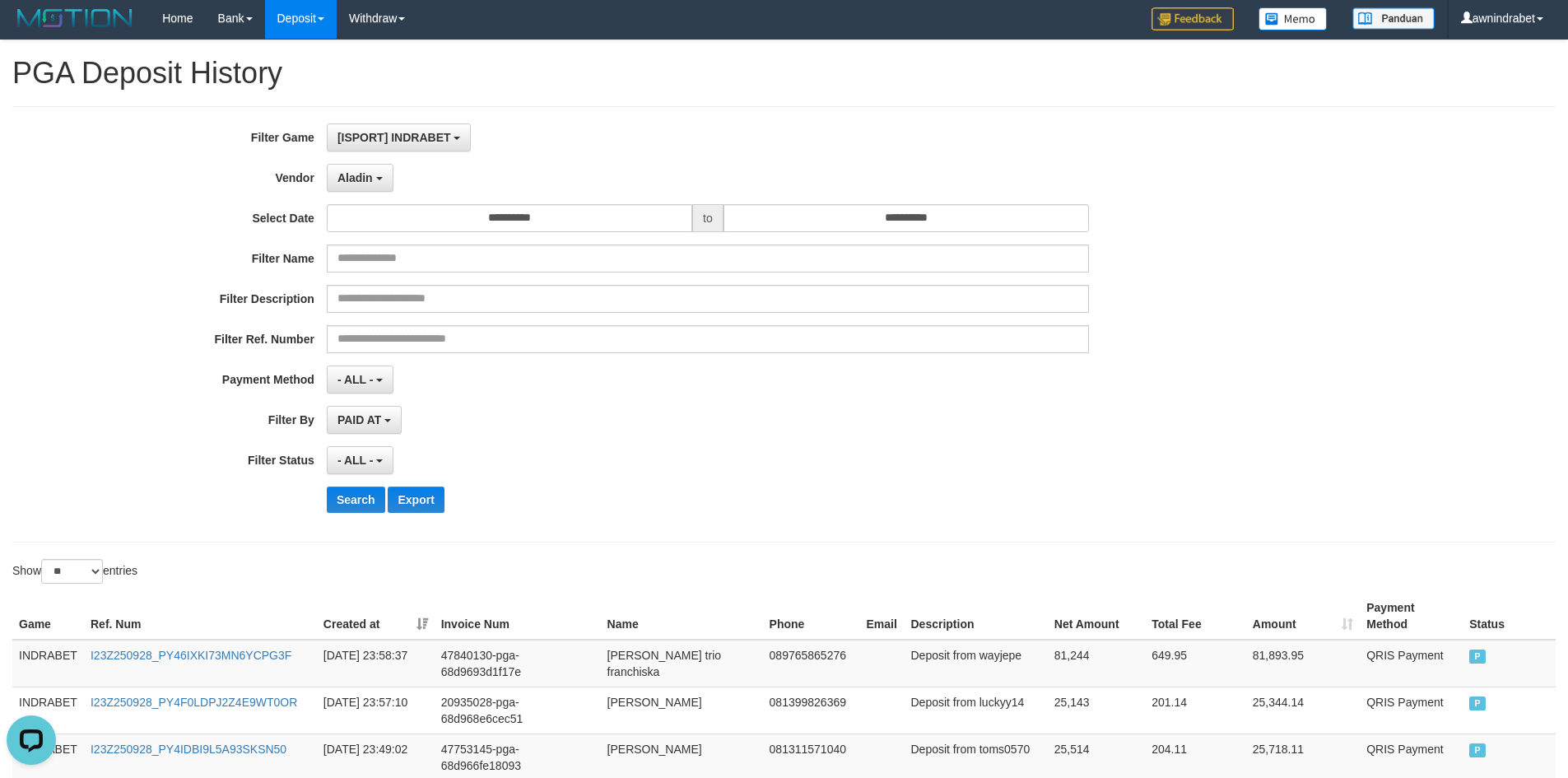
scroll to position [0, 0]
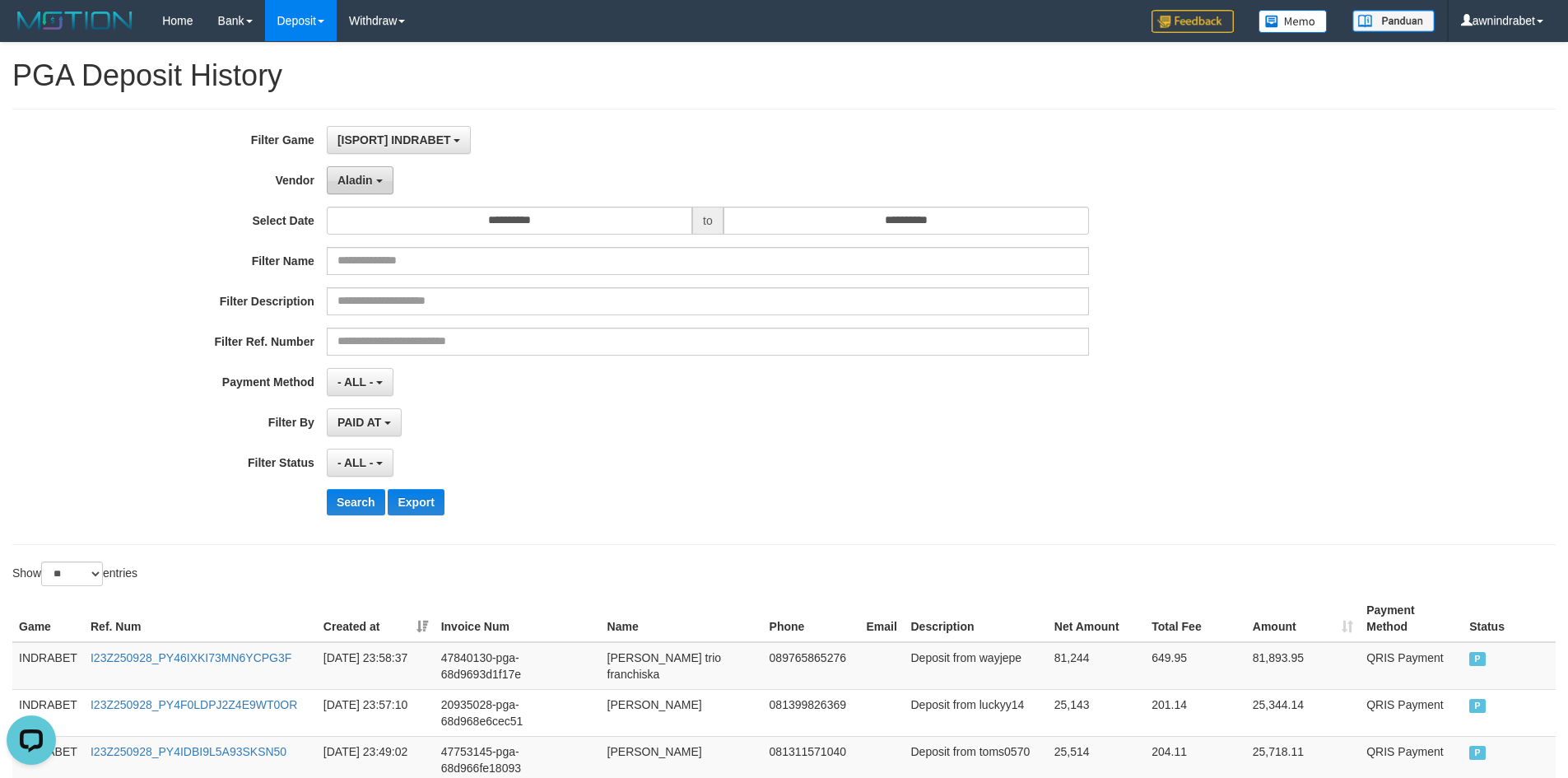
click at [363, 186] on span "Aladin" at bounding box center [355, 180] width 36 height 13
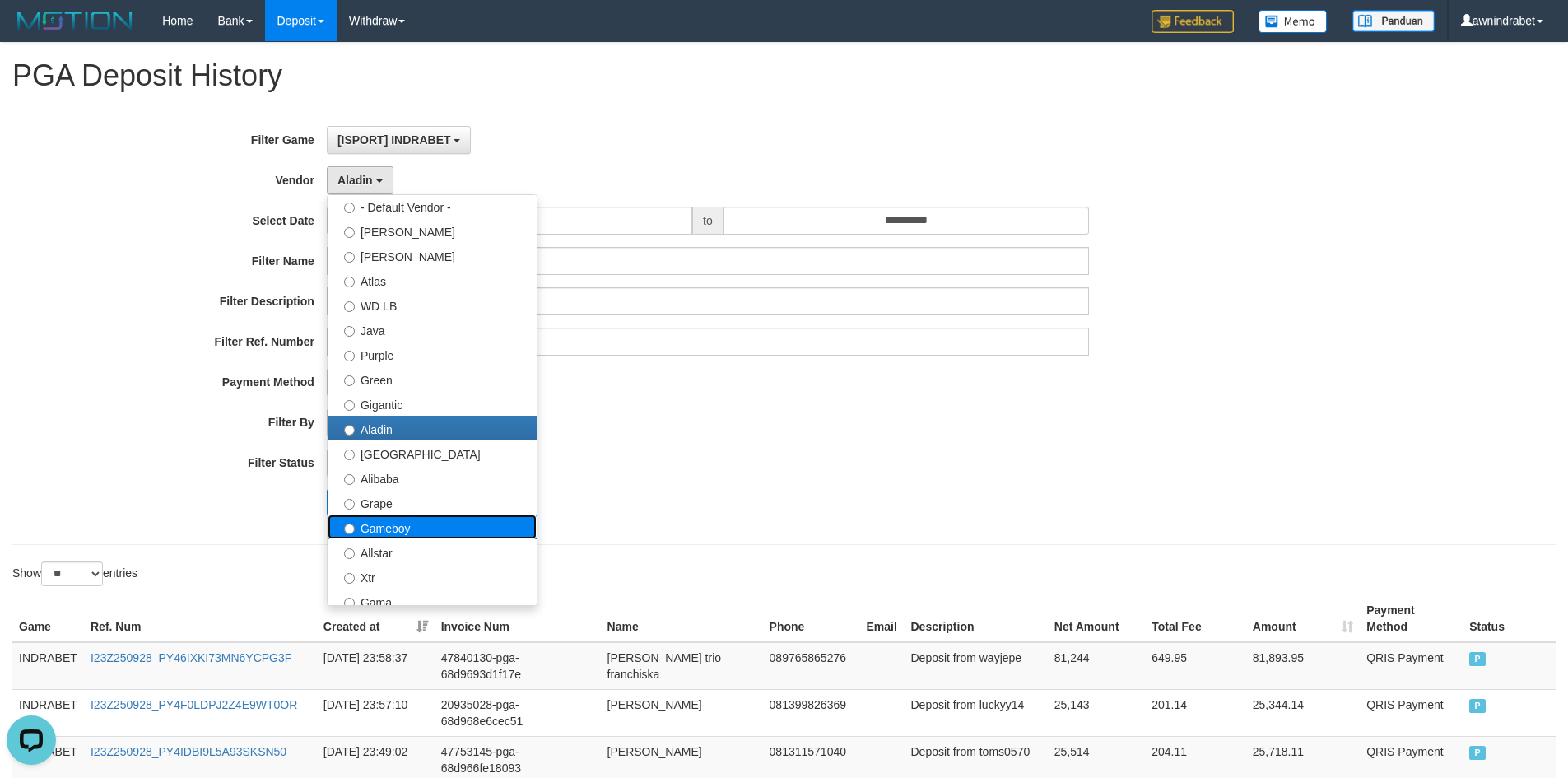
click at [397, 520] on label "Gameboy" at bounding box center [433, 527] width 209 height 25
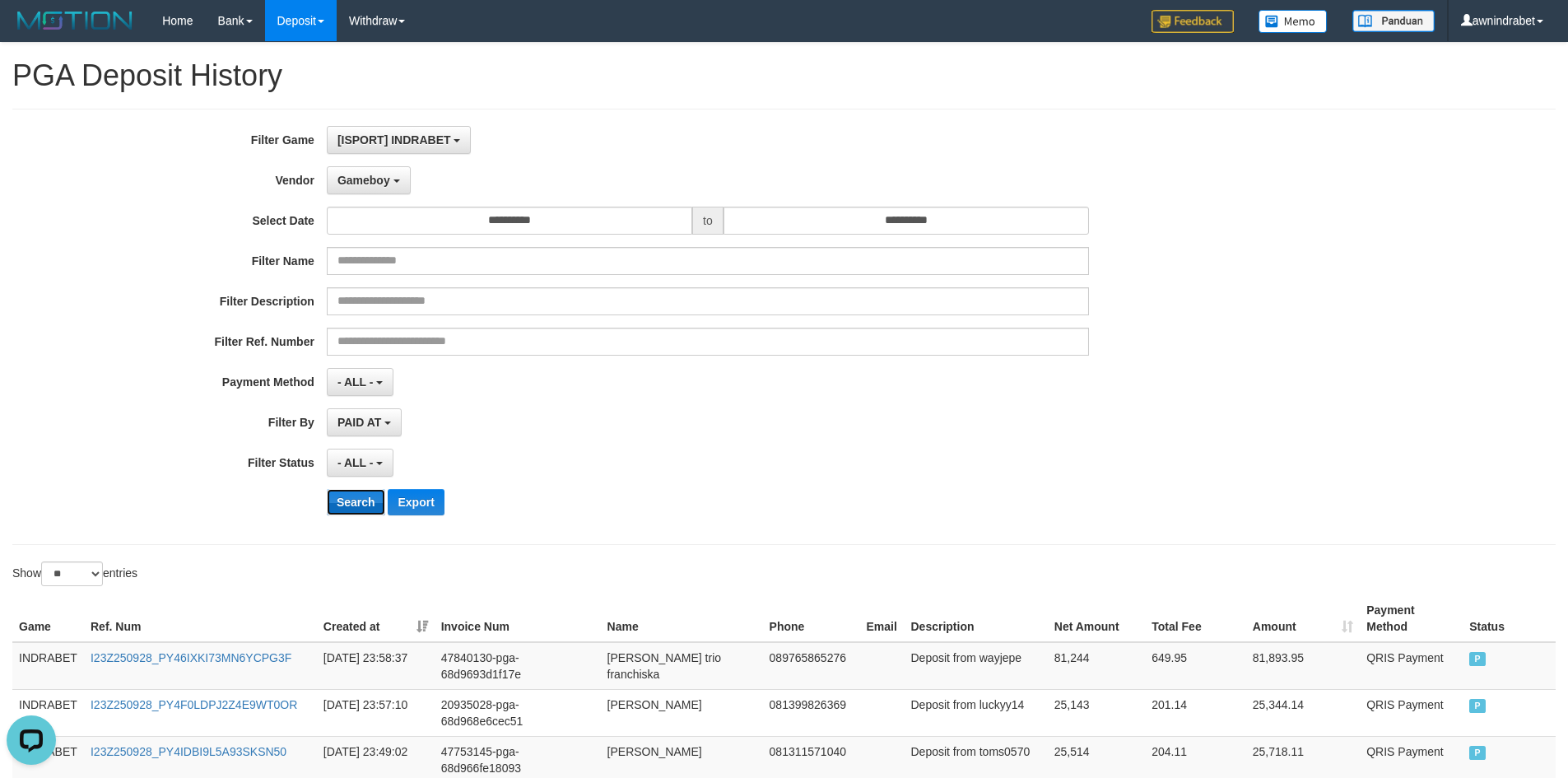
click at [358, 492] on button "Search" at bounding box center [356, 502] width 58 height 27
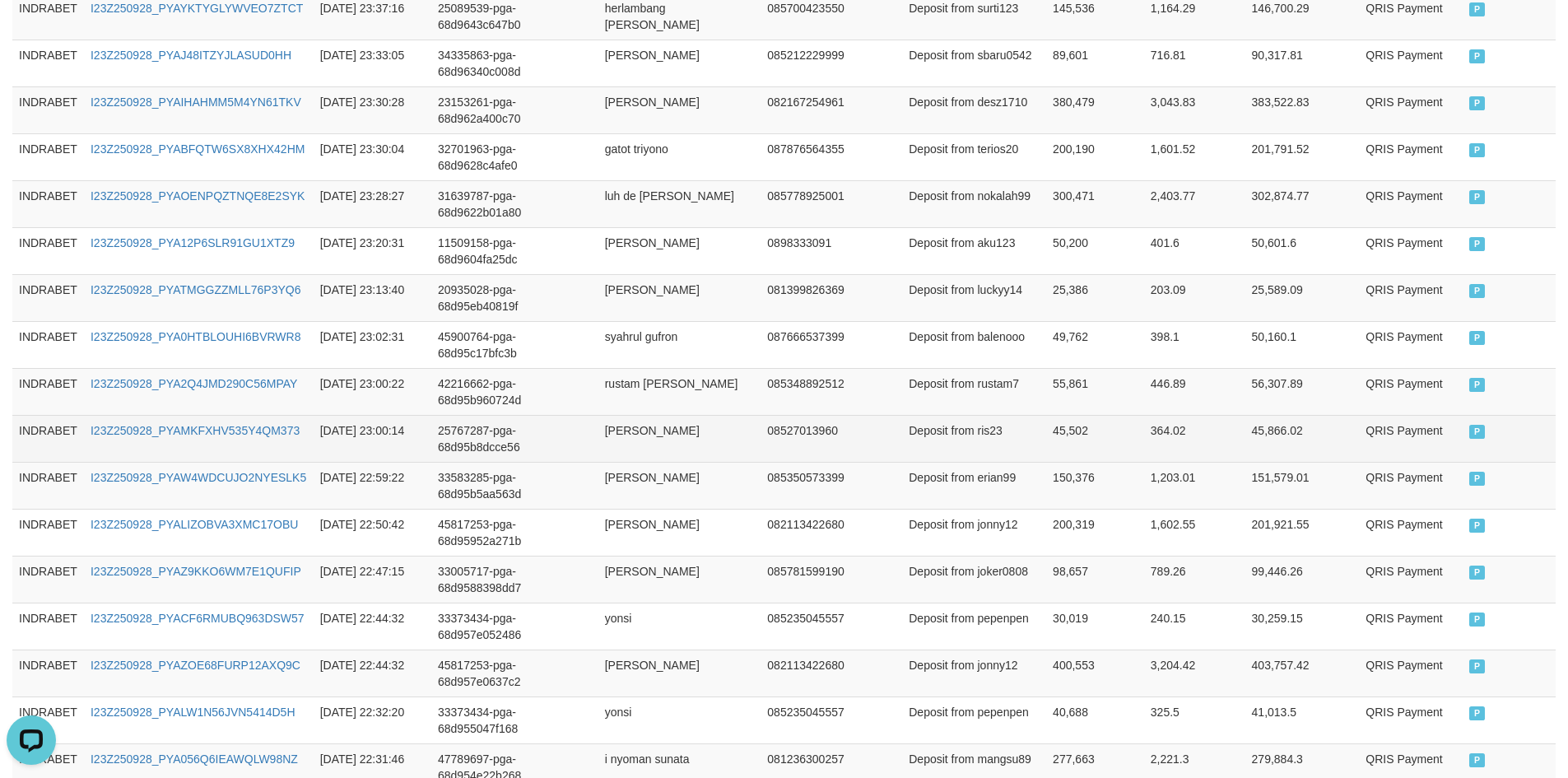
scroll to position [1216, 0]
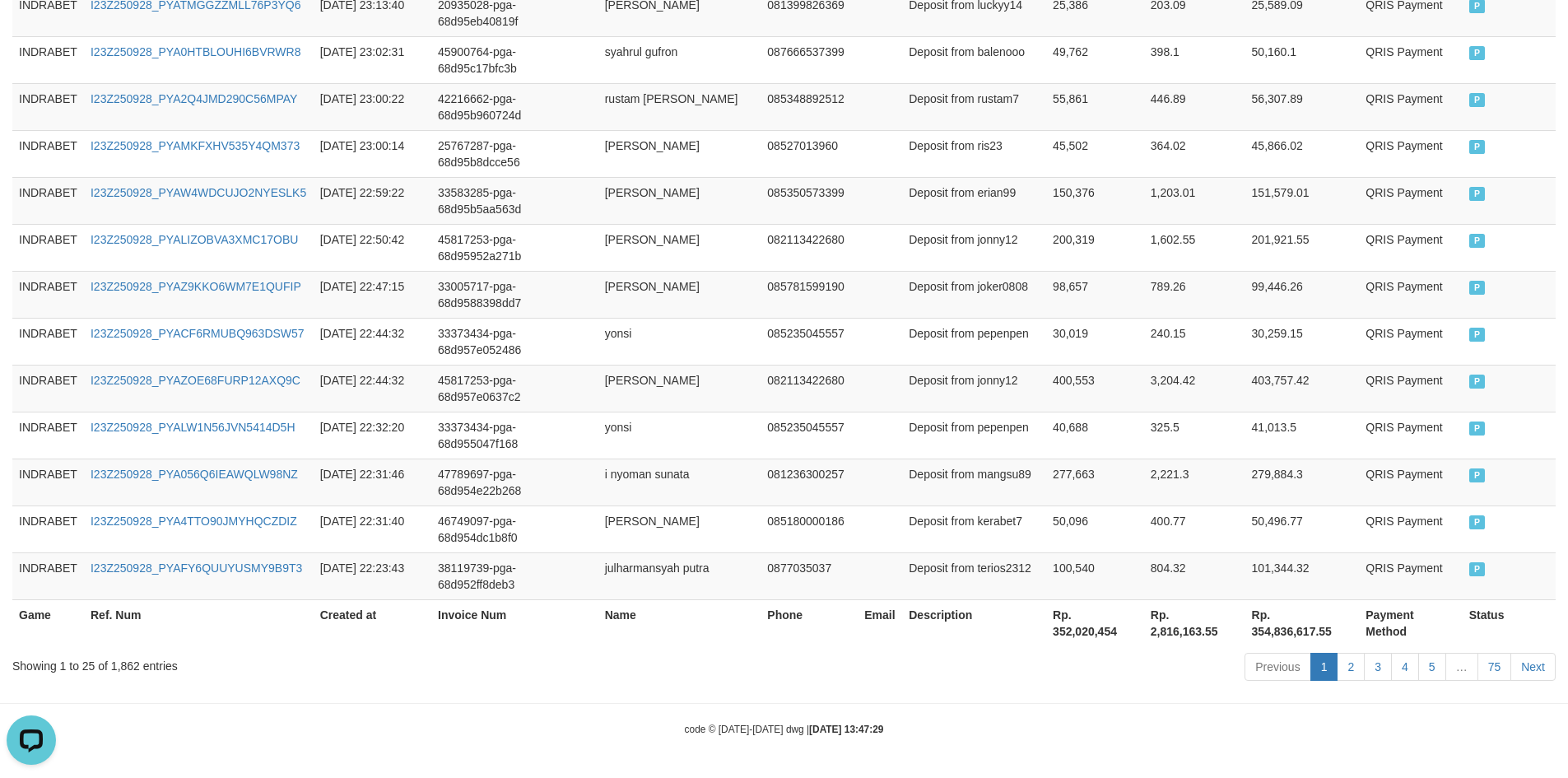
click at [1281, 629] on th "Rp. 354,836,617.55" at bounding box center [1303, 623] width 115 height 47
copy th "354,836,617.55"
click at [1058, 638] on th "Rp. 352,020,454" at bounding box center [1095, 623] width 98 height 47
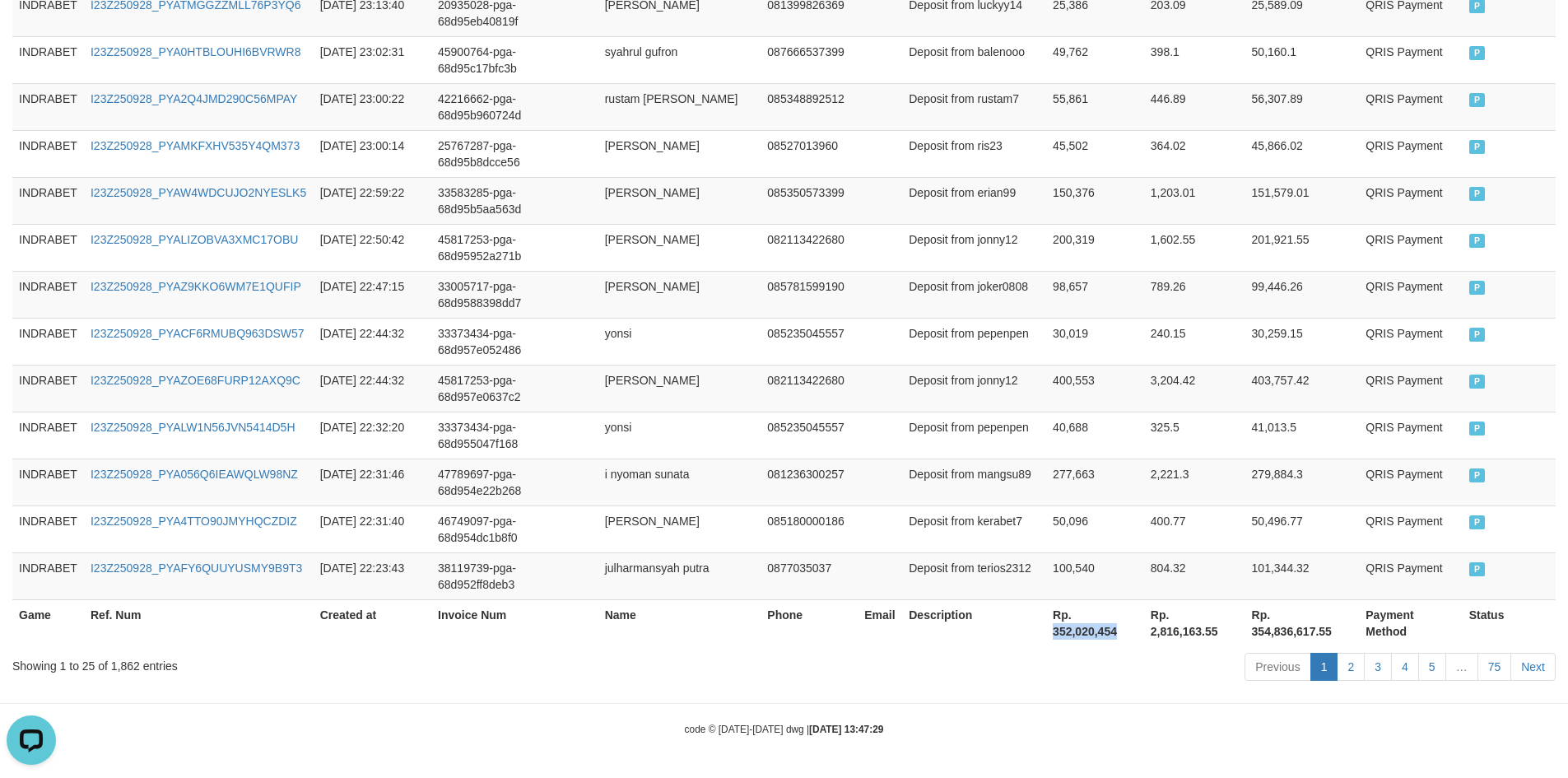
copy th "352,020,454"
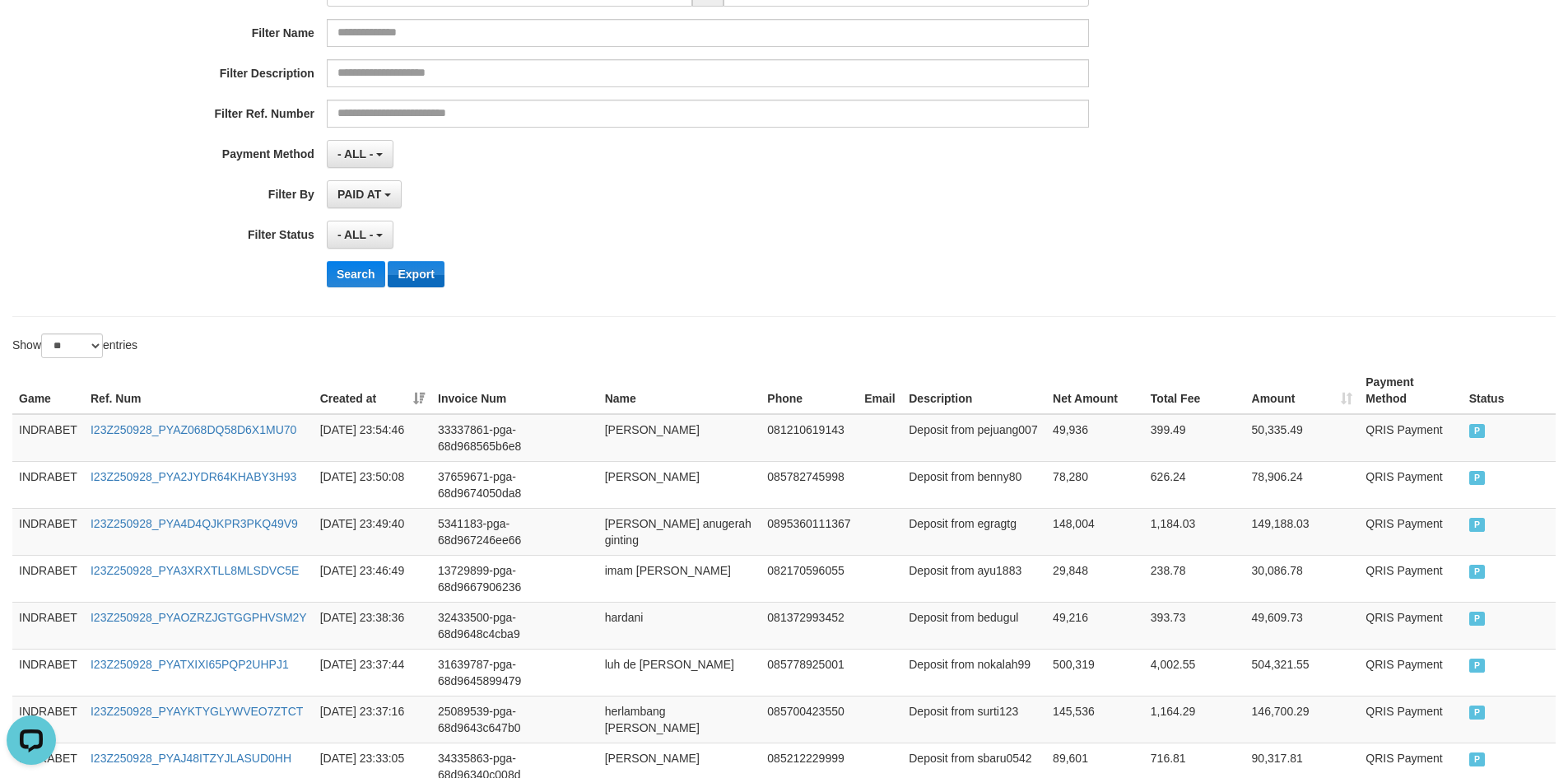
scroll to position [0, 0]
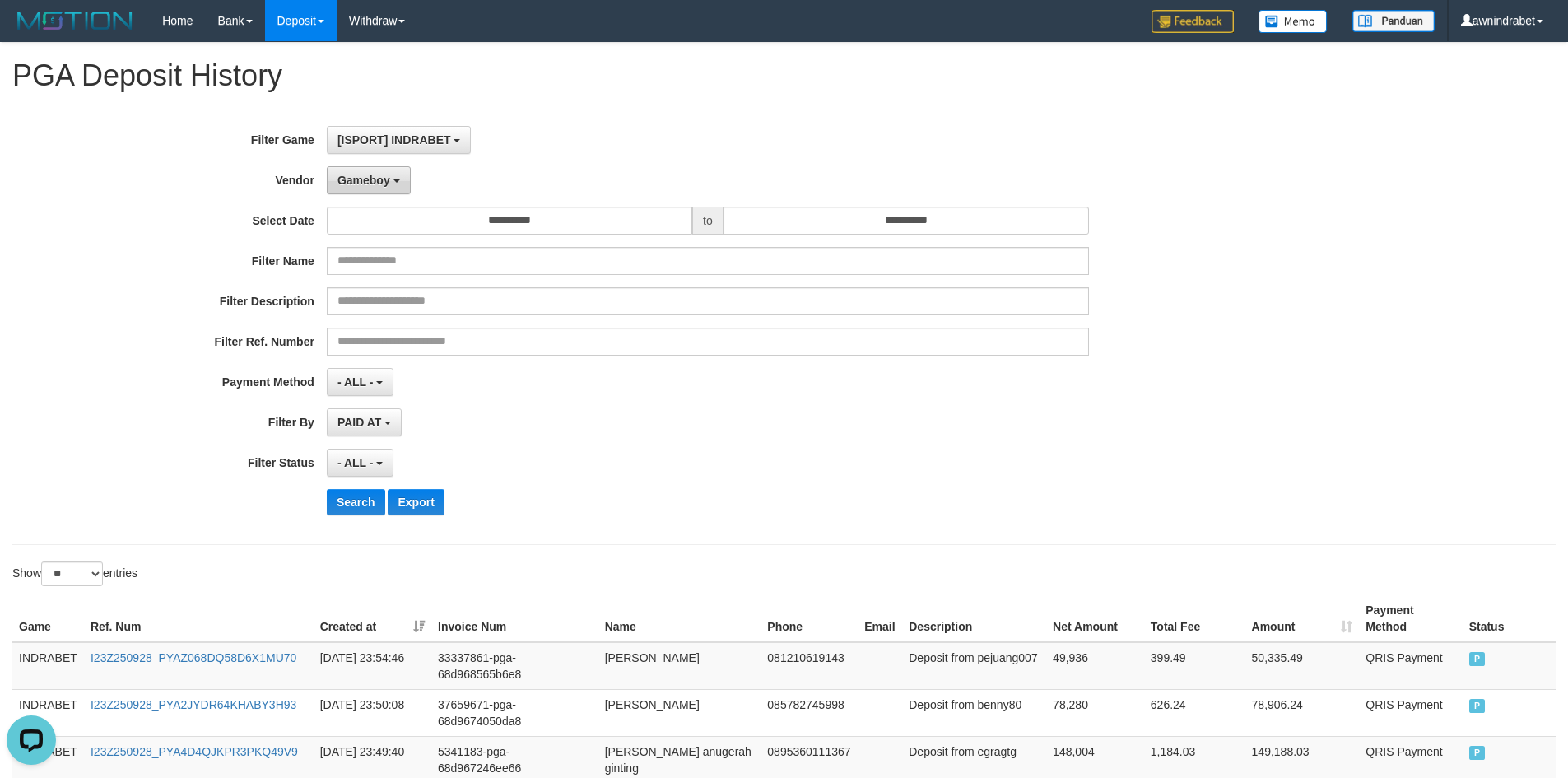
click at [376, 174] on span "Gameboy" at bounding box center [363, 180] width 52 height 13
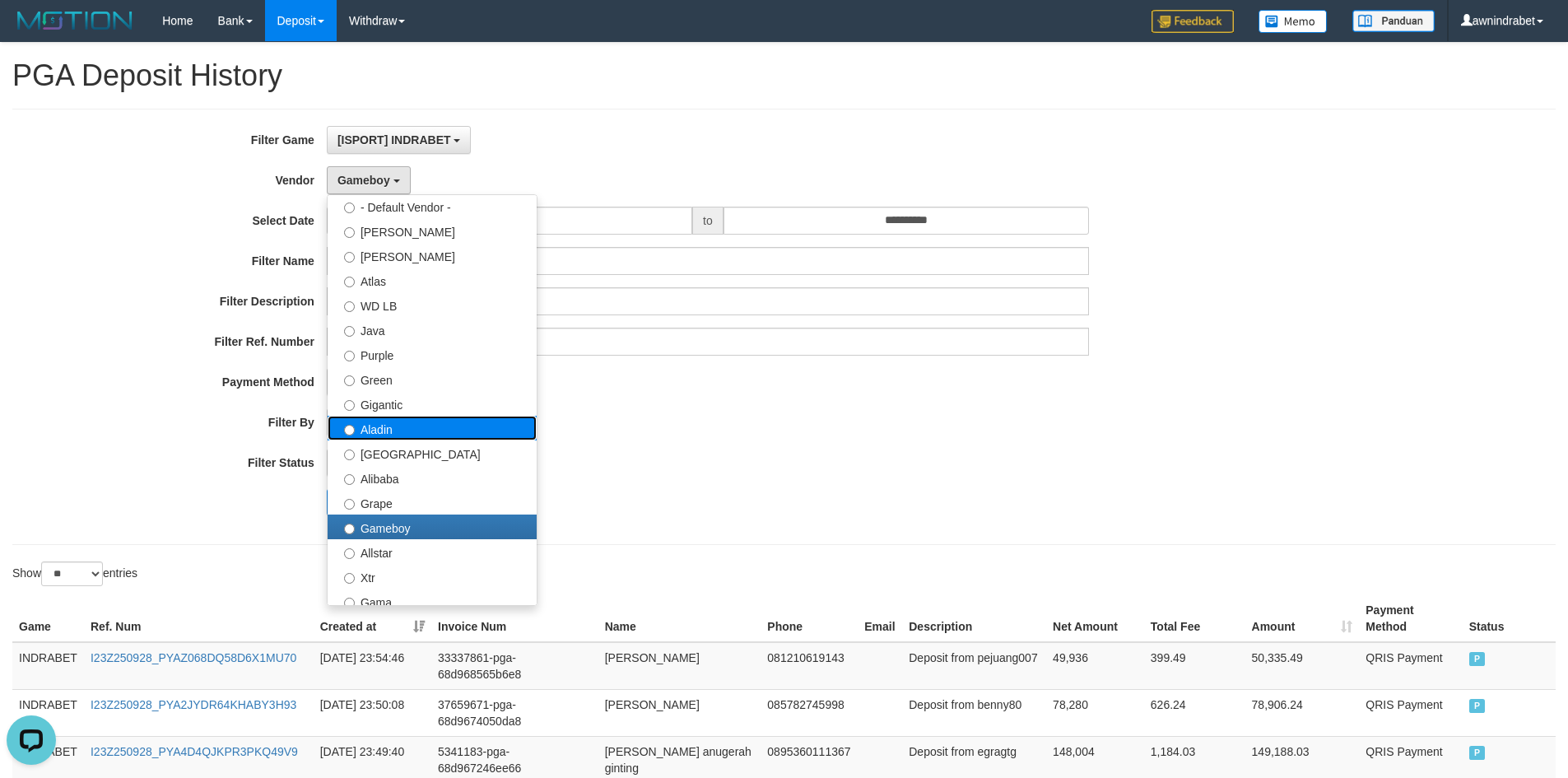
click at [427, 423] on label "Aladin" at bounding box center [433, 428] width 209 height 25
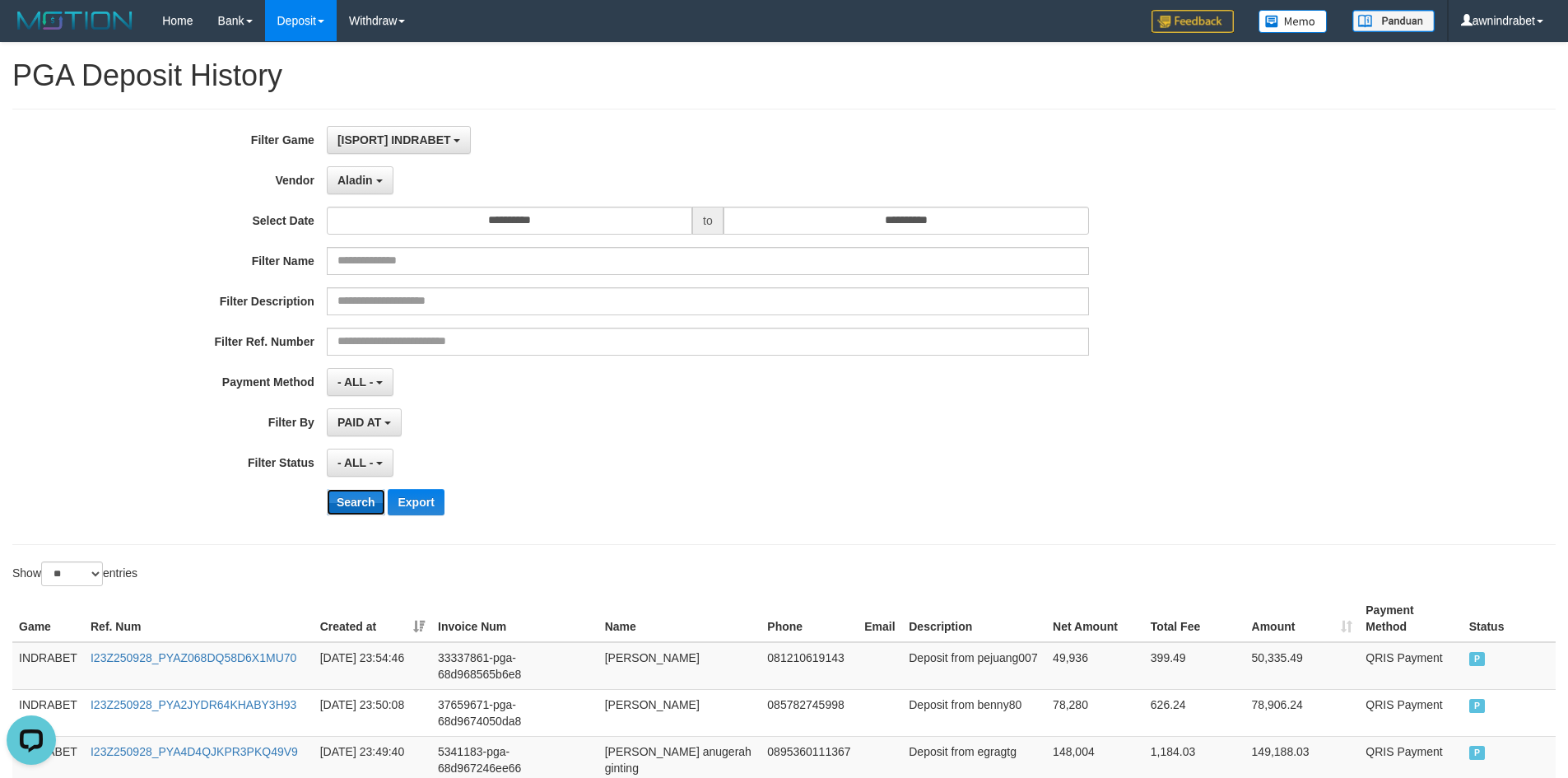
click at [358, 506] on button "Search" at bounding box center [356, 502] width 58 height 27
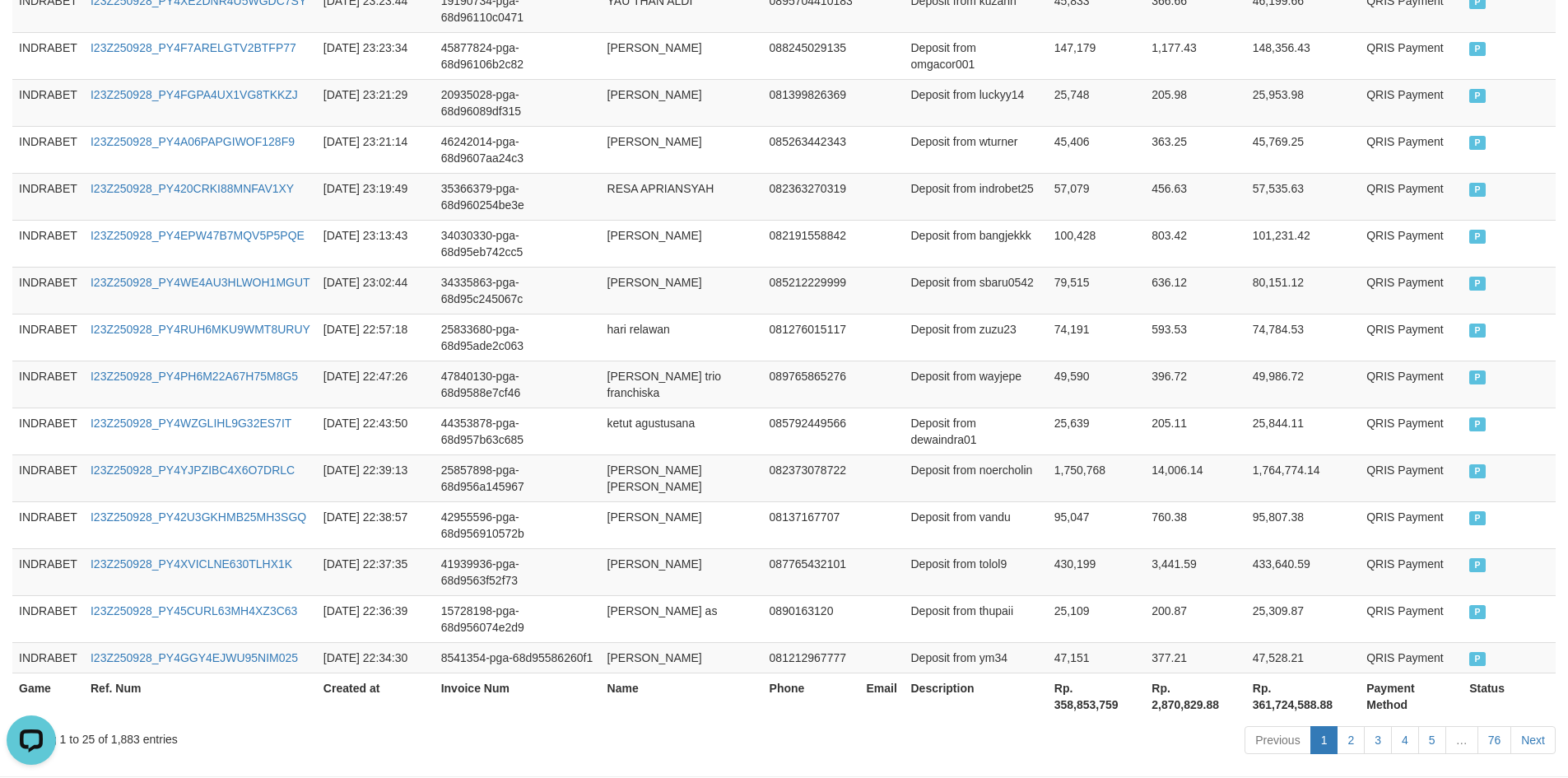
scroll to position [1216, 0]
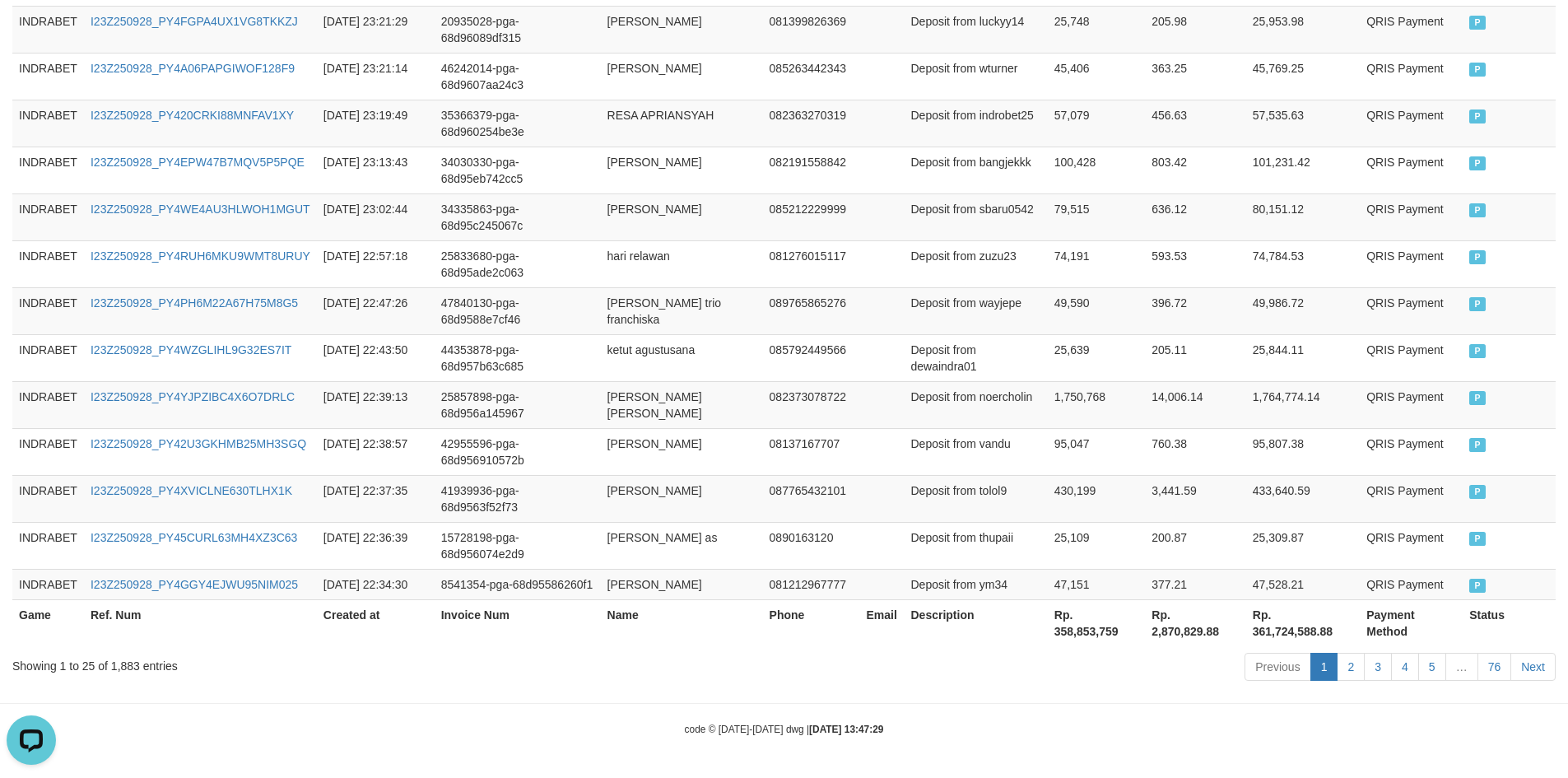
click at [1093, 636] on th "Rp. 358,853,759" at bounding box center [1097, 623] width 98 height 47
copy th "358,853,759"
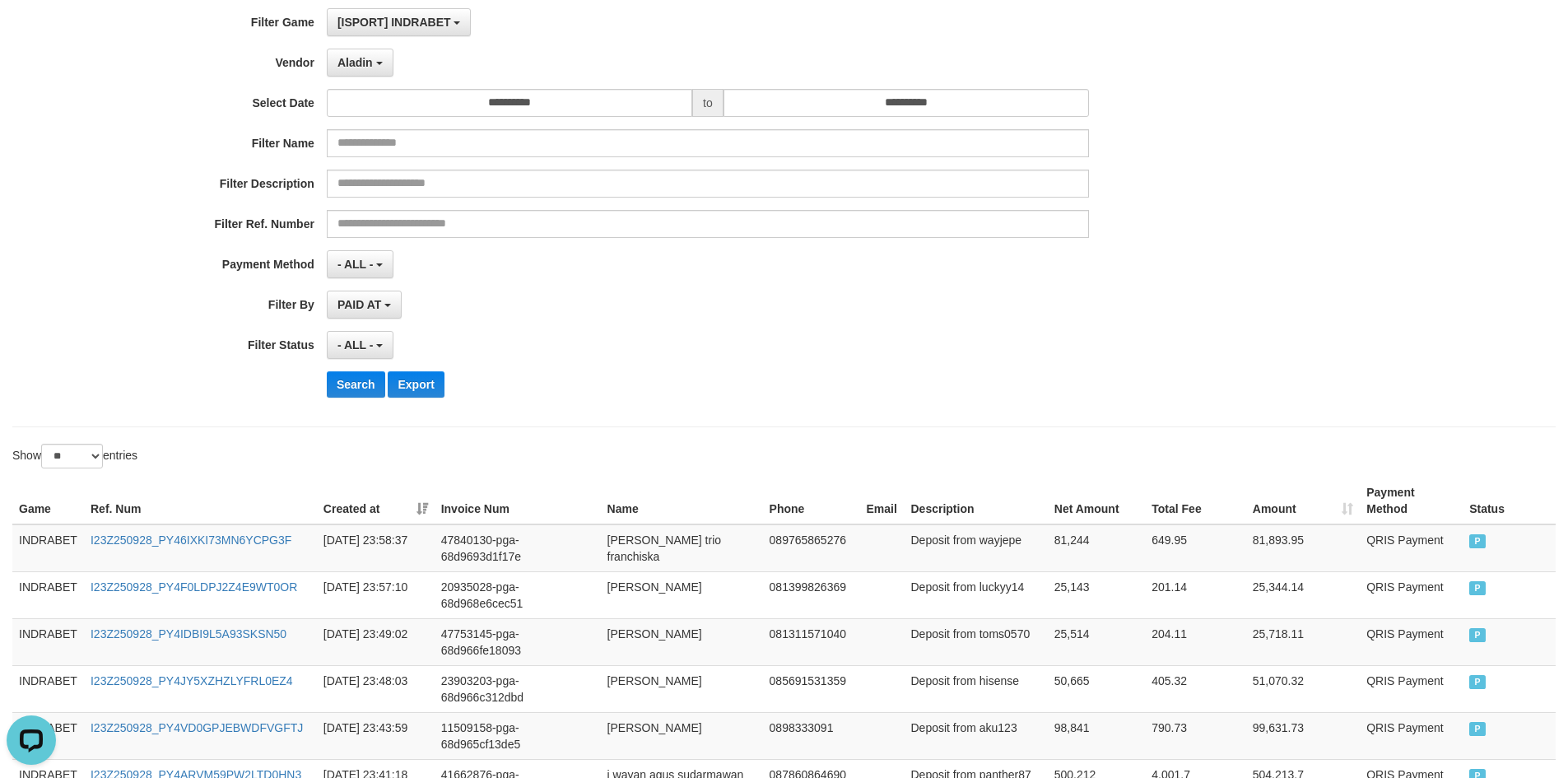
scroll to position [0, 0]
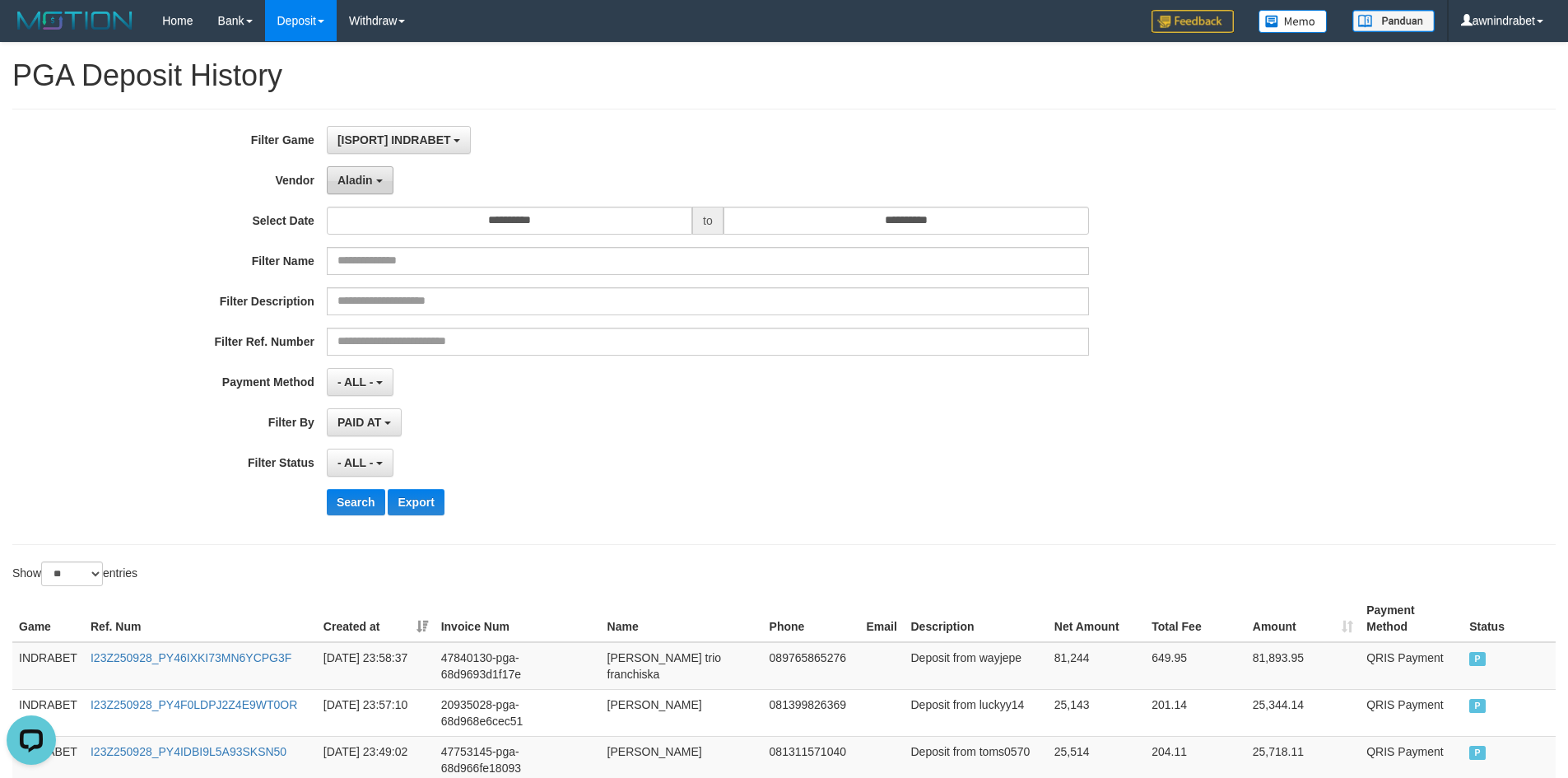
click at [371, 179] on span "Aladin" at bounding box center [355, 180] width 36 height 13
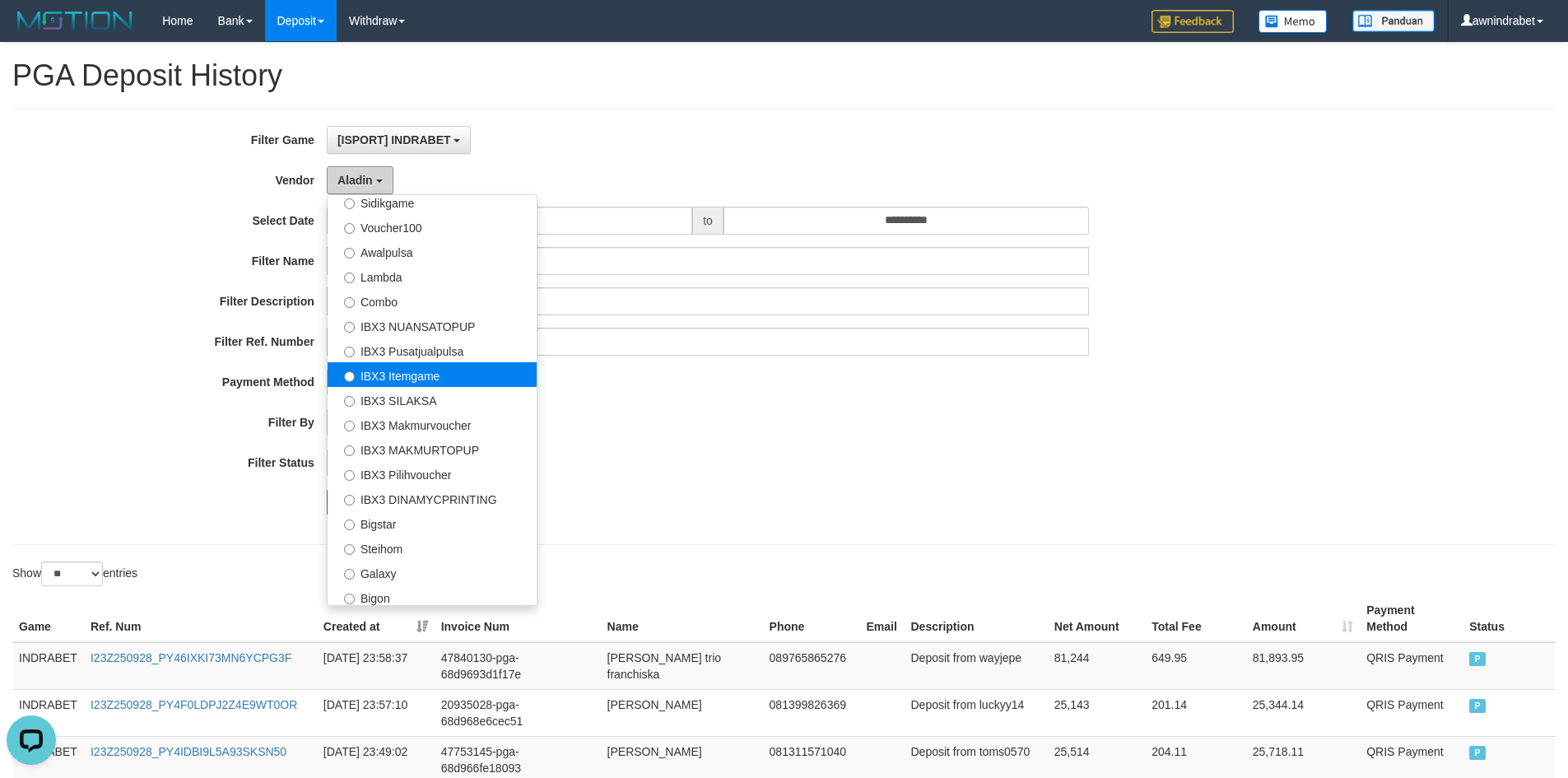
scroll to position [614, 0]
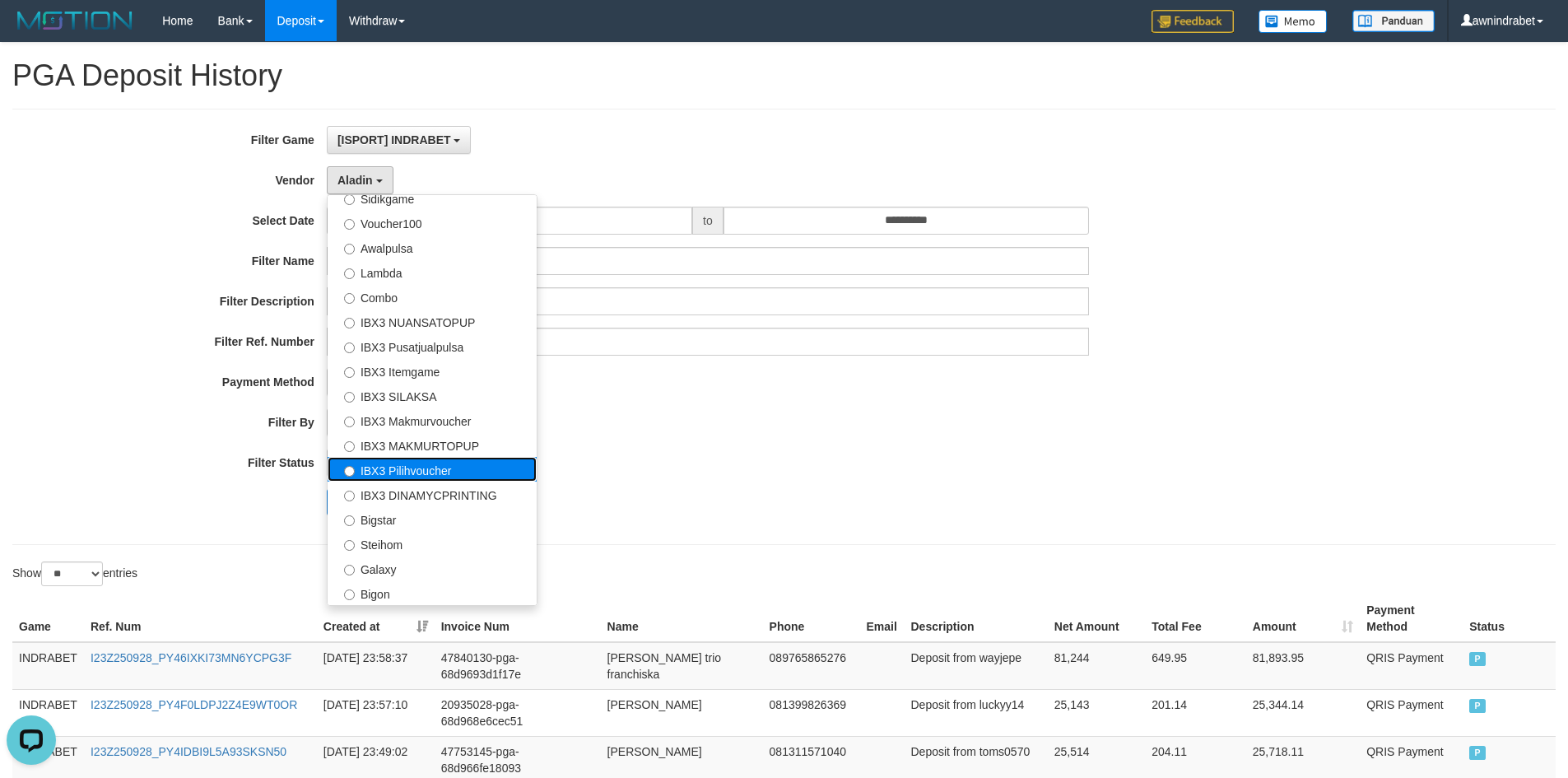
click at [434, 472] on label "IBX3 Pilihvoucher" at bounding box center [433, 469] width 209 height 25
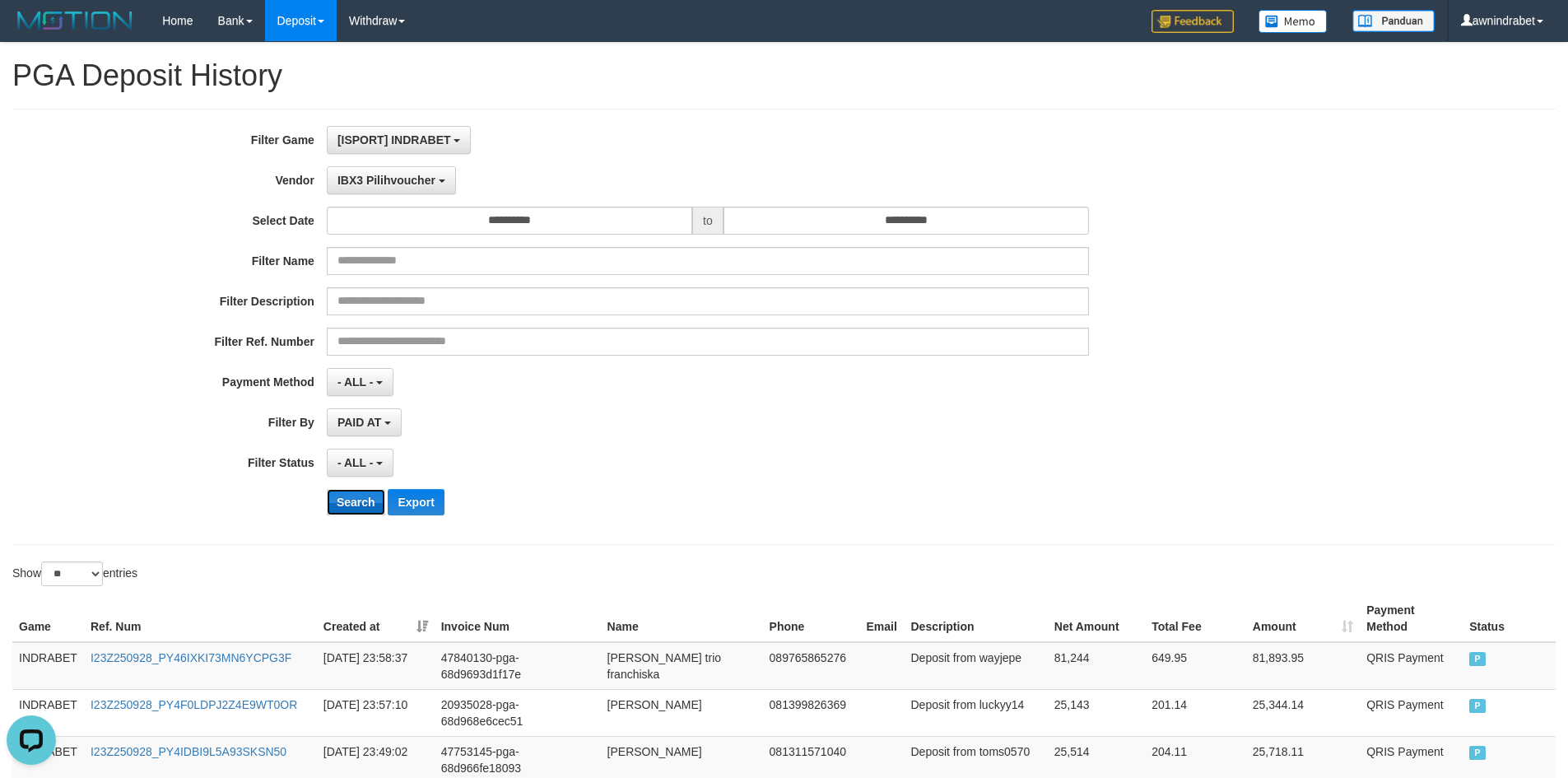
click at [351, 504] on button "Search" at bounding box center [356, 502] width 58 height 27
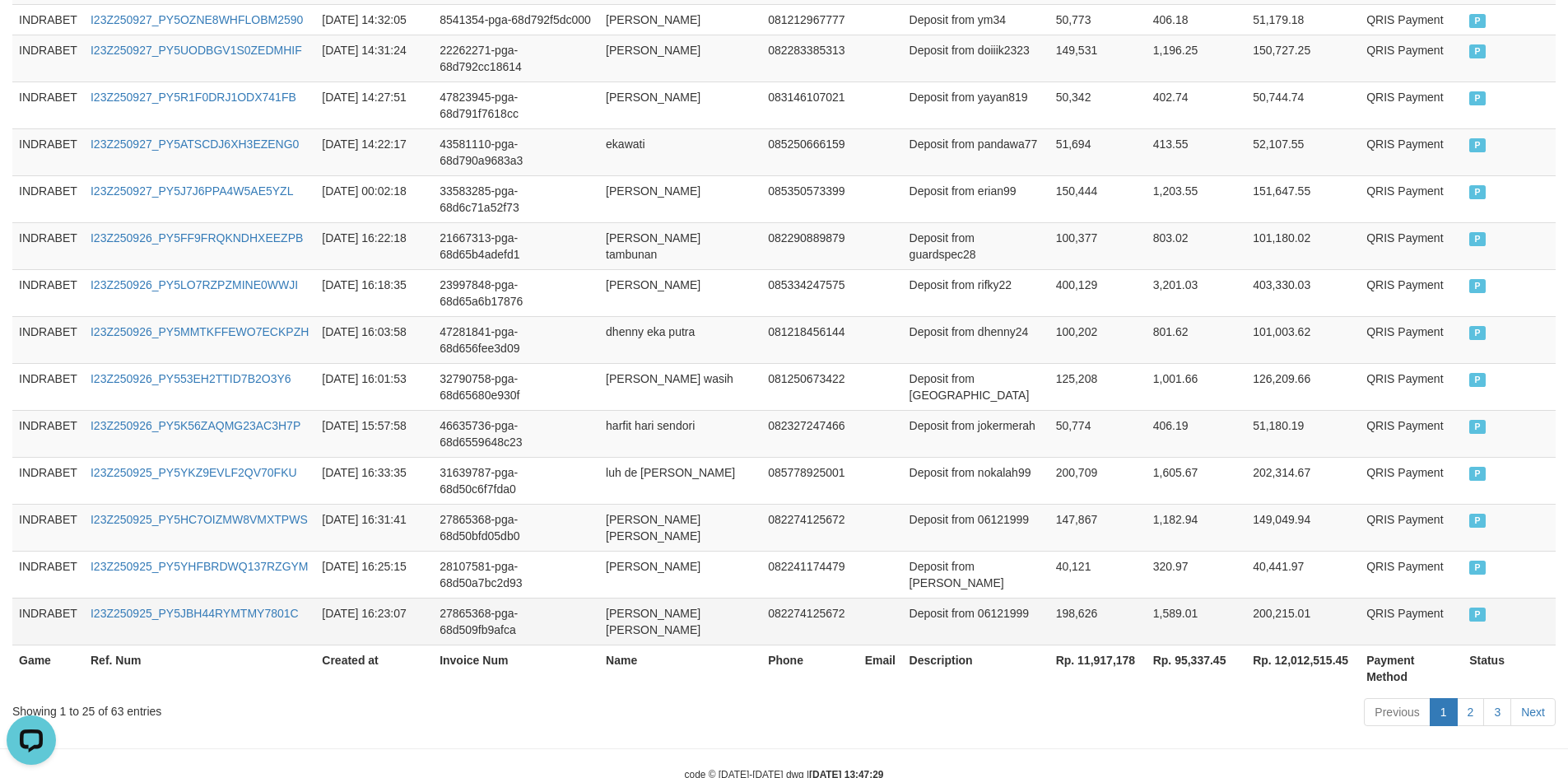
scroll to position [1216, 0]
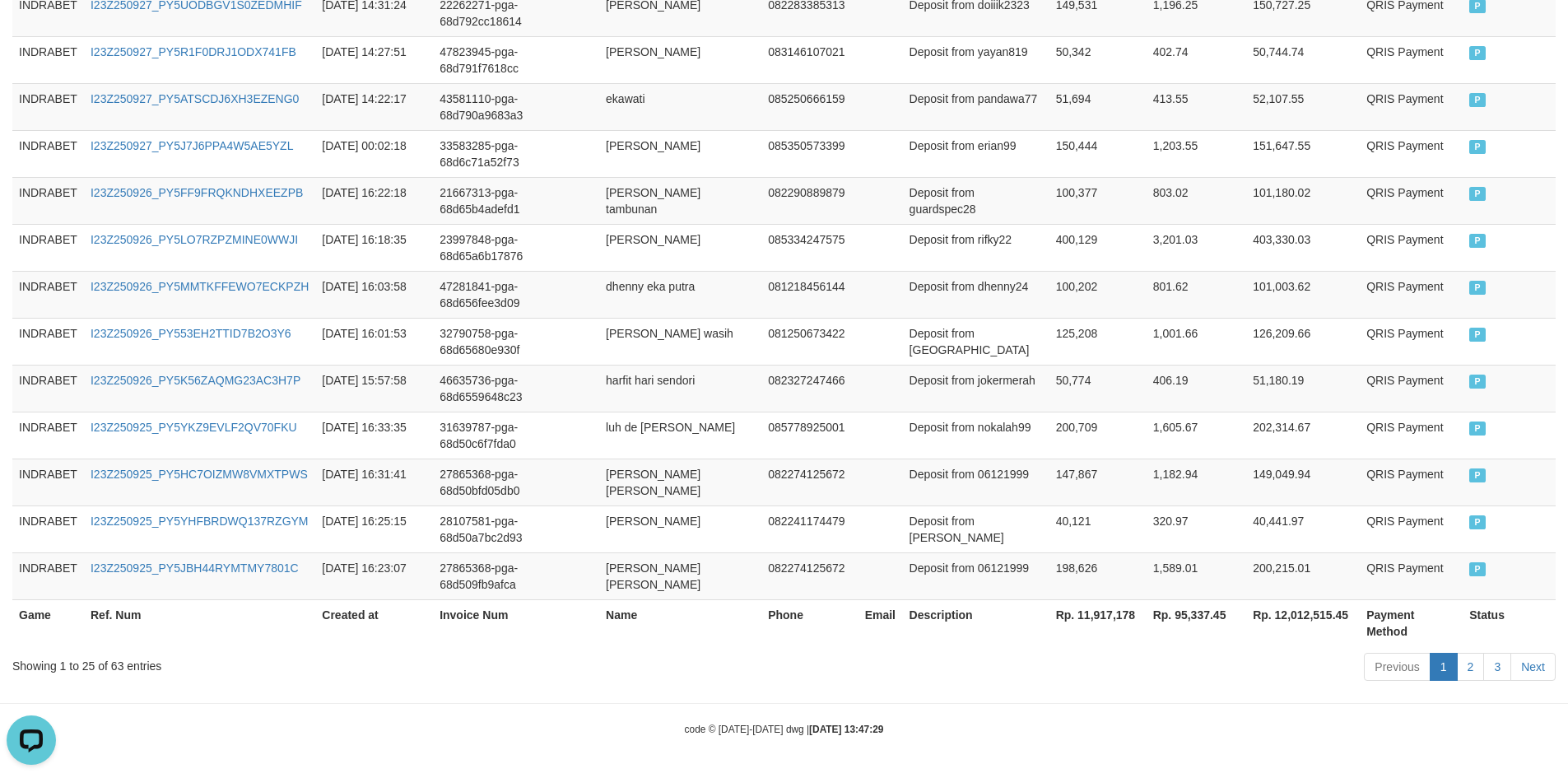
click at [1096, 619] on th "Rp. 11,917,178" at bounding box center [1098, 623] width 97 height 47
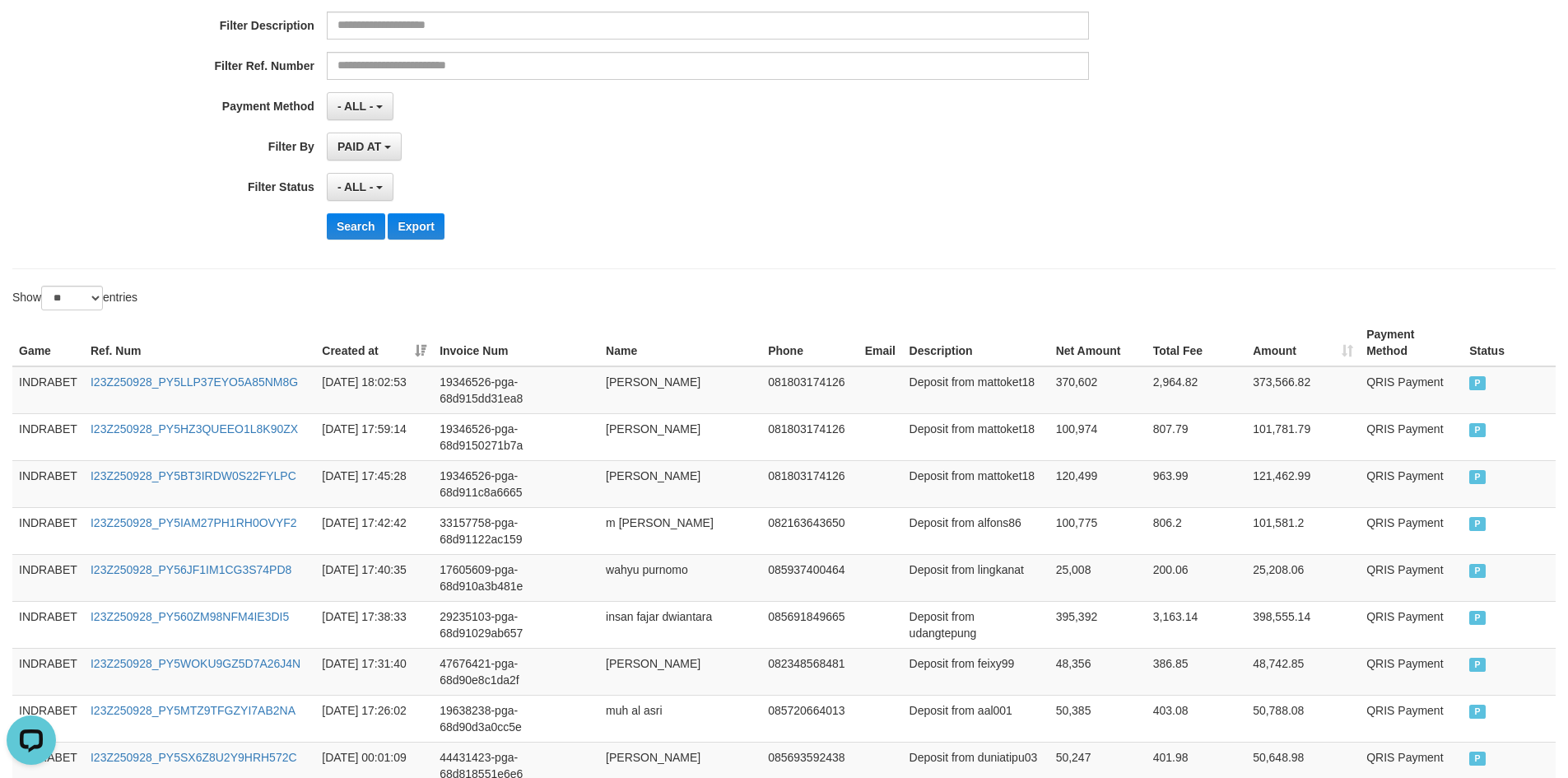
scroll to position [0, 0]
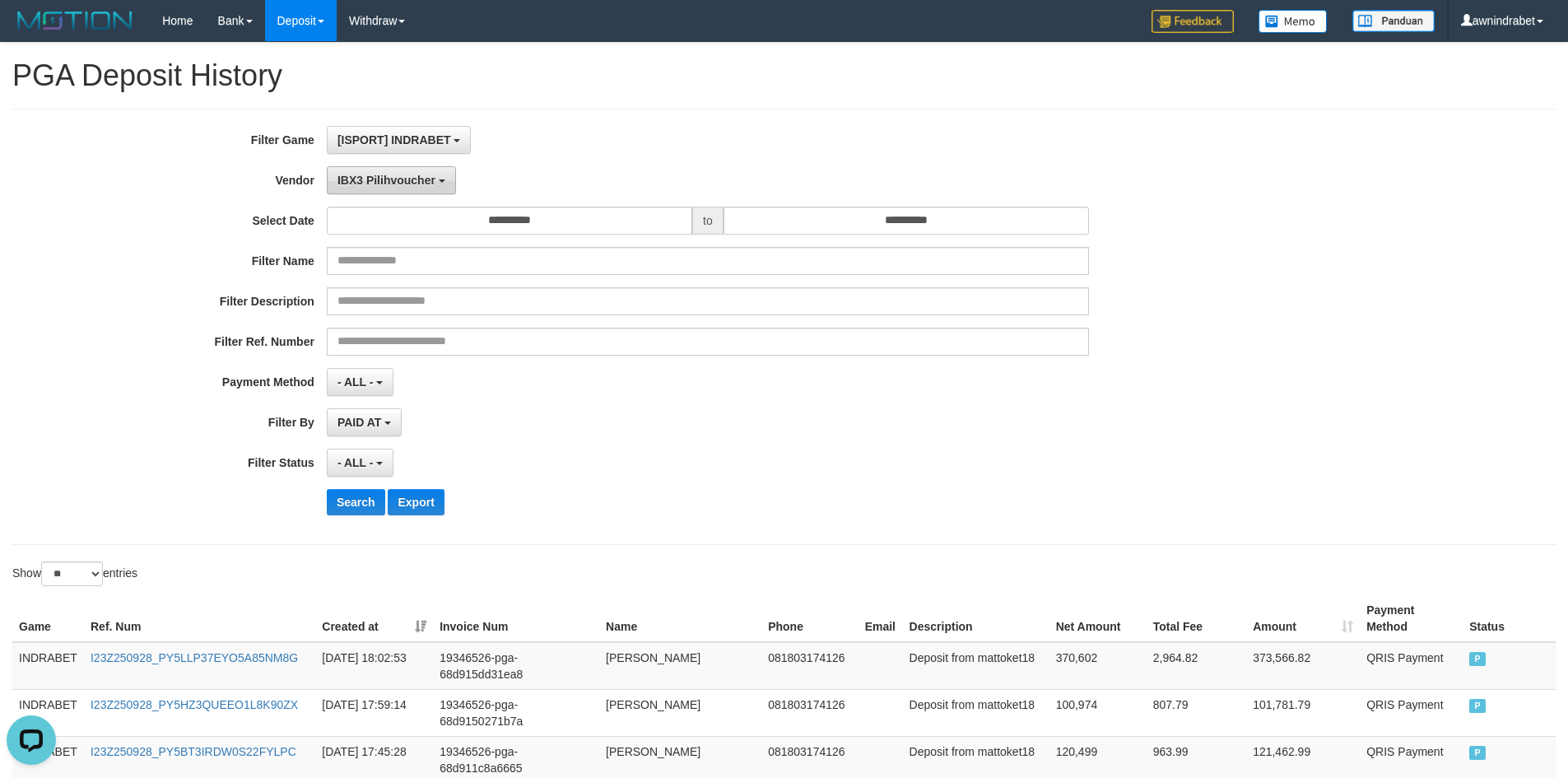
click at [409, 191] on button "IBX3 Pilihvoucher" at bounding box center [392, 180] width 130 height 28
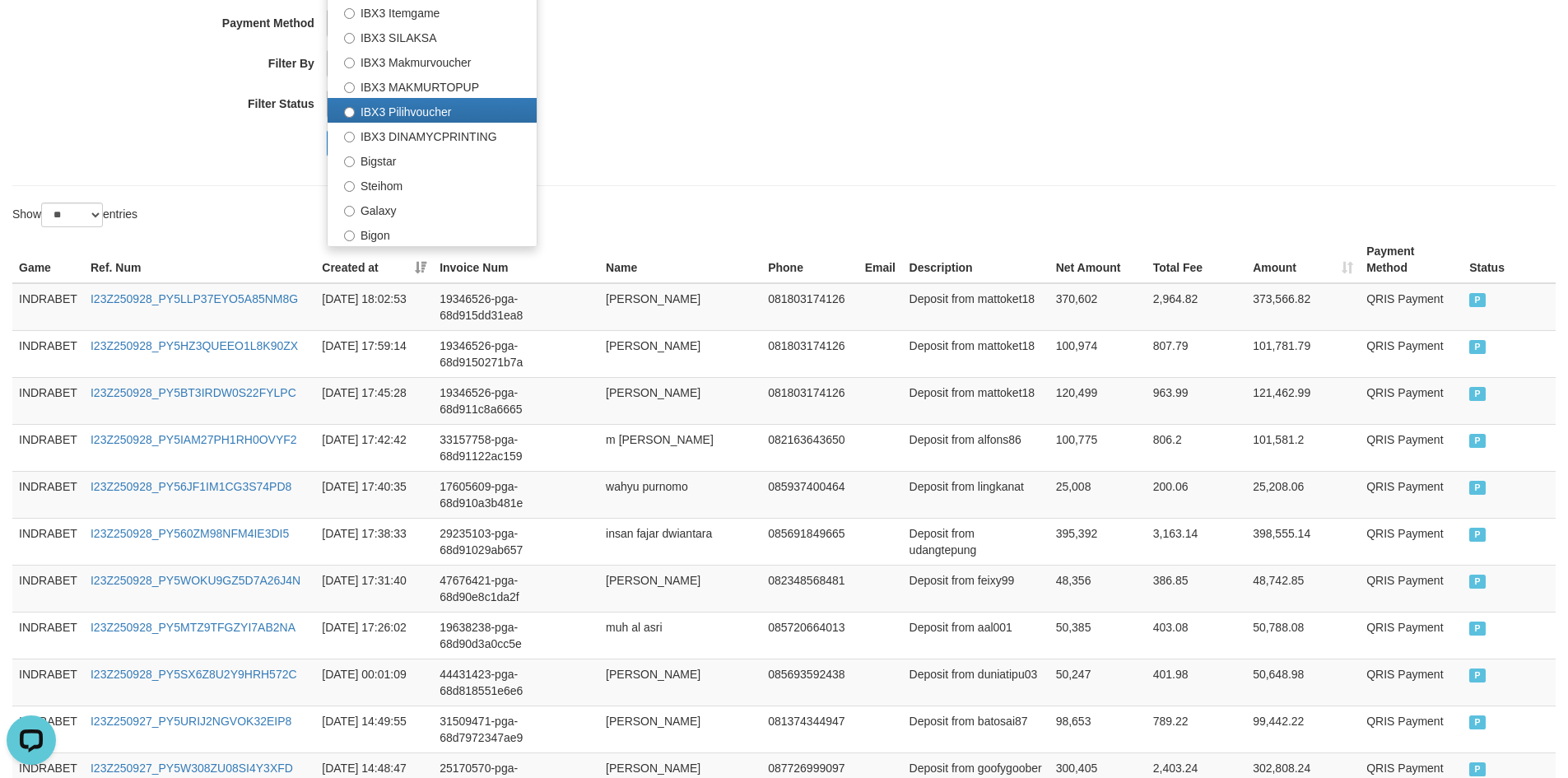
scroll to position [329, 0]
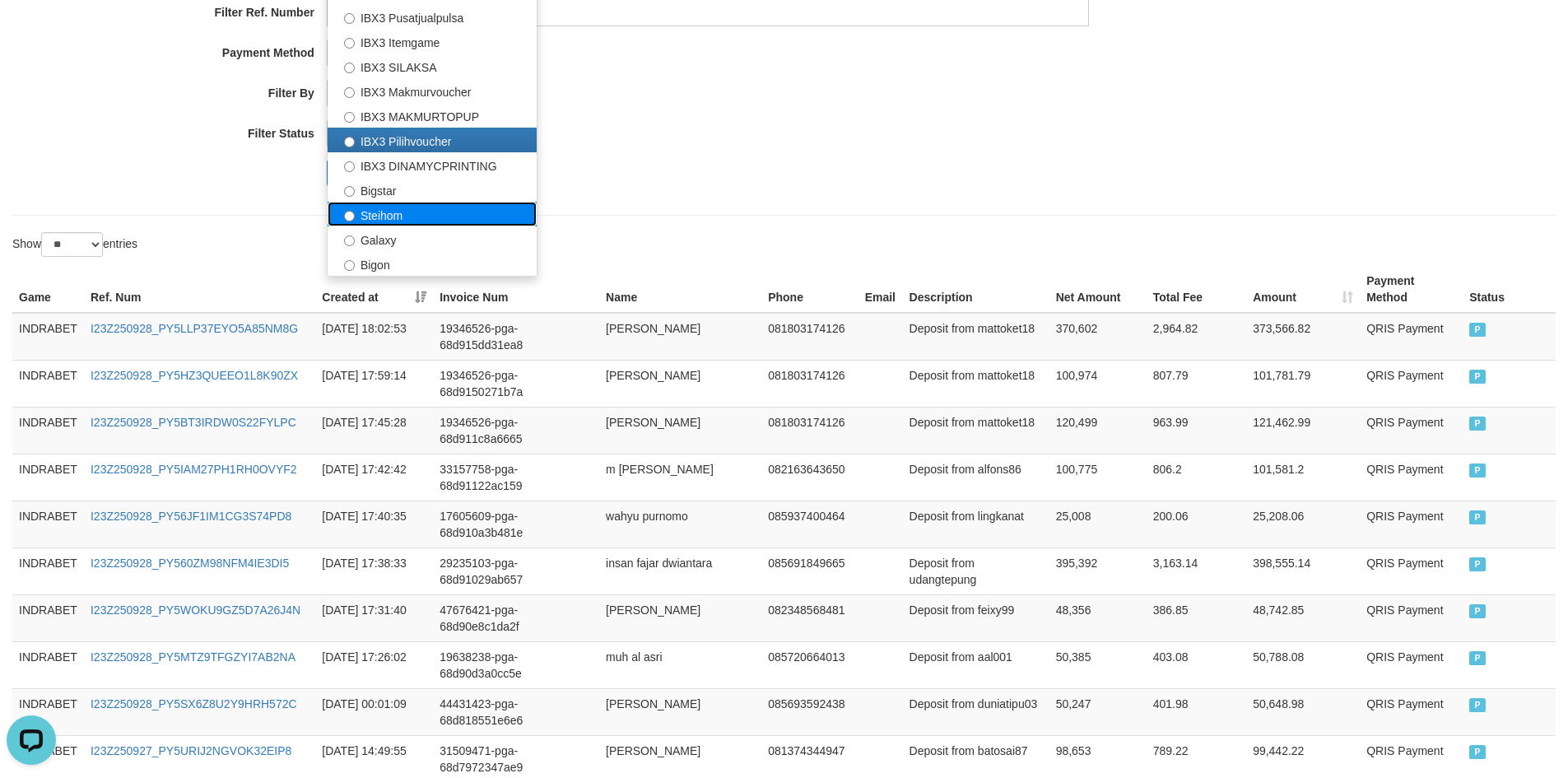
click at [441, 208] on label "Steihom" at bounding box center [433, 214] width 209 height 25
select select "**********"
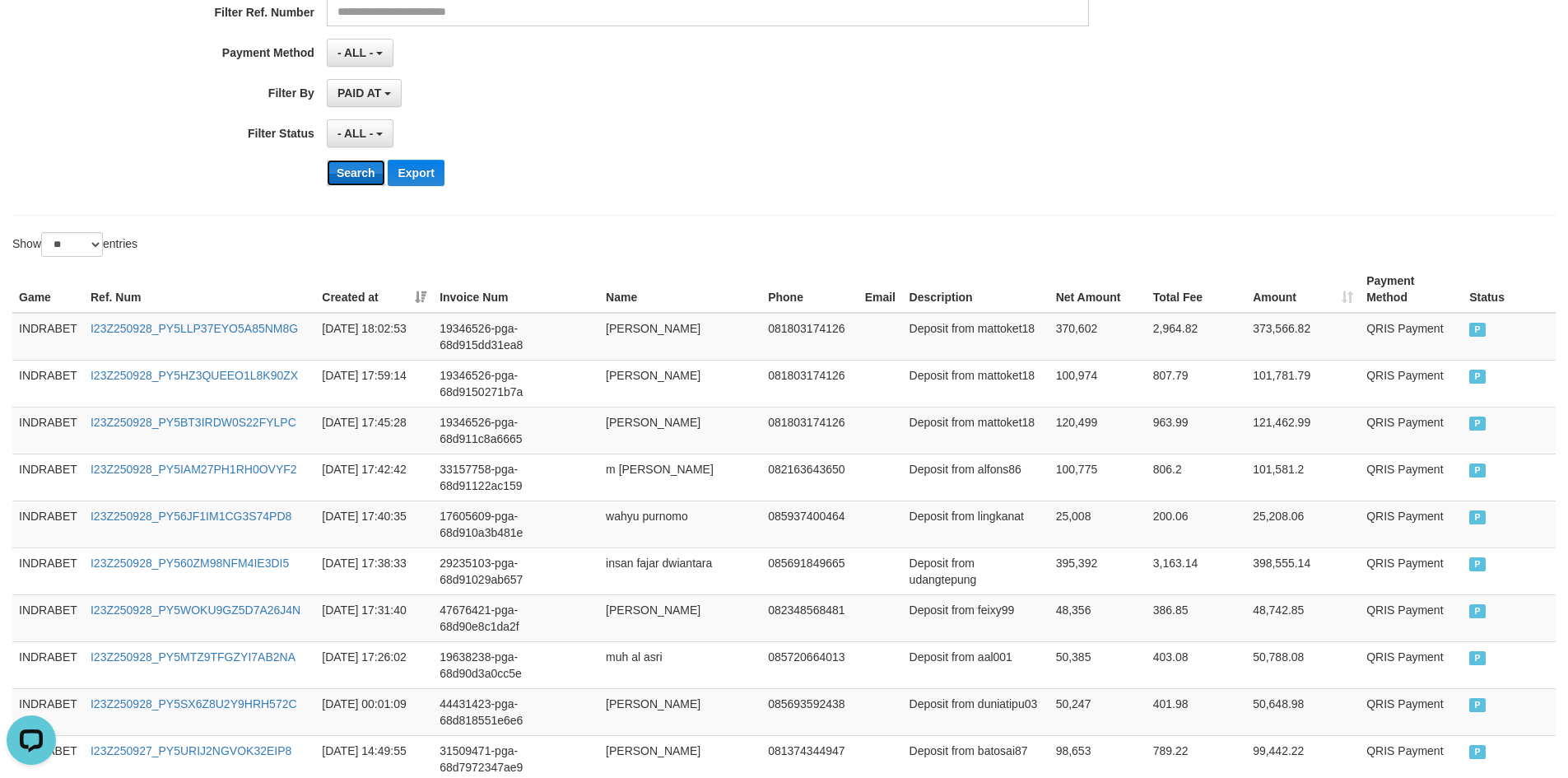
click at [367, 169] on button "Search" at bounding box center [356, 173] width 58 height 27
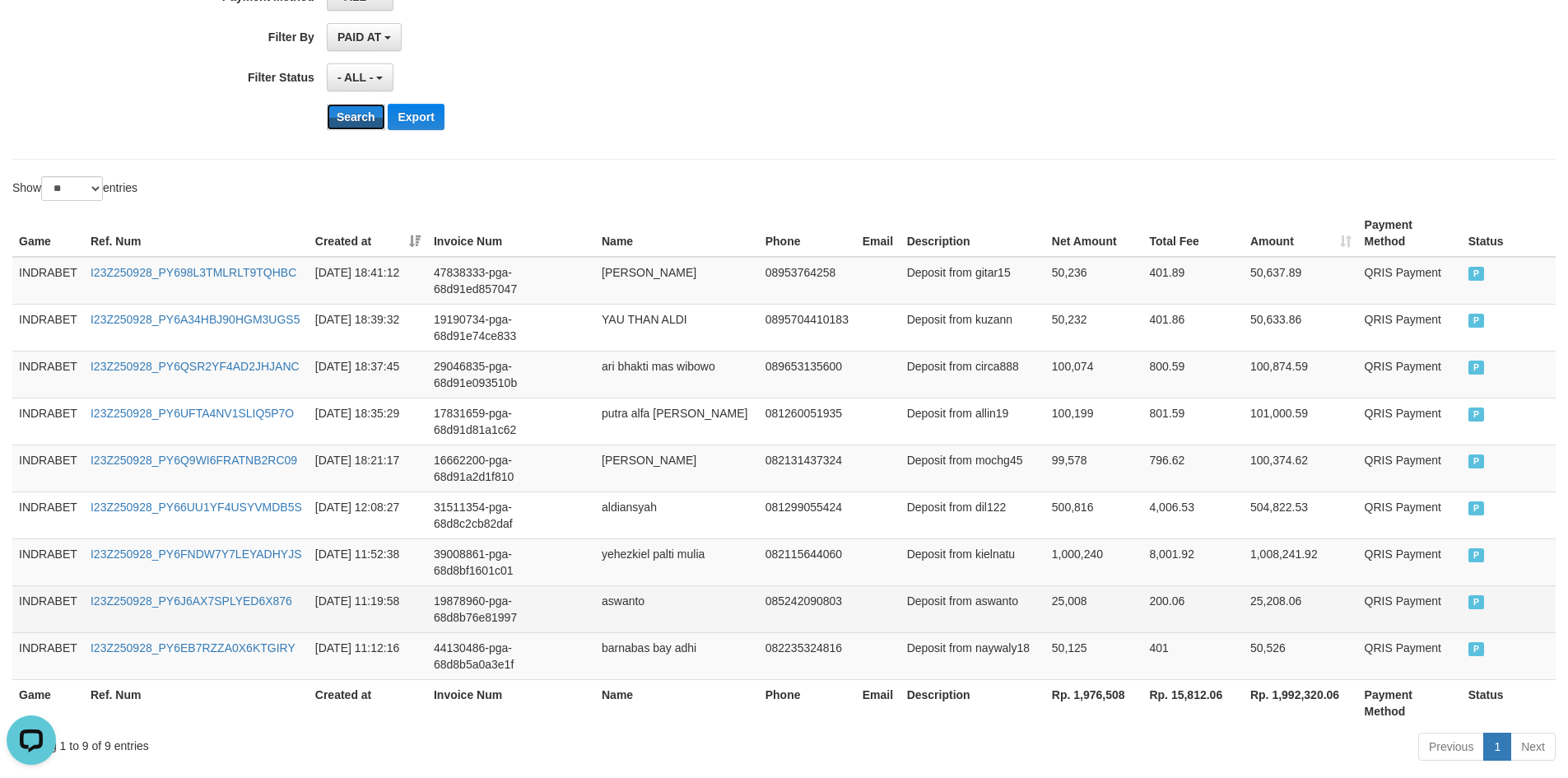
scroll to position [465, 0]
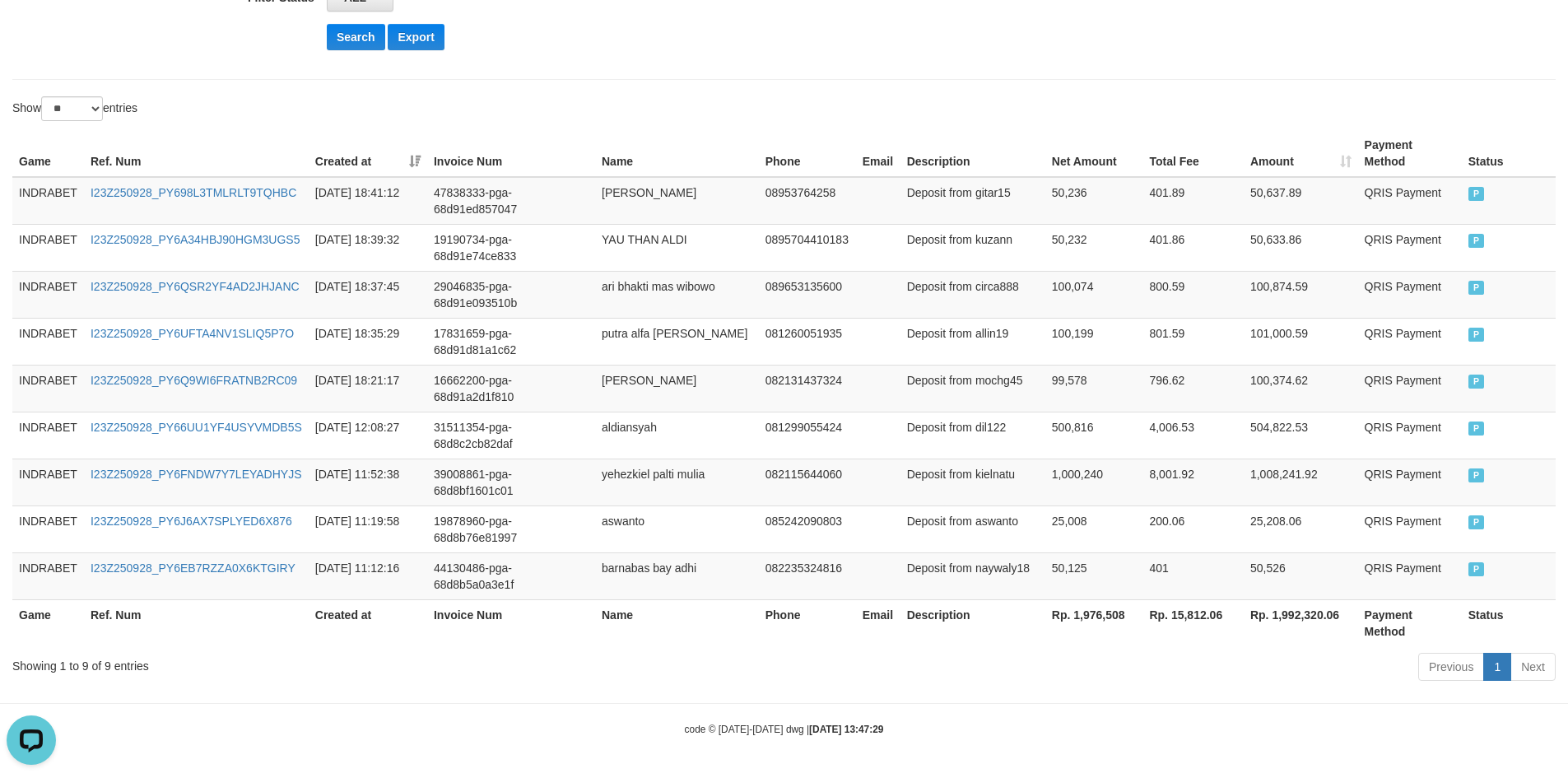
click at [1093, 620] on th "Rp. 1,976,508" at bounding box center [1095, 623] width 98 height 47
click at [680, 89] on div "**********" at bounding box center [784, 131] width 1568 height 1108
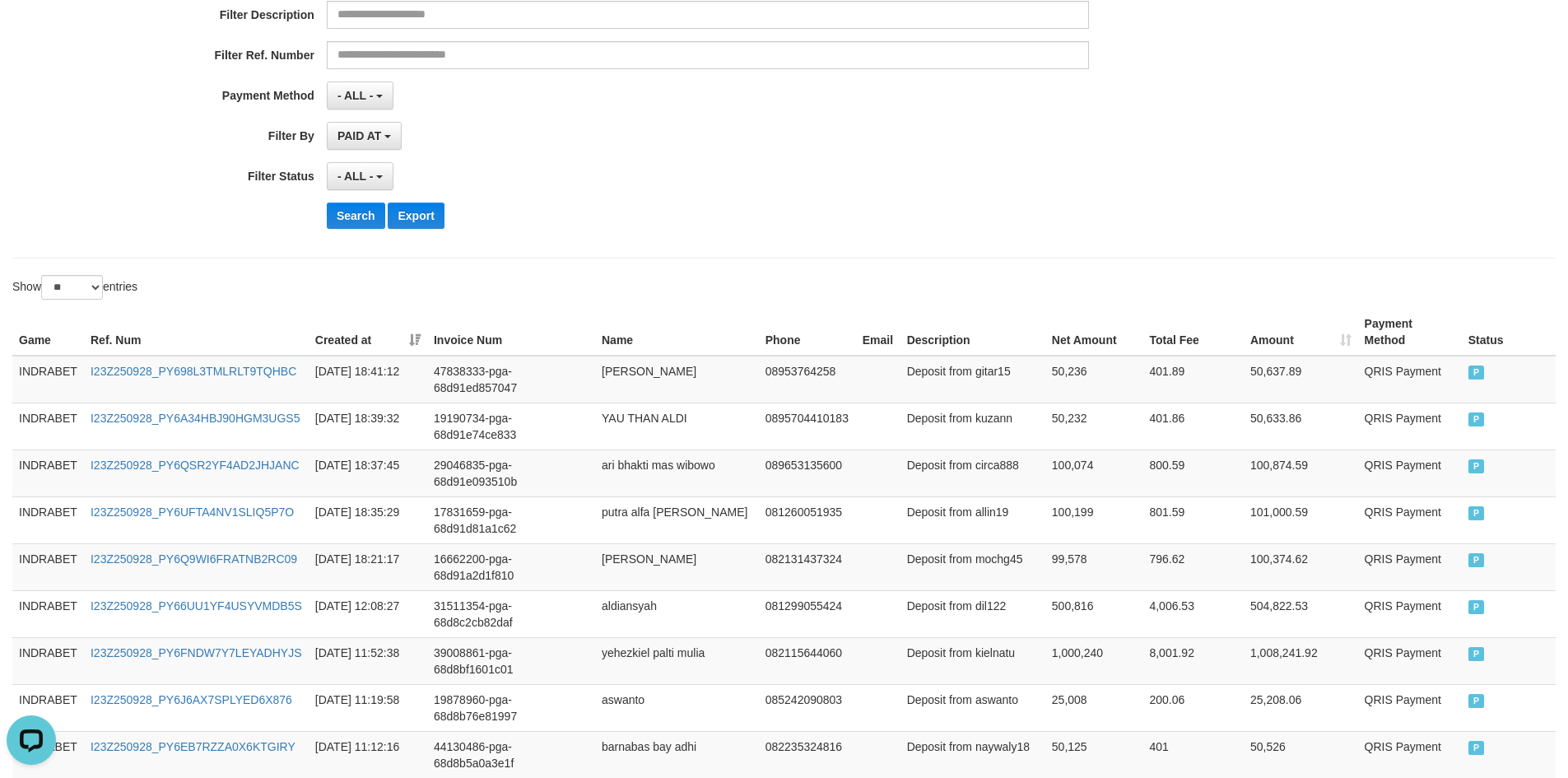
scroll to position [0, 0]
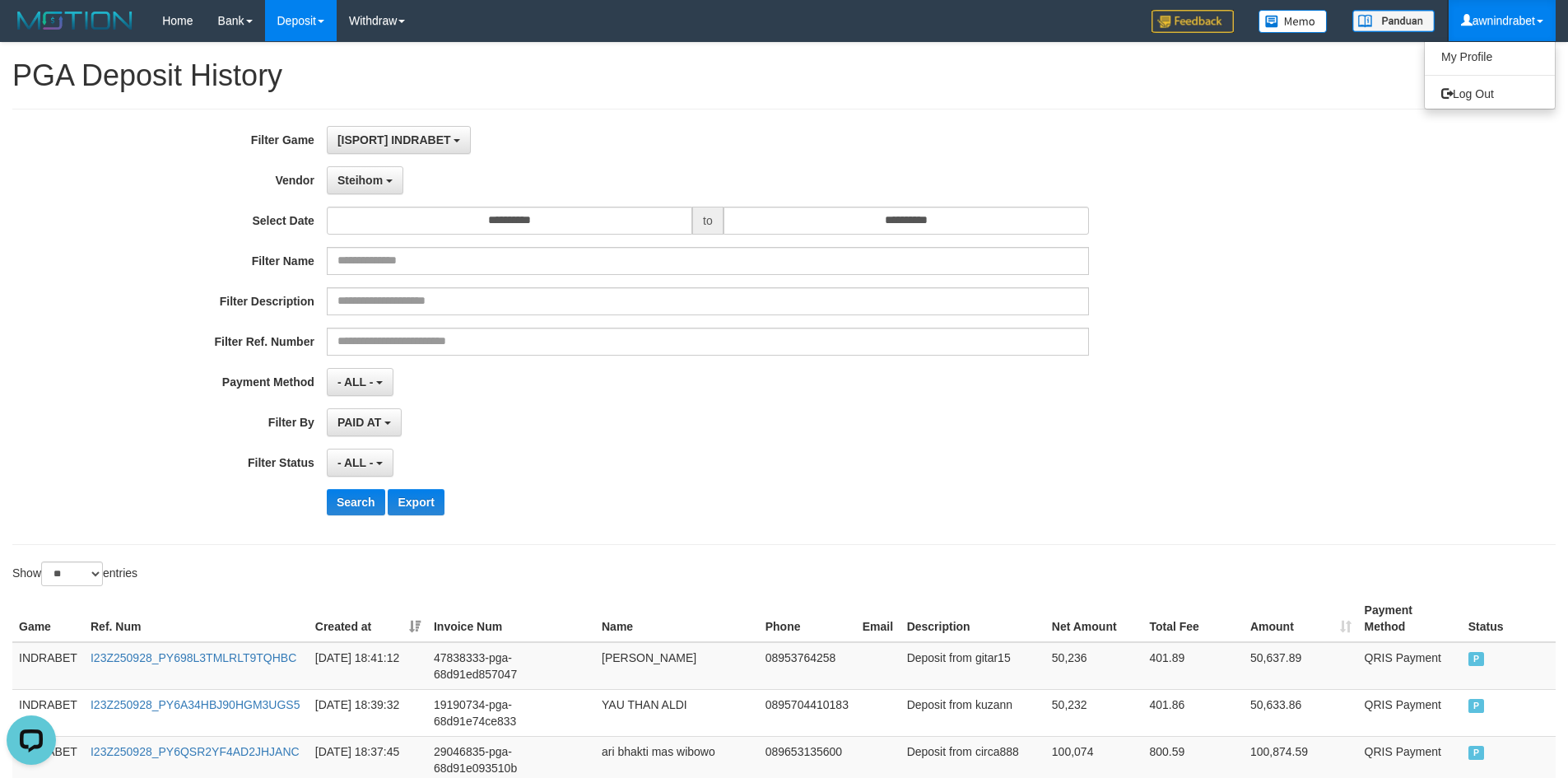
click at [1507, 32] on link "awnindrabet" at bounding box center [1502, 21] width 107 height 42
click at [1490, 98] on link "Log Out" at bounding box center [1490, 94] width 130 height 22
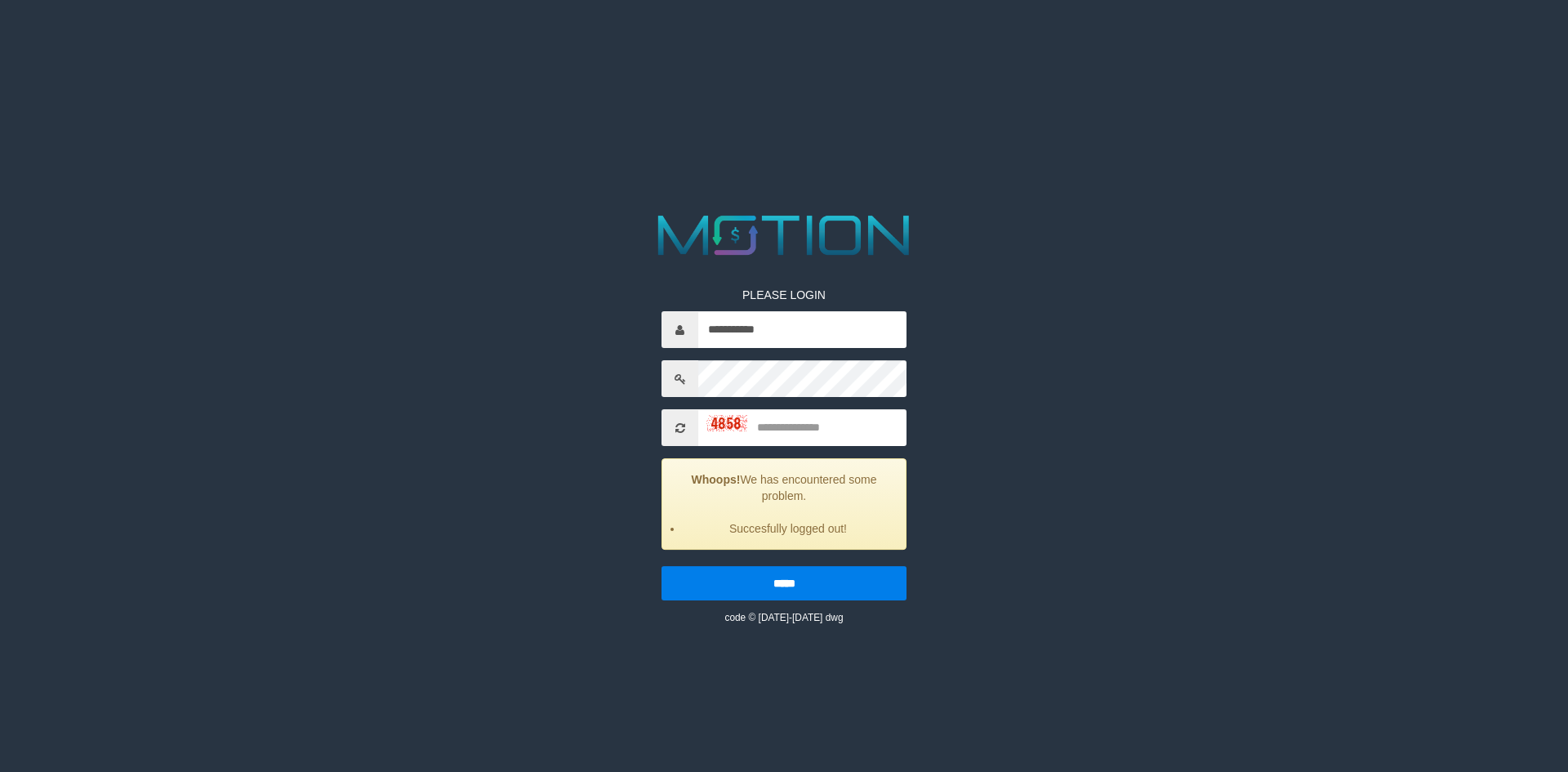
click at [968, 423] on div "**********" at bounding box center [784, 417] width 808 height 417
